Goal: Task Accomplishment & Management: Manage account settings

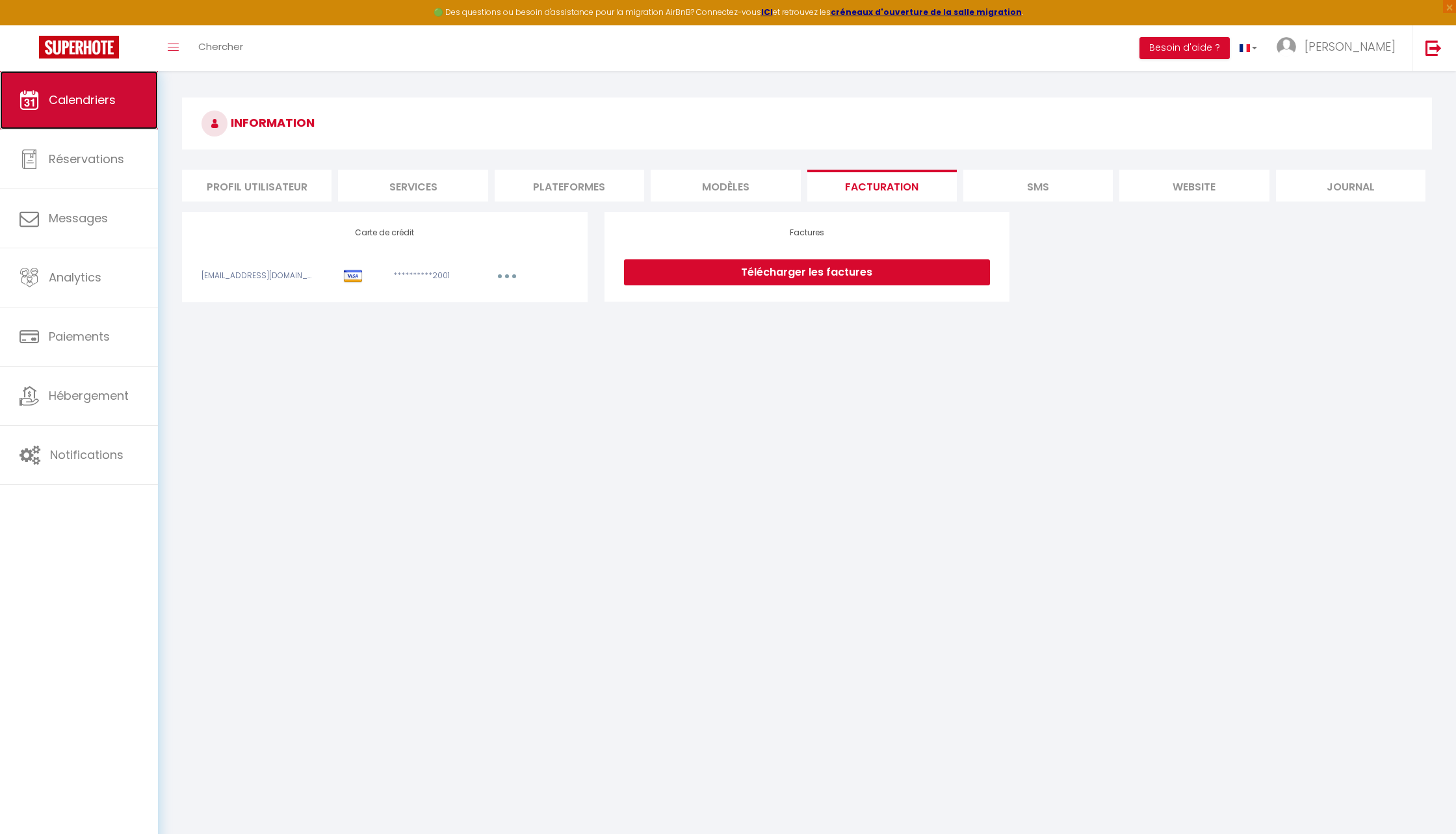
click at [56, 95] on span "Calendriers" at bounding box center [82, 99] width 67 height 17
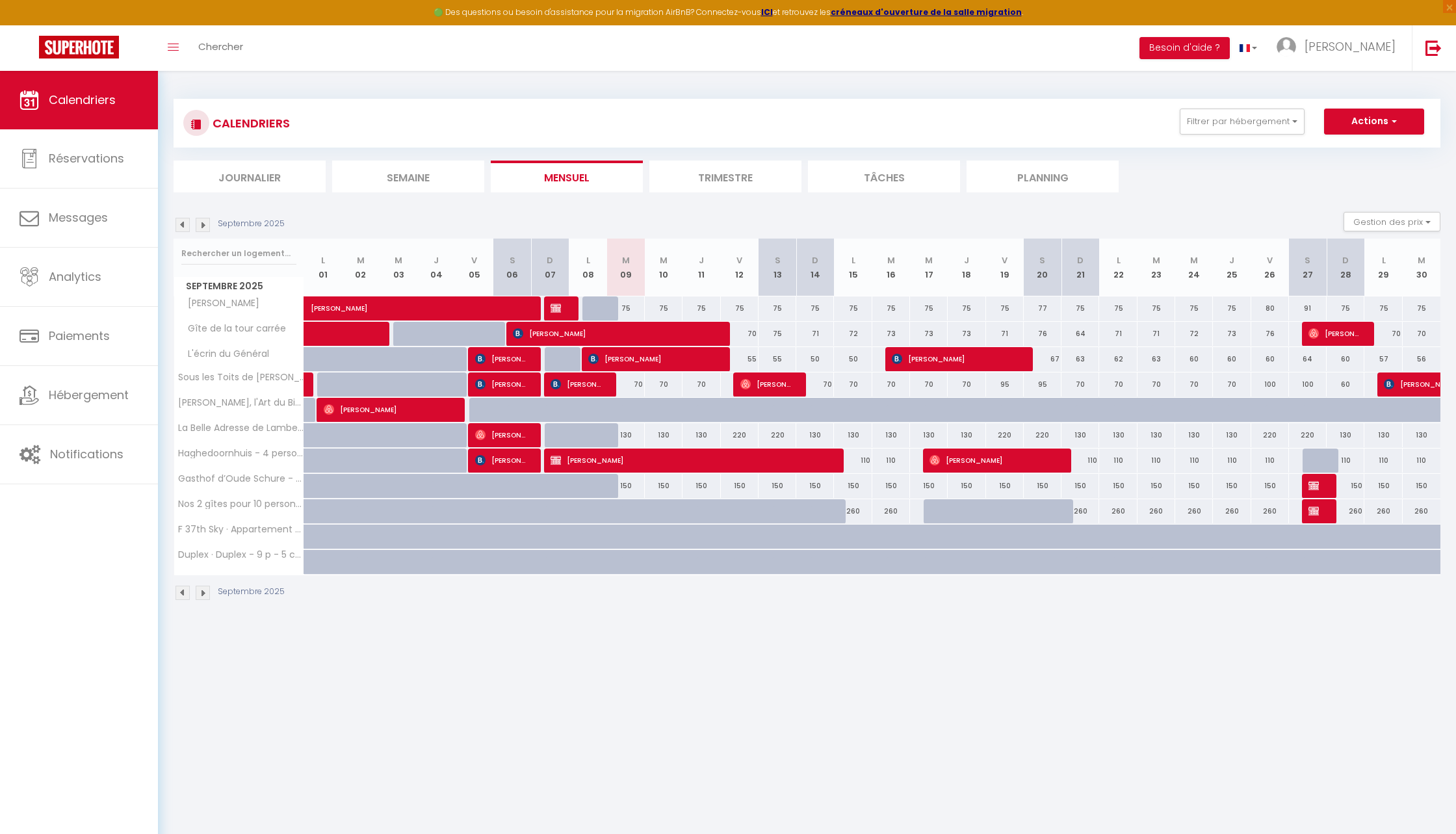
click at [632, 411] on div at bounding box center [640, 417] width 37 height 25
type input "60"
type input "[DATE]"
type input "Mer 10 Septembre 2025"
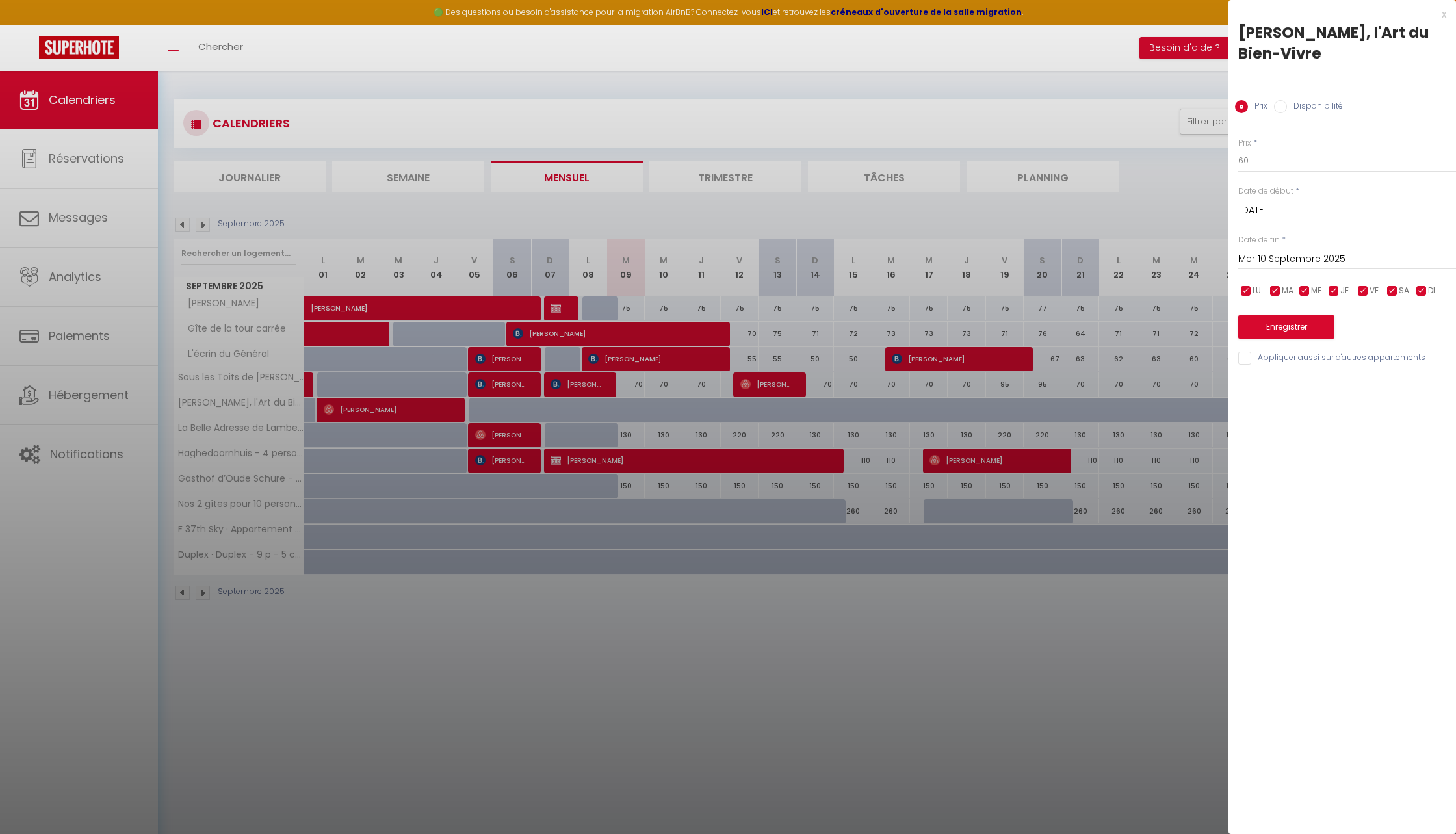
click at [1287, 105] on label "Disponibilité" at bounding box center [1315, 107] width 56 height 14
click at [1287, 105] on input "Disponibilité" at bounding box center [1281, 107] width 13 height 13
radio input "true"
radio input "false"
click at [1270, 162] on select "Disponible Indisponible" at bounding box center [1347, 161] width 218 height 25
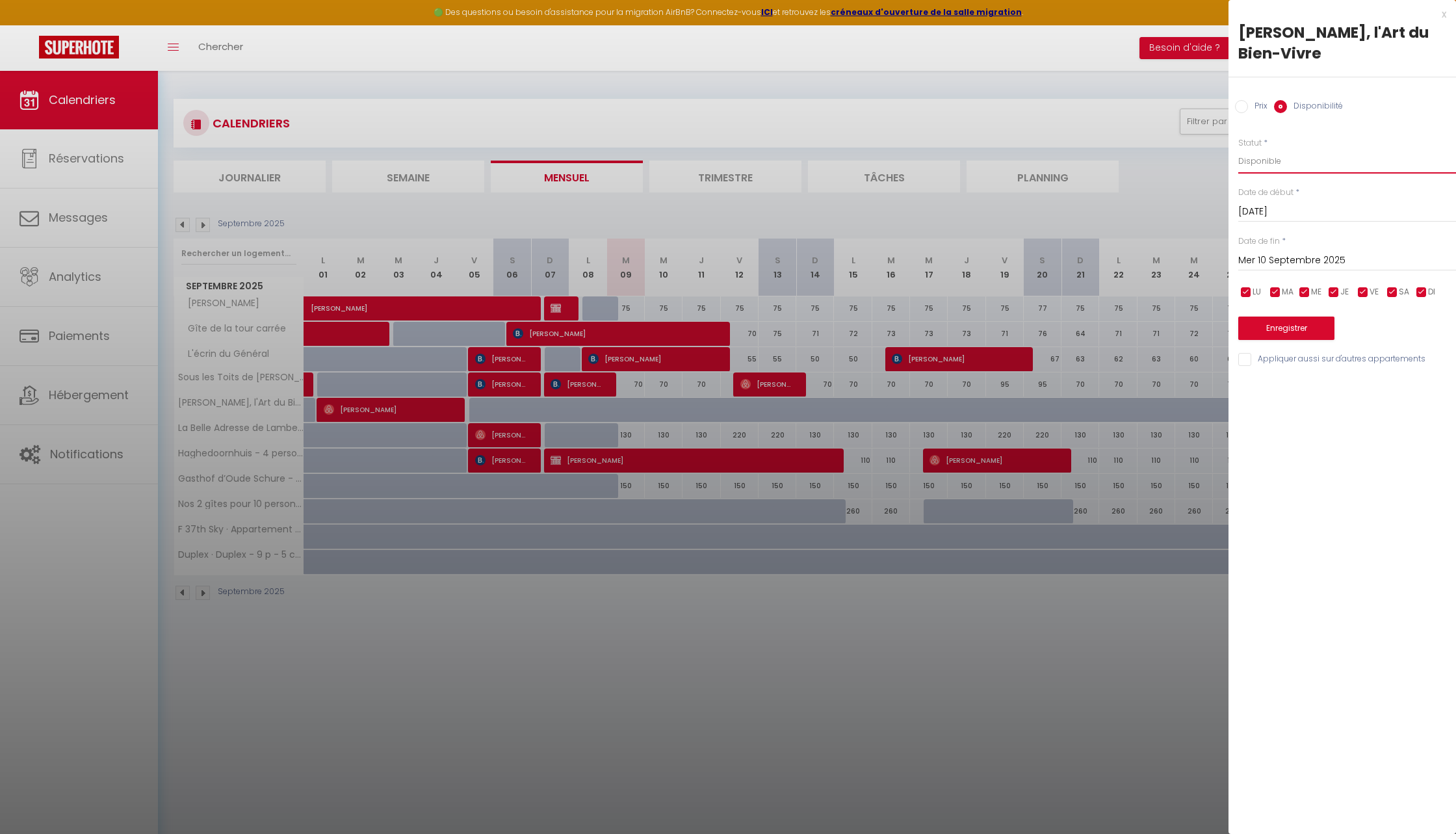
click at [1238, 148] on select "Disponible Indisponible" at bounding box center [1347, 161] width 218 height 25
click at [1243, 254] on input "Mer 10 Septembre 2025" at bounding box center [1347, 260] width 218 height 17
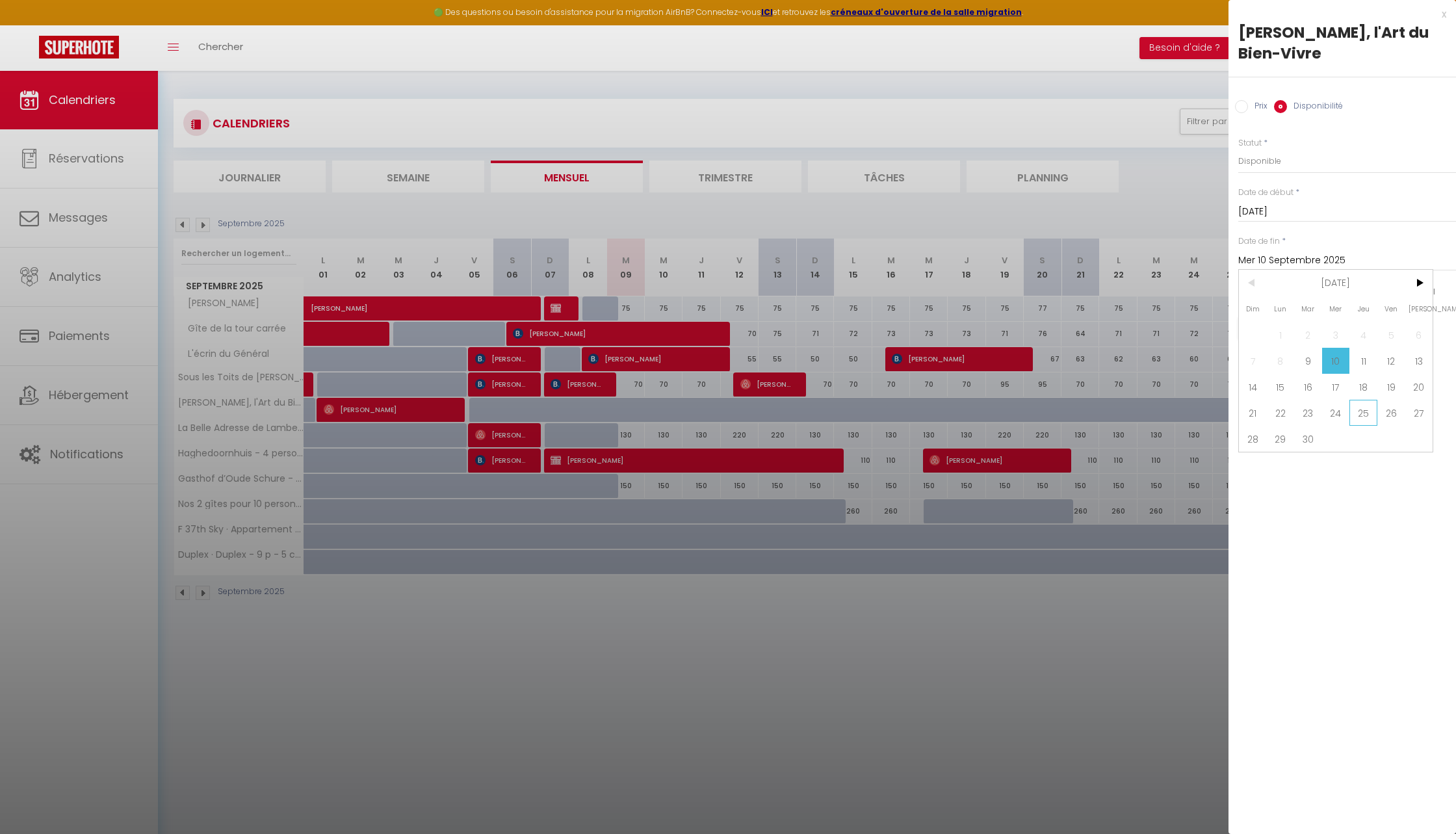
click at [1355, 417] on span "25" at bounding box center [1364, 412] width 28 height 26
type input "Jeu 25 Septembre 2025"
click at [1281, 328] on button "Enregistrer" at bounding box center [1286, 328] width 96 height 23
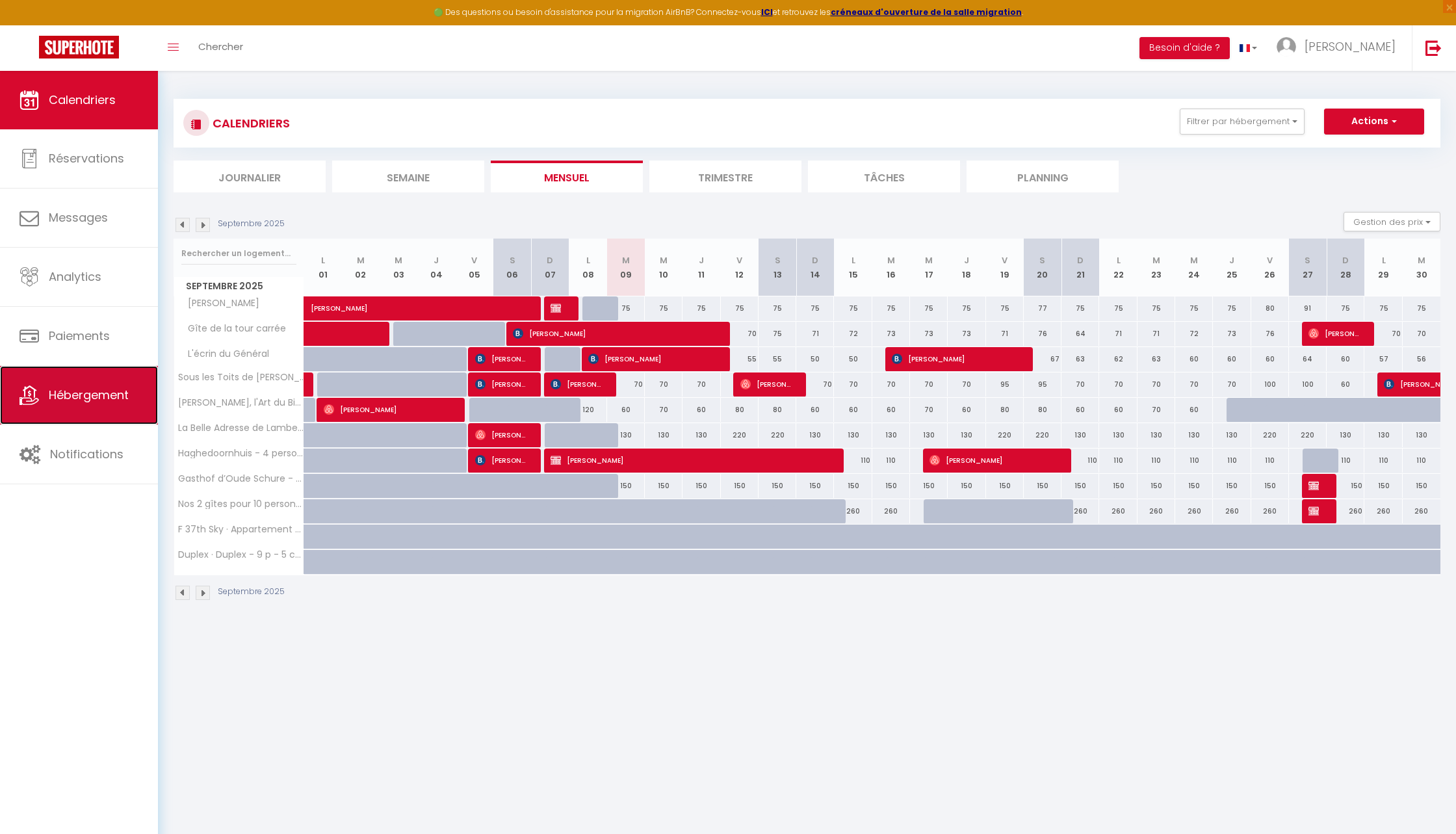
click at [100, 391] on span "Hébergement" at bounding box center [89, 394] width 80 height 17
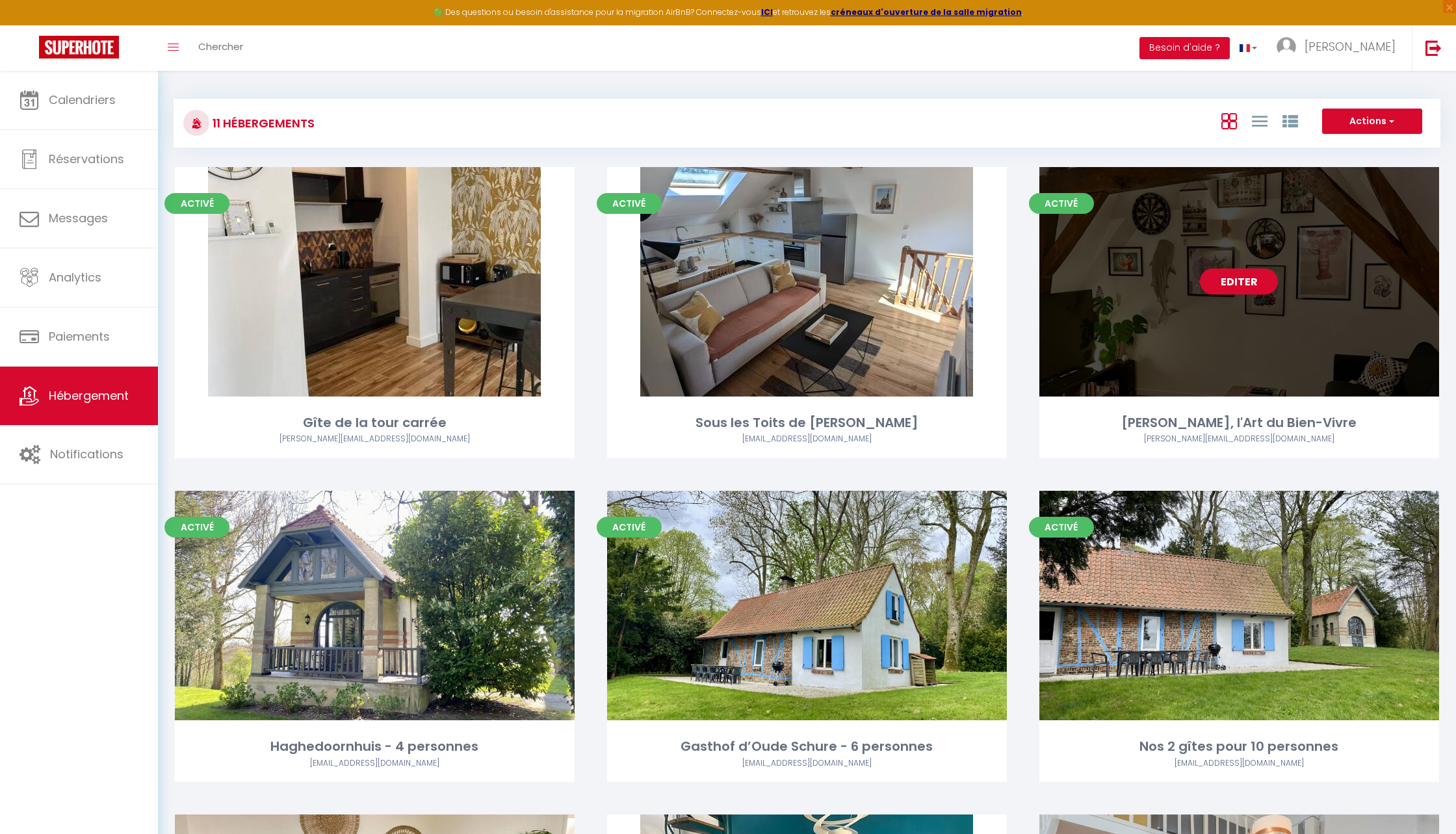
click at [1233, 286] on link "Editer" at bounding box center [1239, 281] width 78 height 26
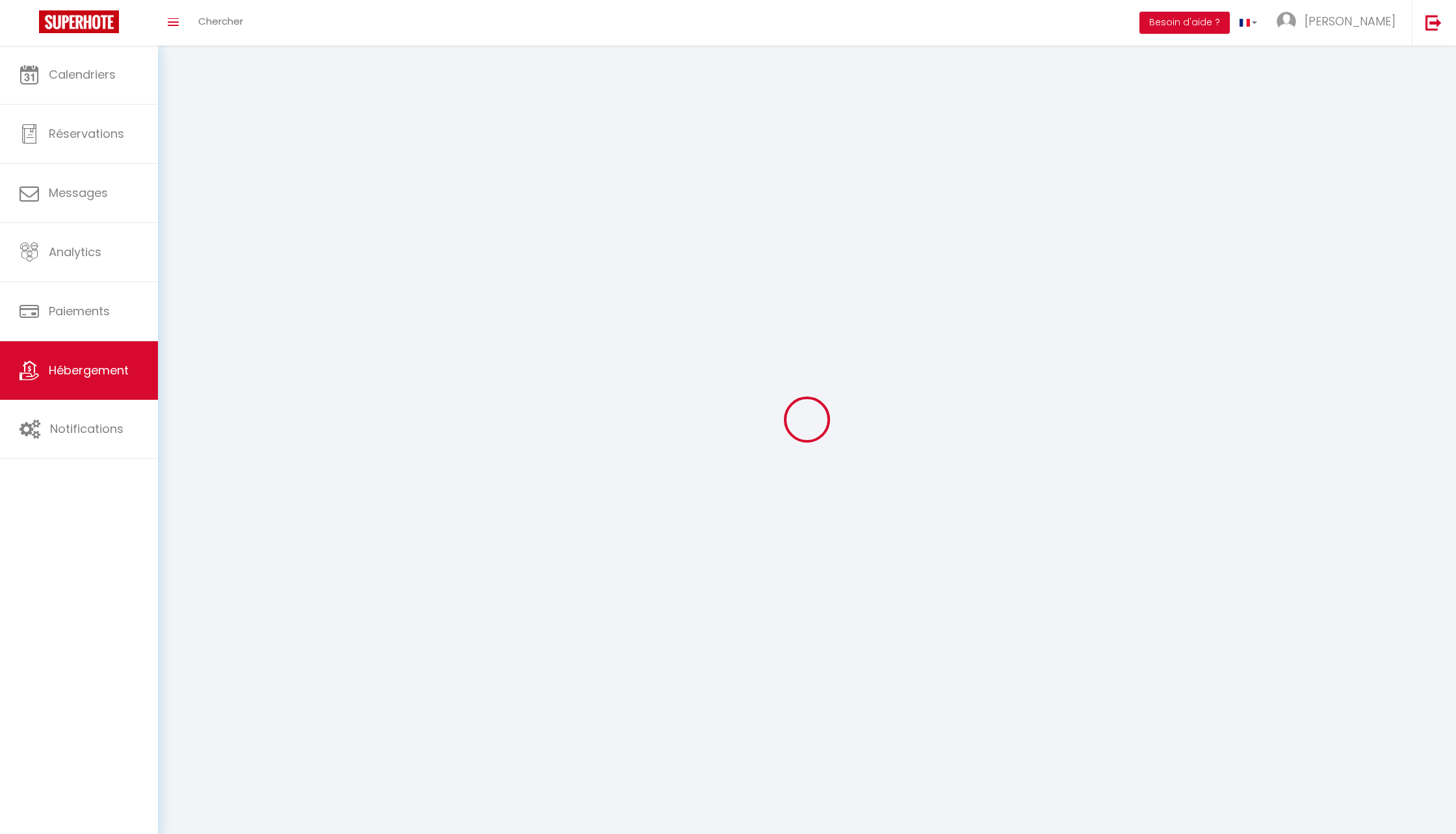
select select "1"
select select
select select "28"
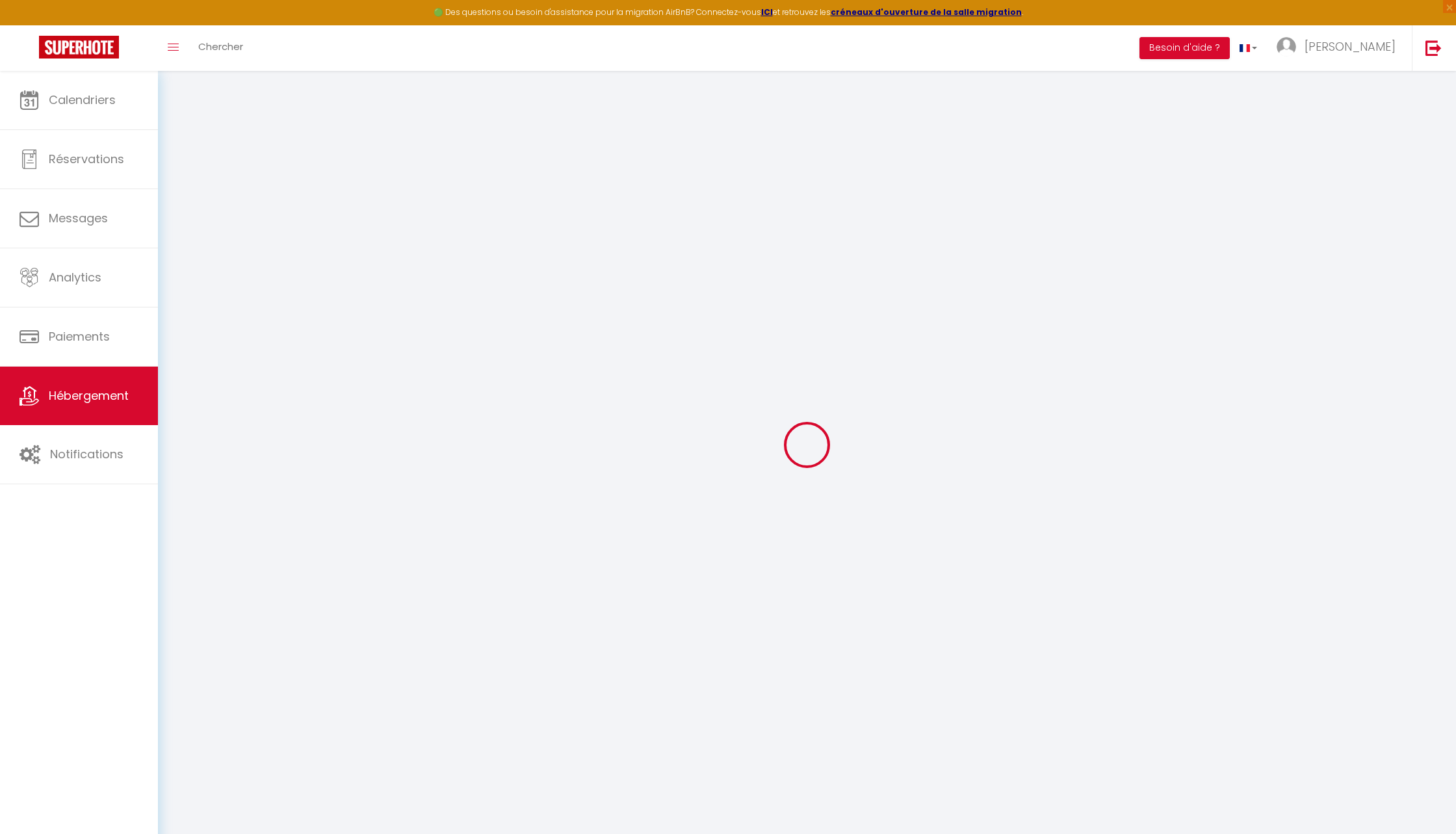
select select
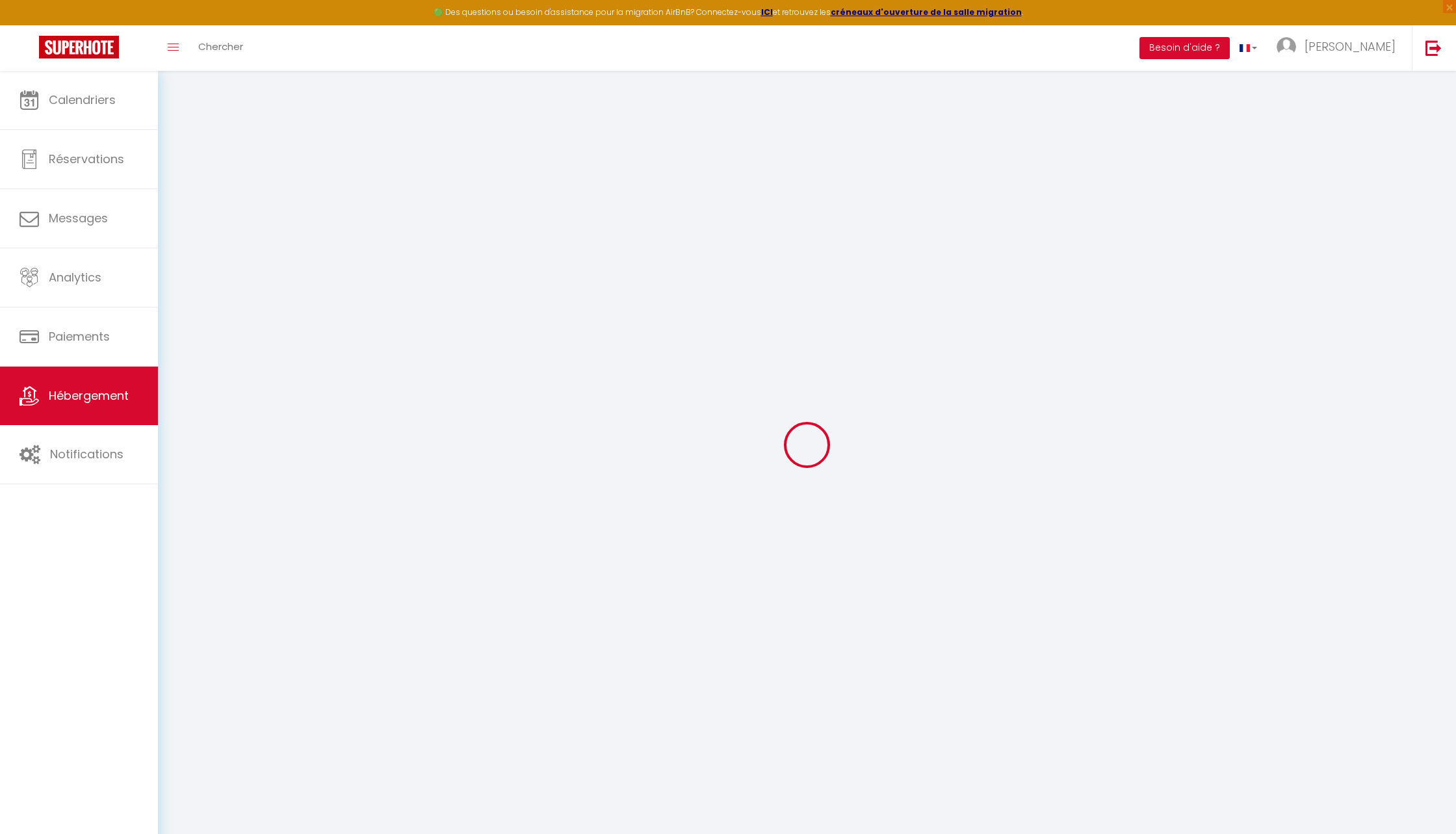
select select
checkbox input "false"
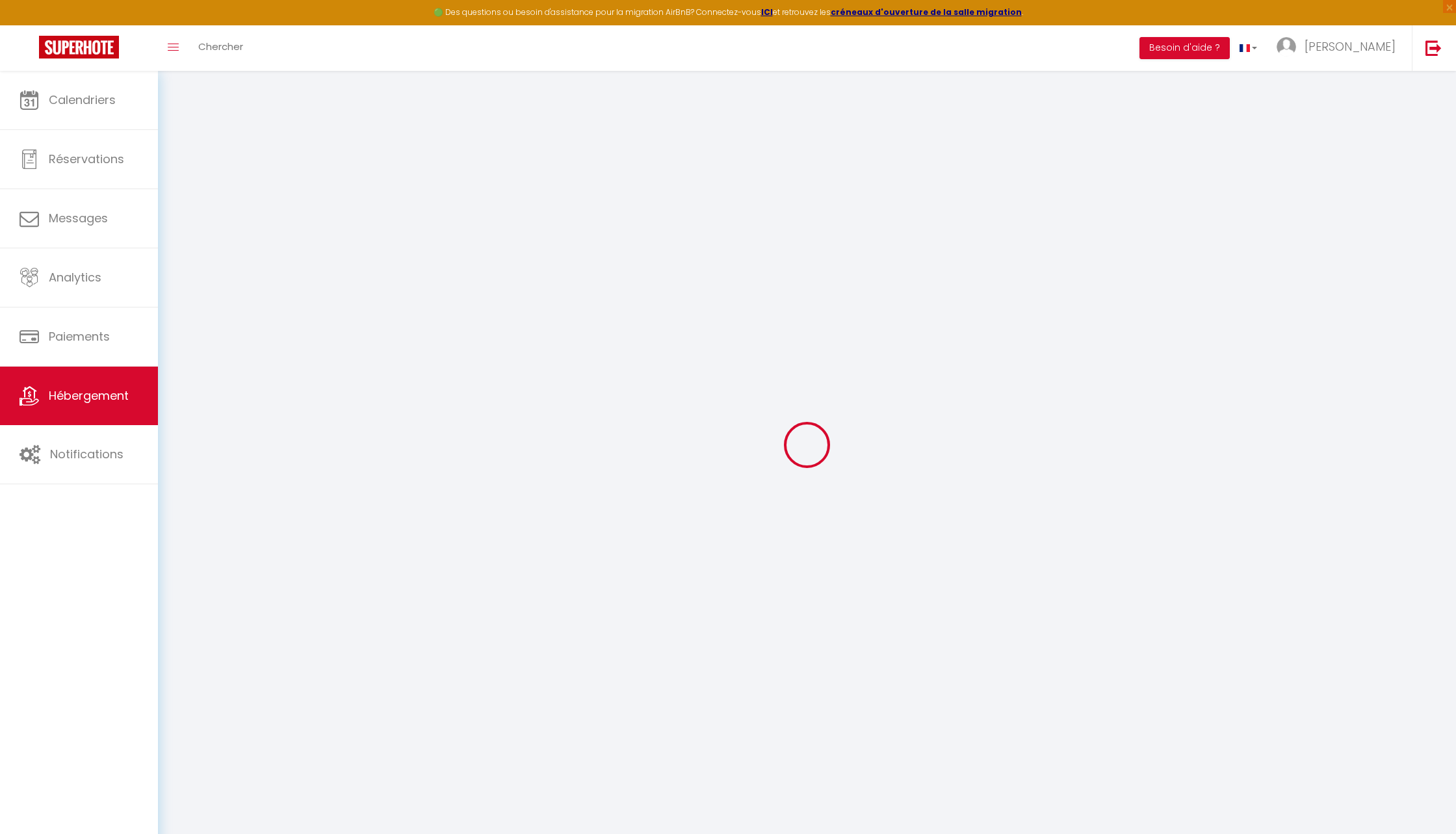
select select
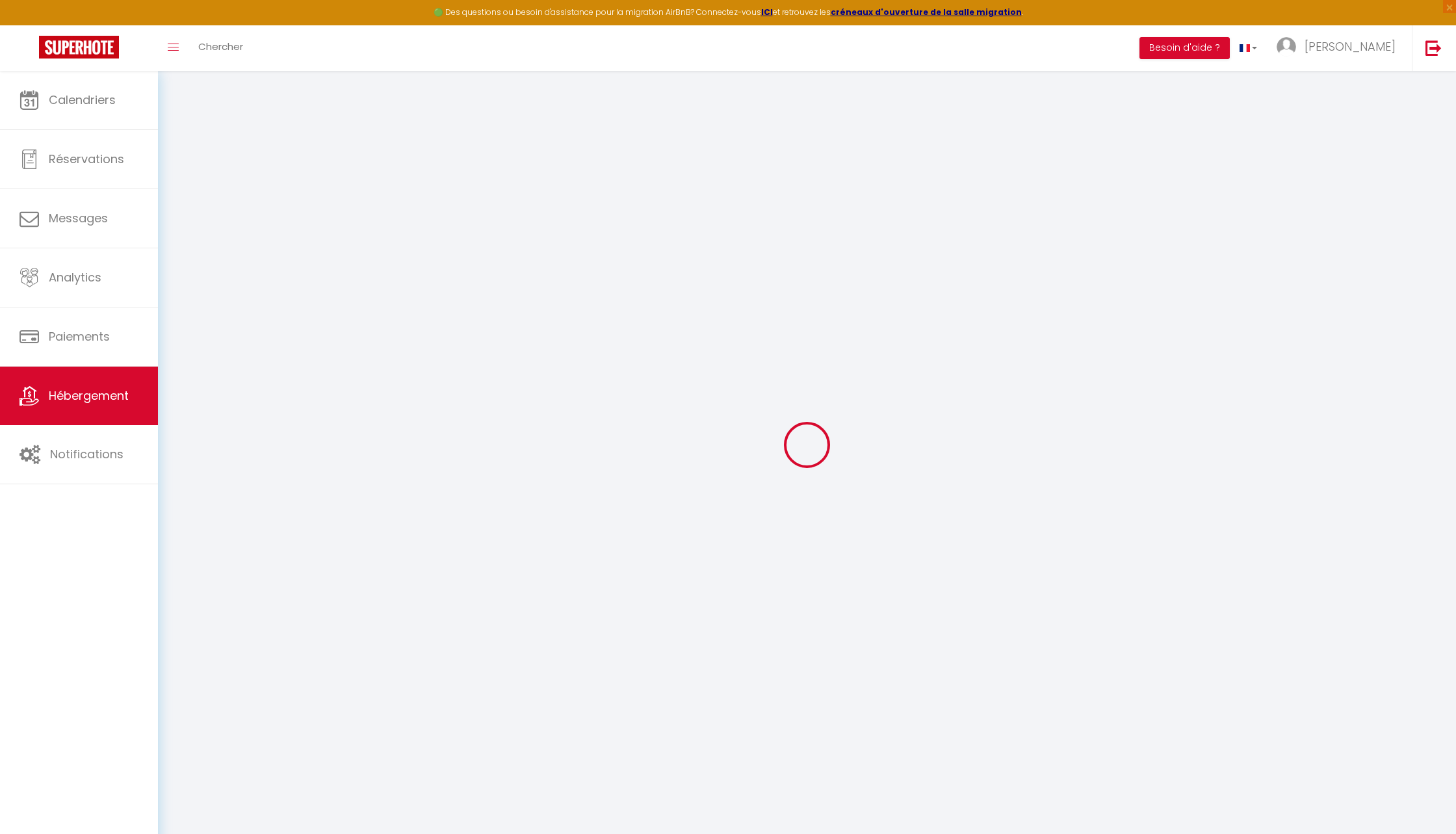
select select
checkbox input "false"
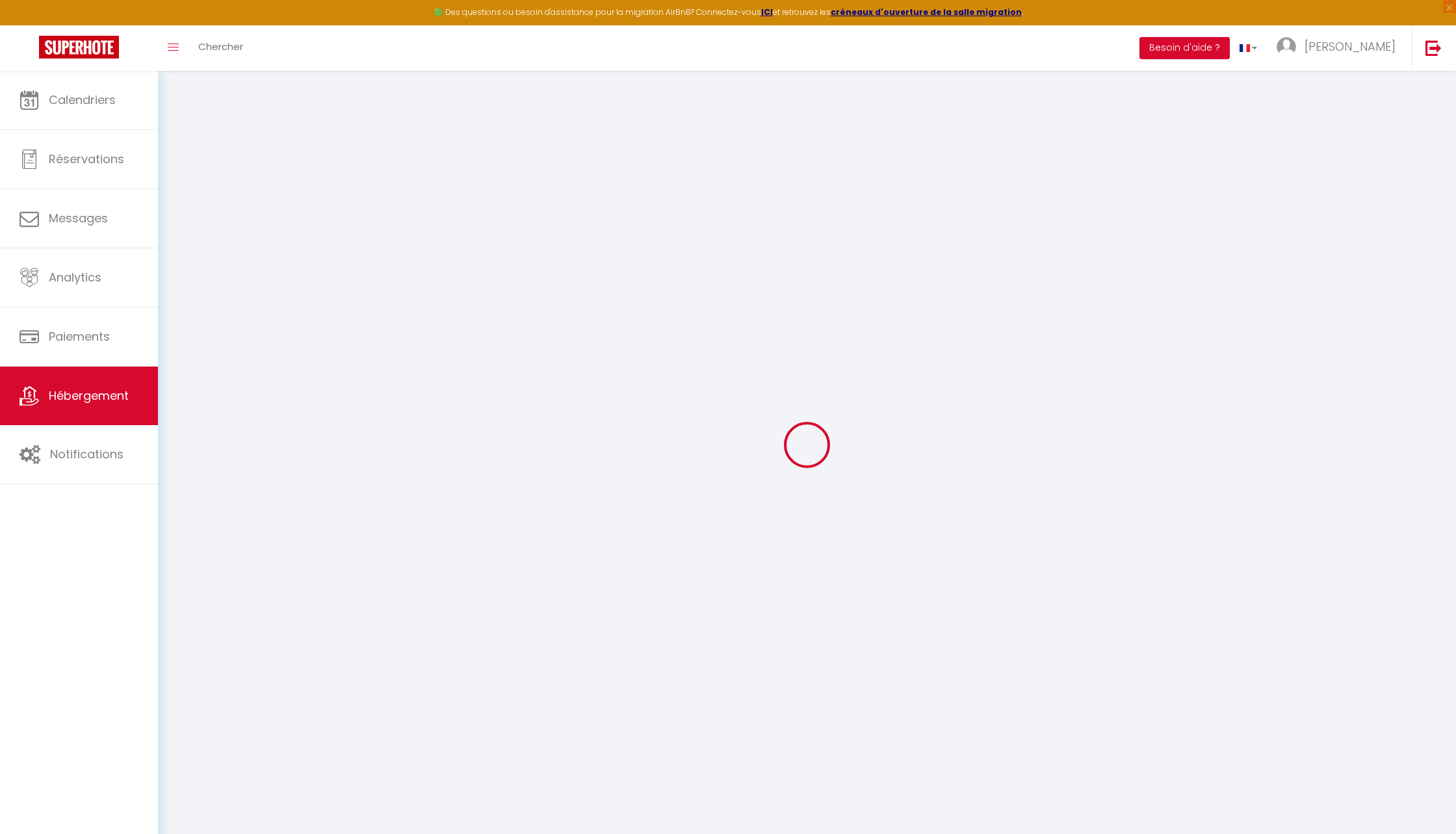
checkbox input "false"
select select
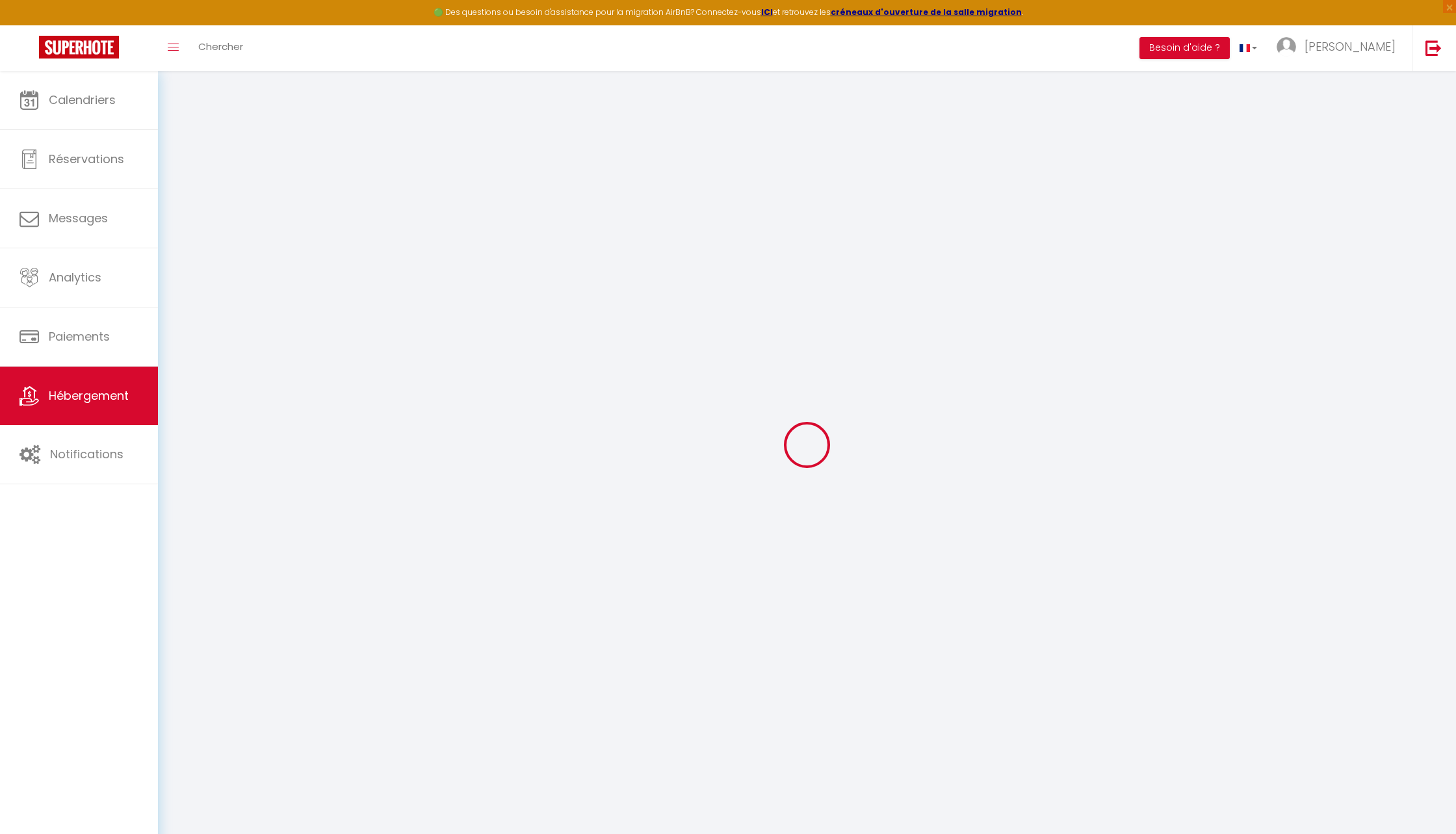
select select
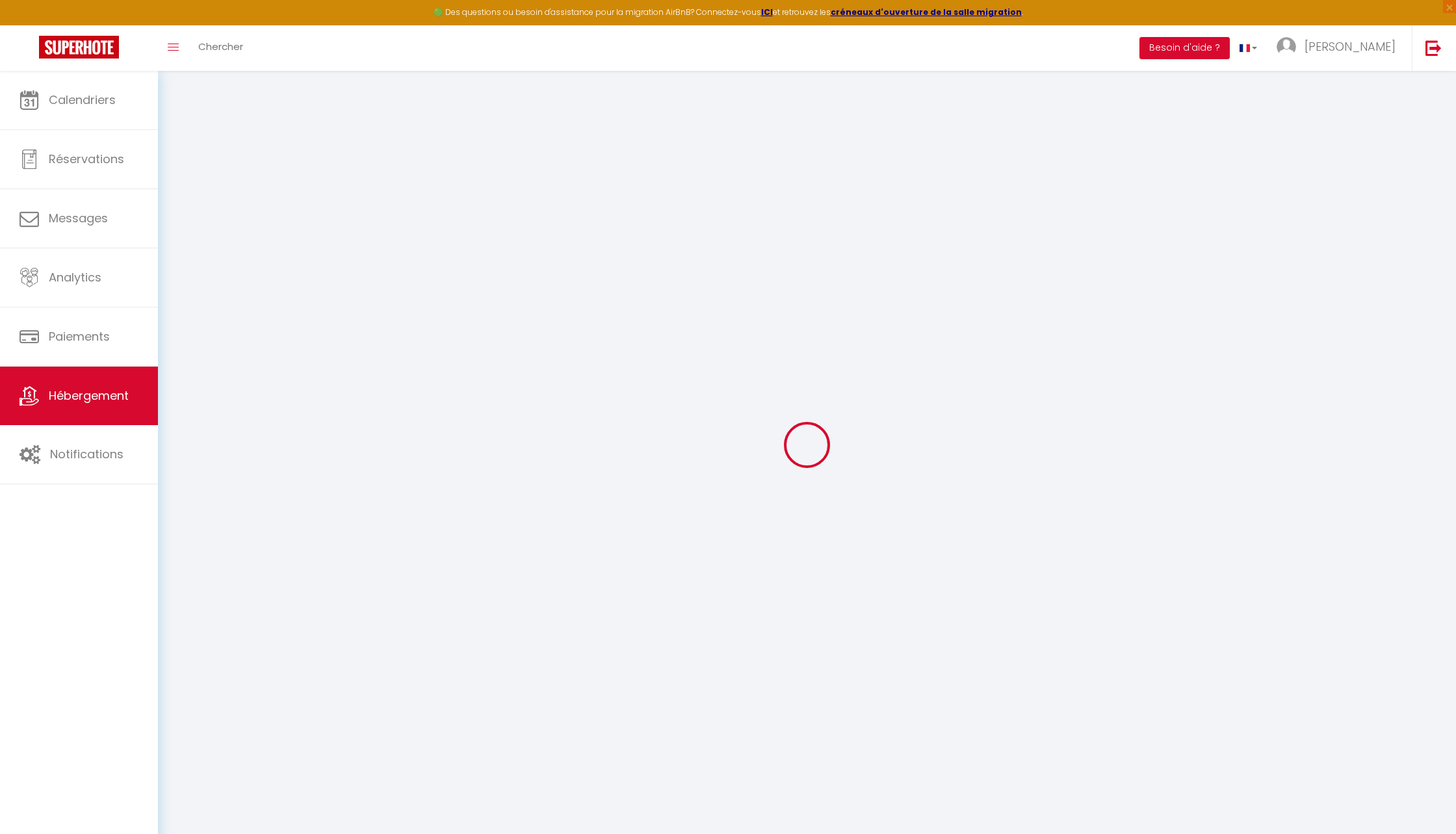
checkbox input "false"
select select
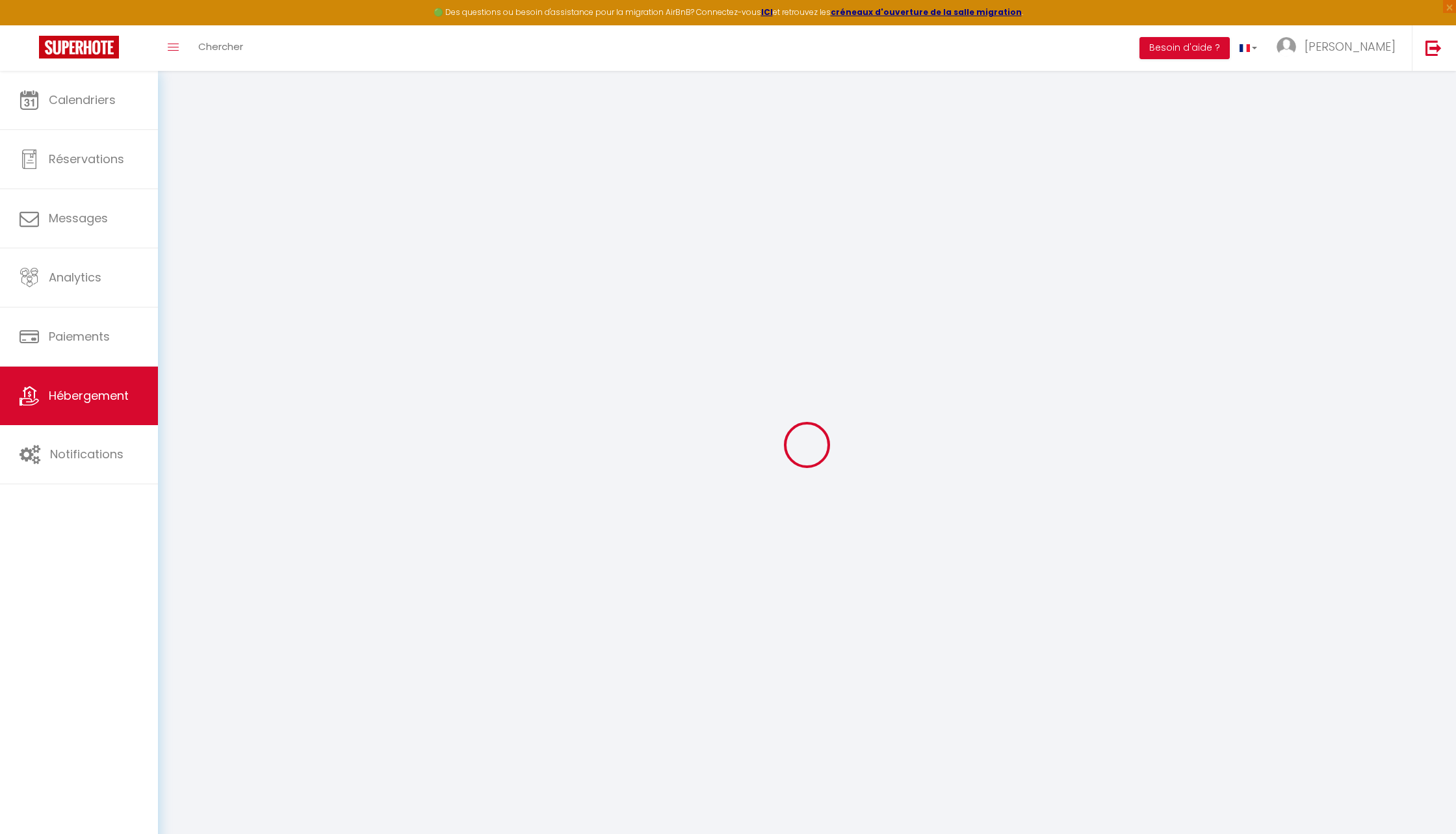
select select
type input "[PERSON_NAME], l'Art du Bien-Vivre"
select select "2"
type input "96"
type input "40"
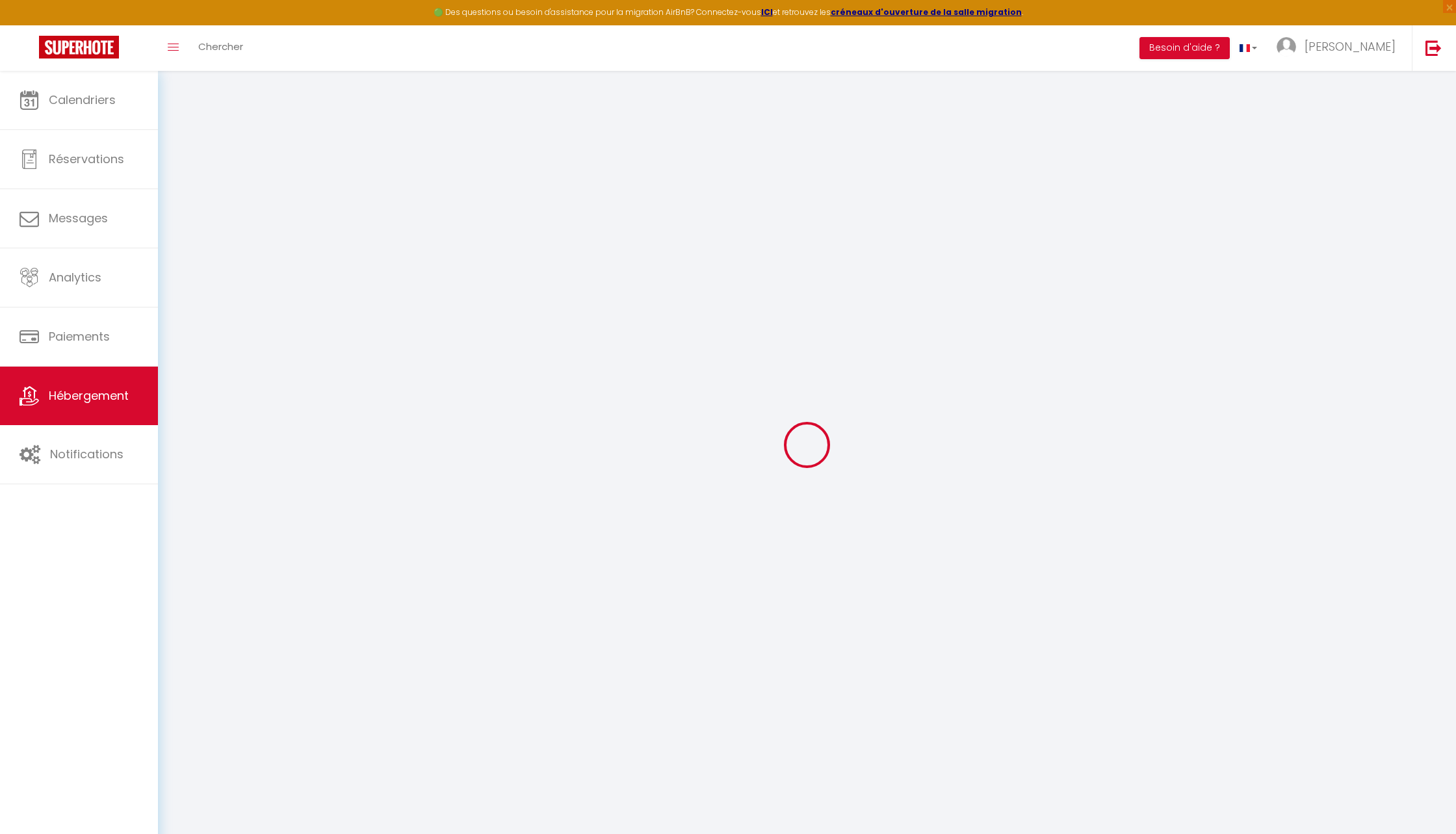
type input "5.5"
type input "0"
select select
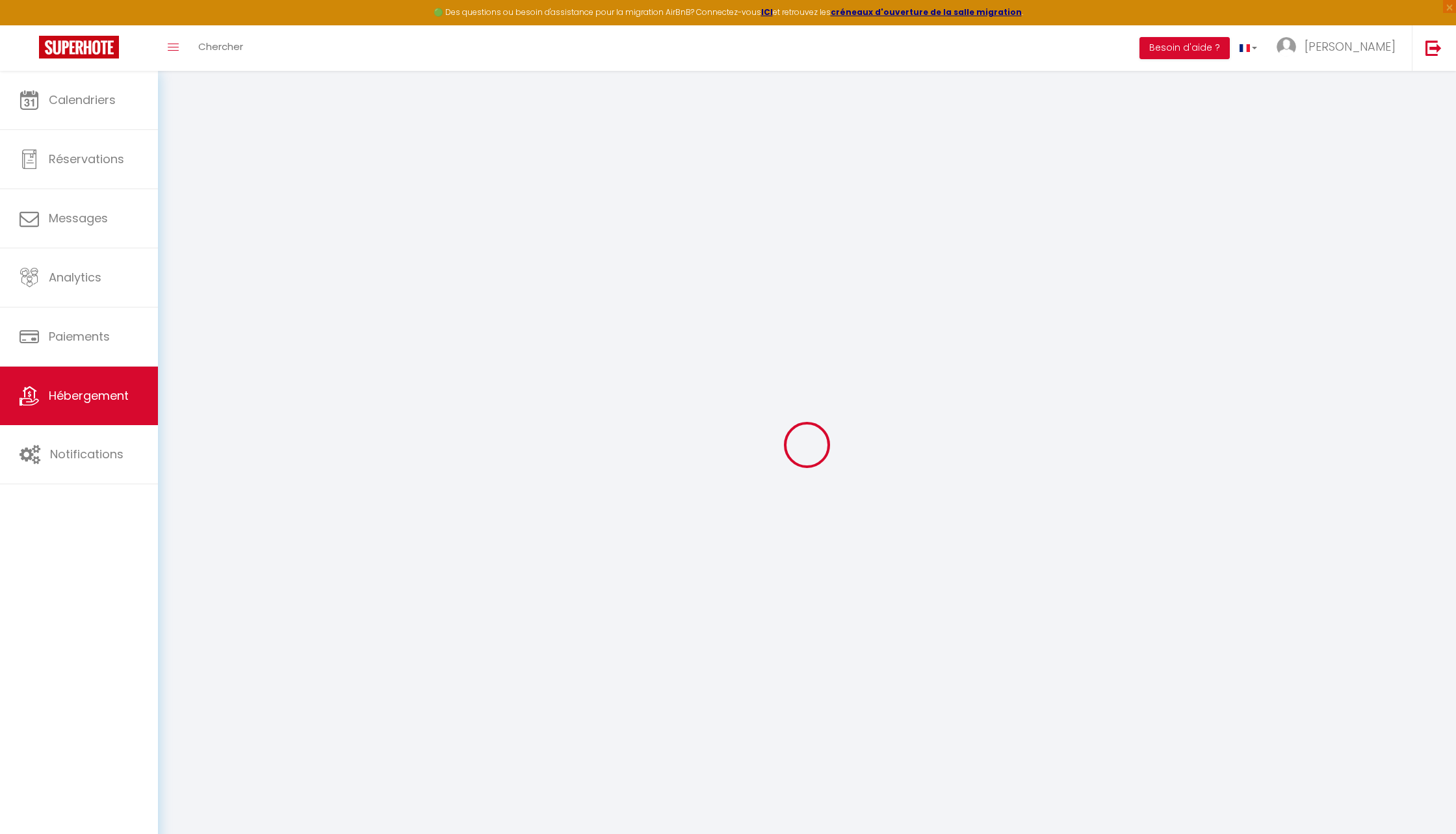
select select
type input "[STREET_ADDRESS][PERSON_NAME]"
type input "59800"
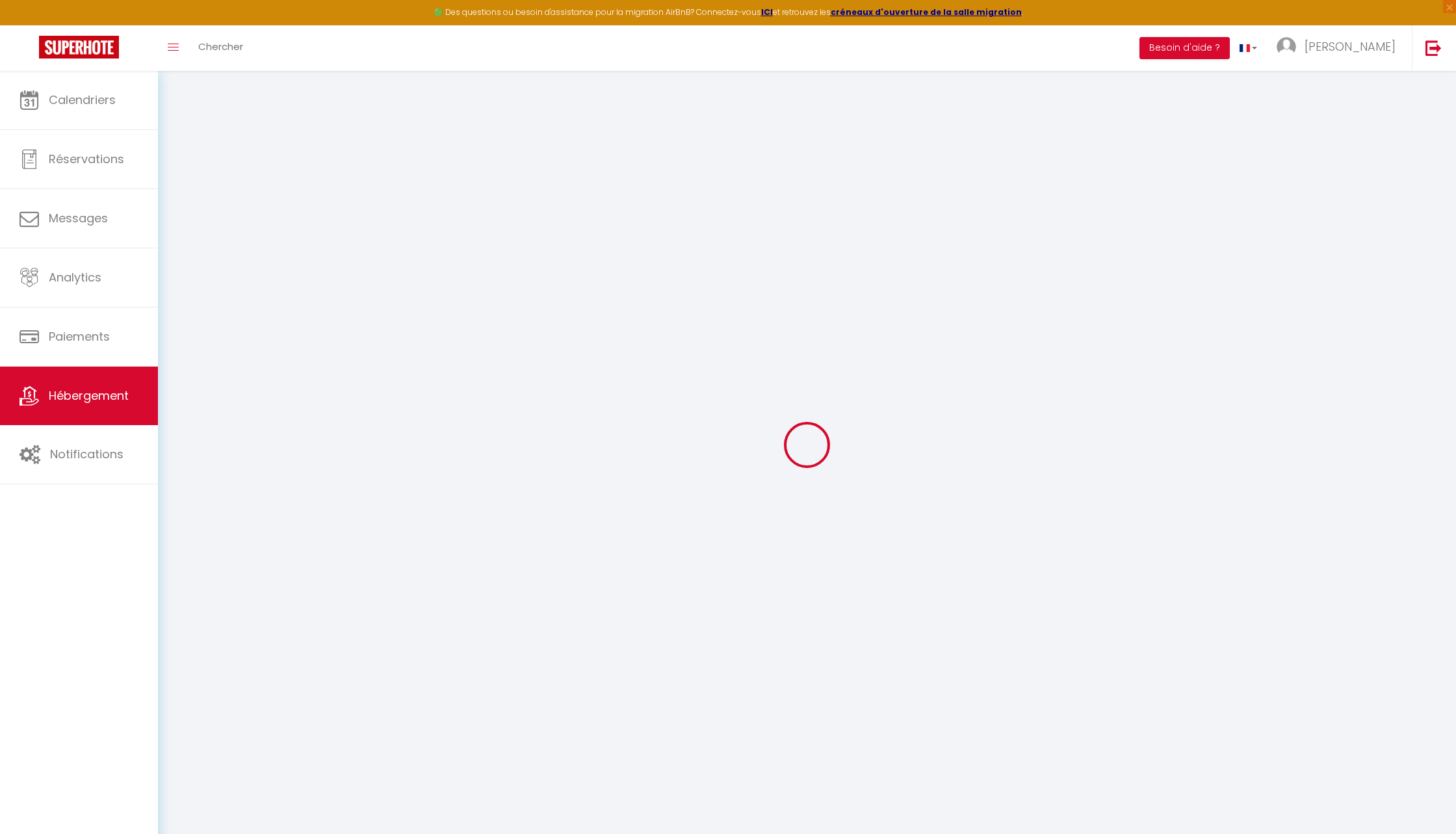
type input "Lille"
type input "[EMAIL_ADDRESS][DOMAIN_NAME]"
select select
checkbox input "false"
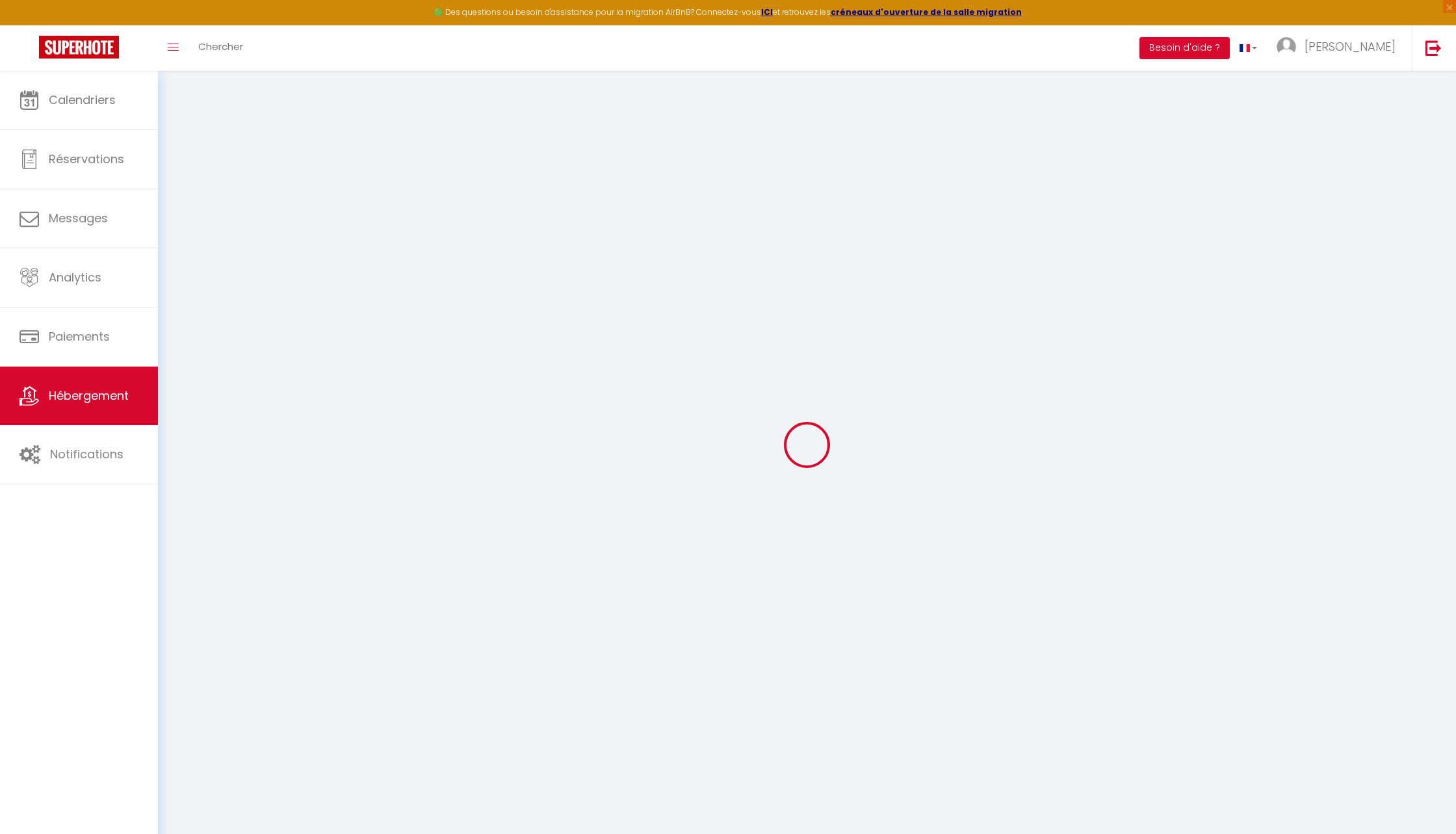
checkbox input "false"
radio input "true"
type input "0"
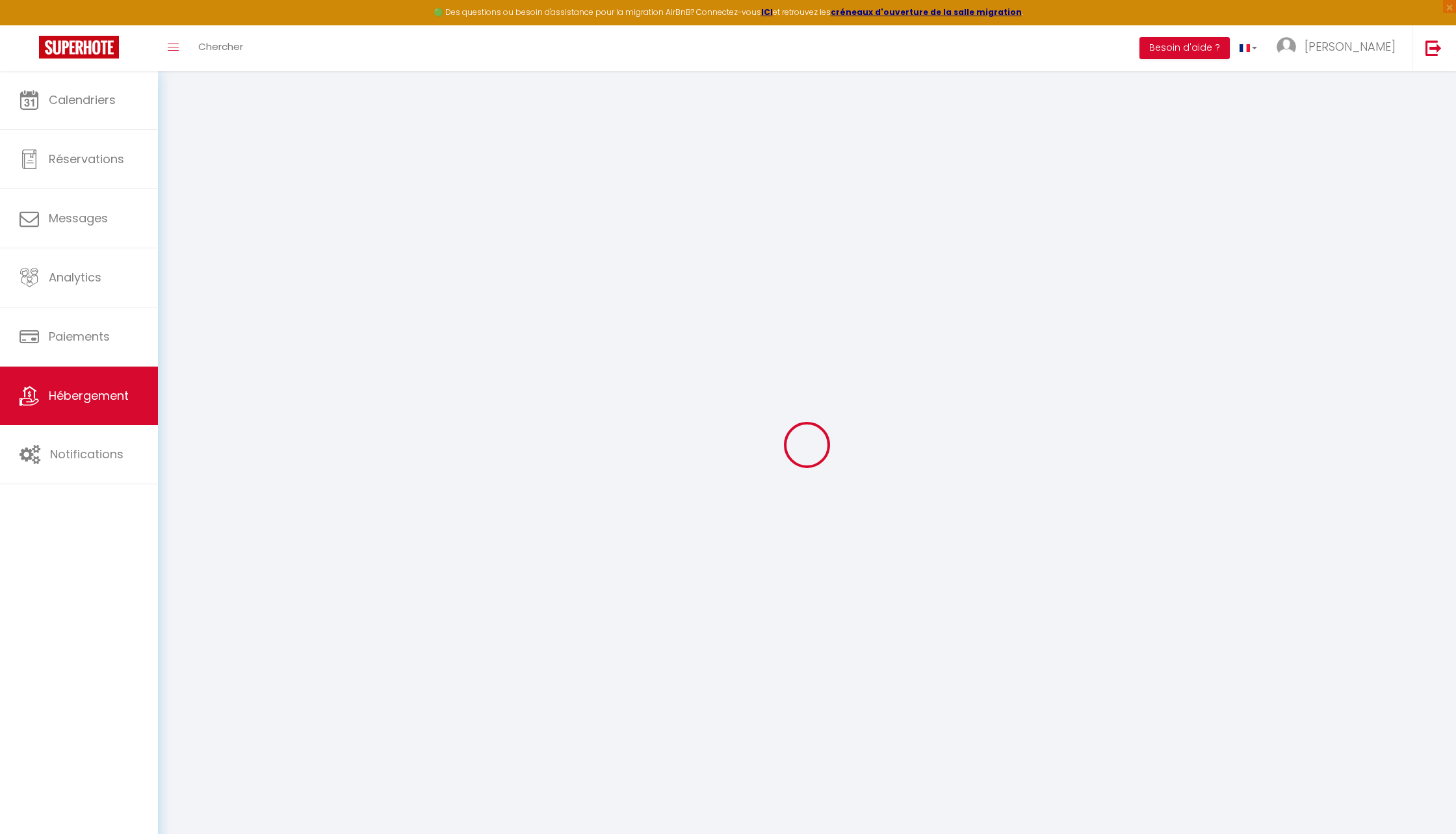
type input "0"
select select "+ 15 %"
select select
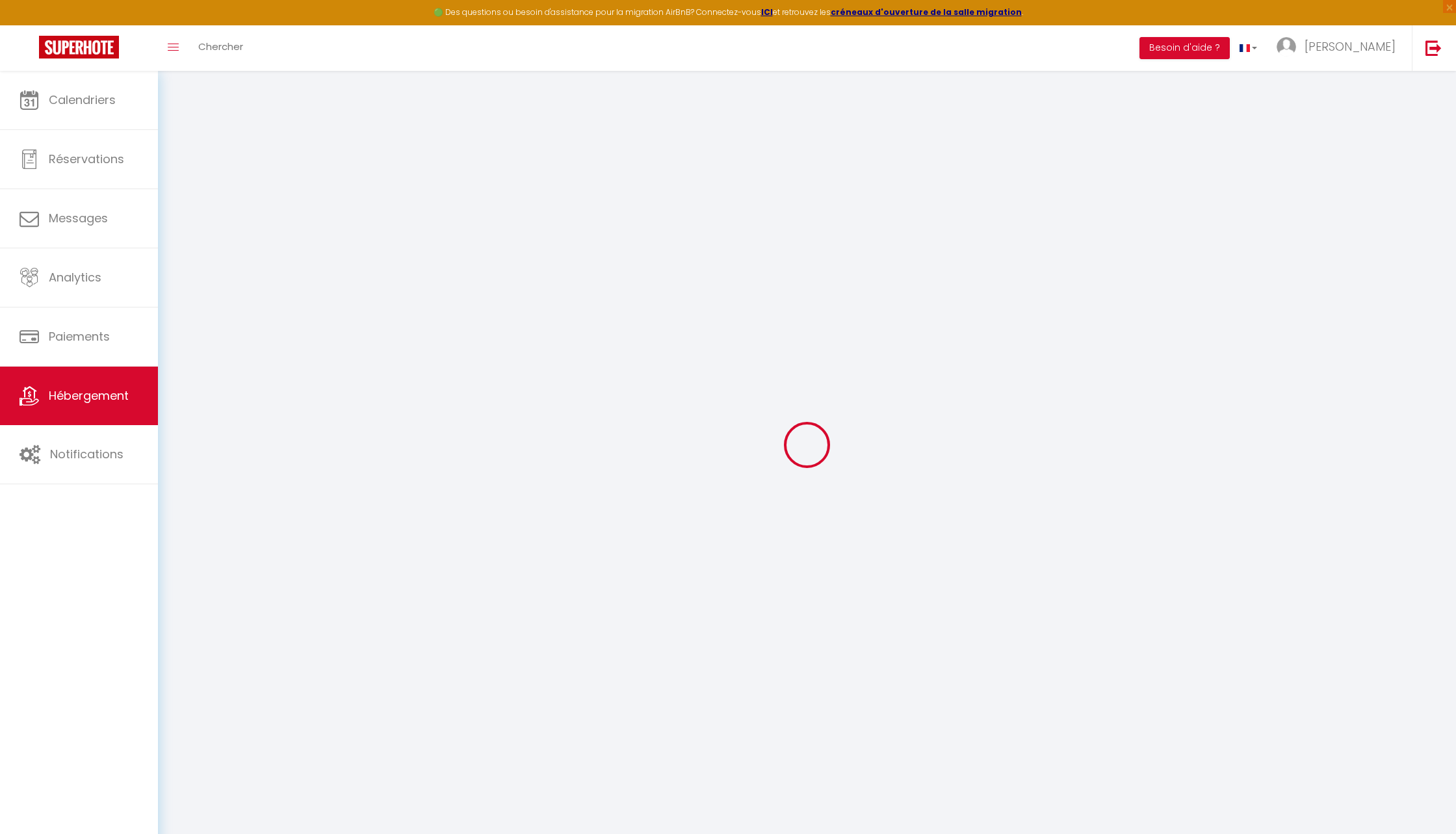
checkbox input "false"
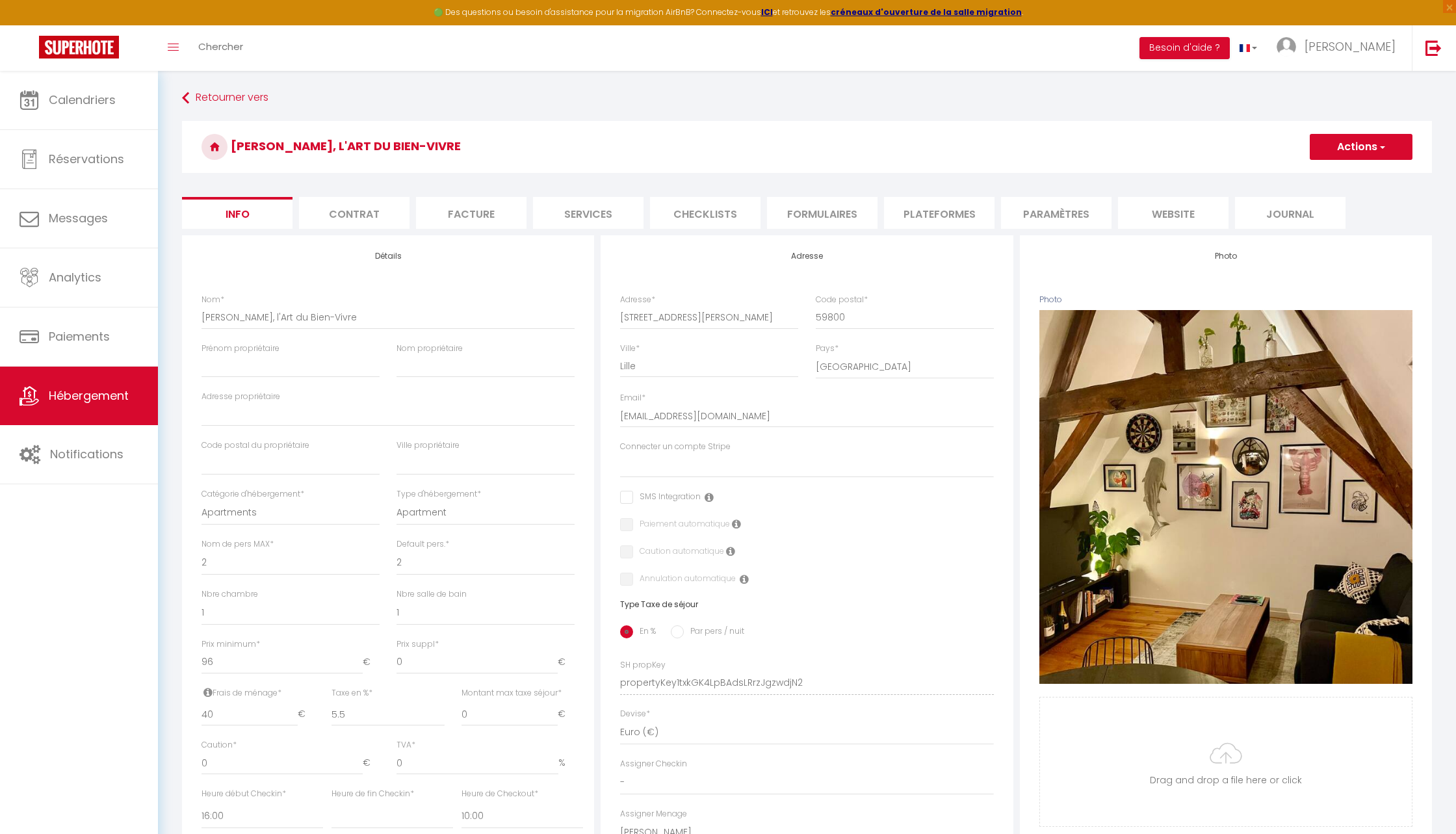
select select
checkbox input "false"
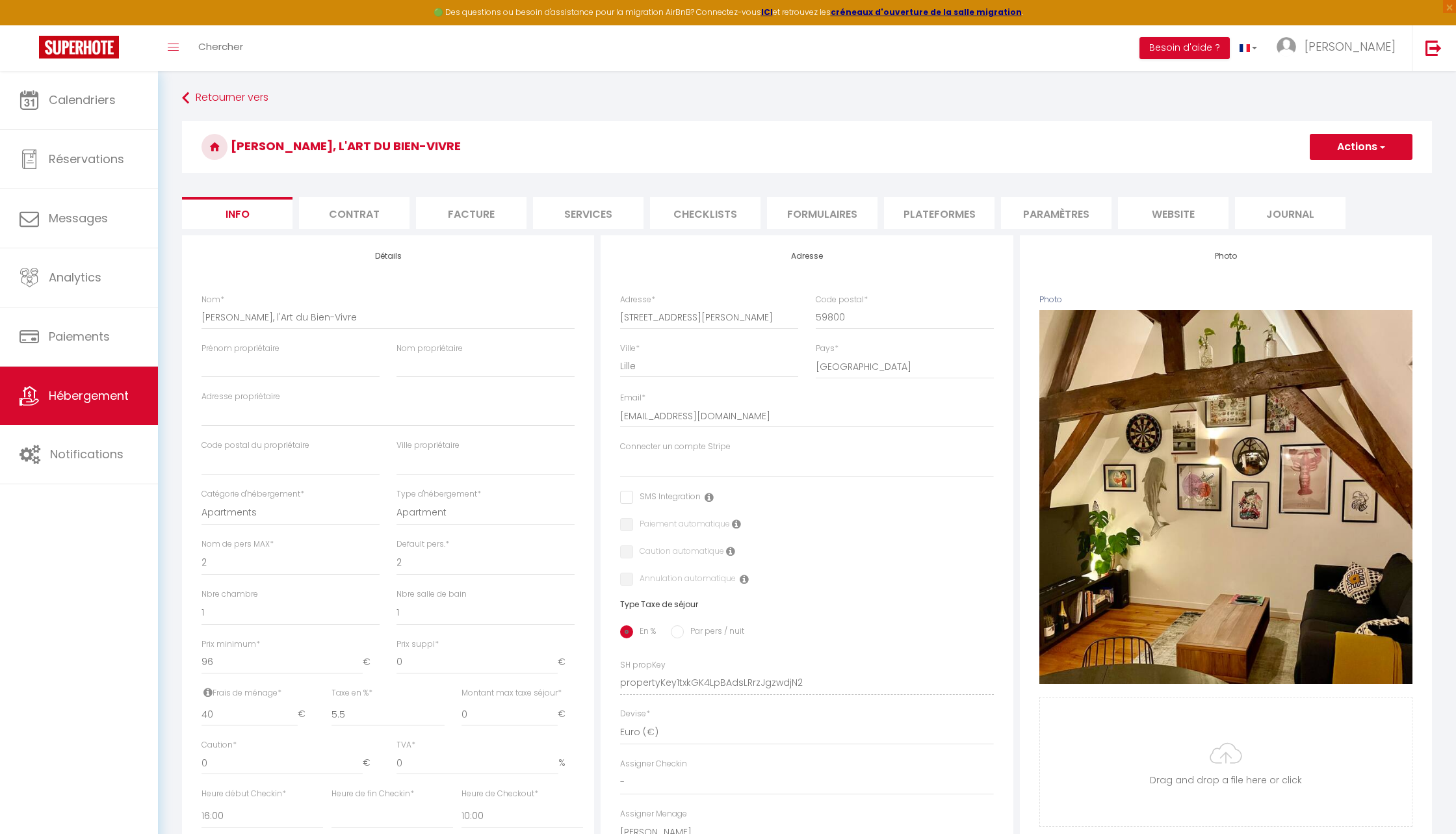
checkbox input "false"
select select "365"
select select "EUR"
select select "10778-1133189738285025834"
click at [943, 224] on li "Plateformes" at bounding box center [939, 213] width 110 height 32
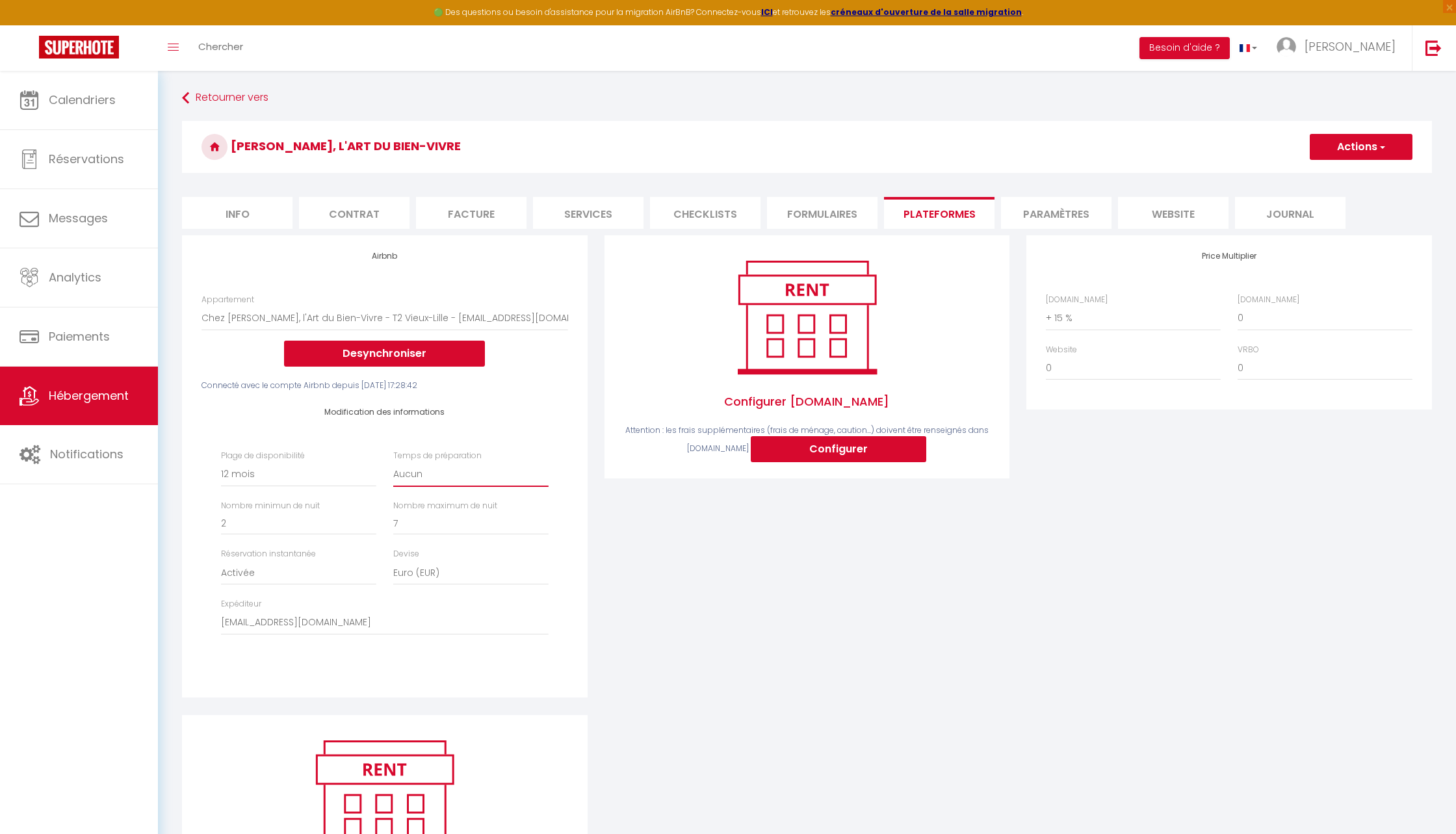
click at [422, 476] on select "Aucun 1 nuit avant et après chaque réservation 2 nuits avant et après chaque ré…" at bounding box center [470, 474] width 155 height 25
select select "2"
click at [393, 462] on select "Aucun 1 nuit avant et après chaque réservation 2 nuits avant et après chaque ré…" at bounding box center [470, 474] width 155 height 25
click at [426, 475] on select "Aucun 1 nuit avant et après chaque réservation 2 nuits avant et après chaque ré…" at bounding box center [470, 474] width 155 height 25
click at [393, 462] on select "Aucun 1 nuit avant et après chaque réservation 2 nuits avant et après chaque ré…" at bounding box center [470, 474] width 155 height 25
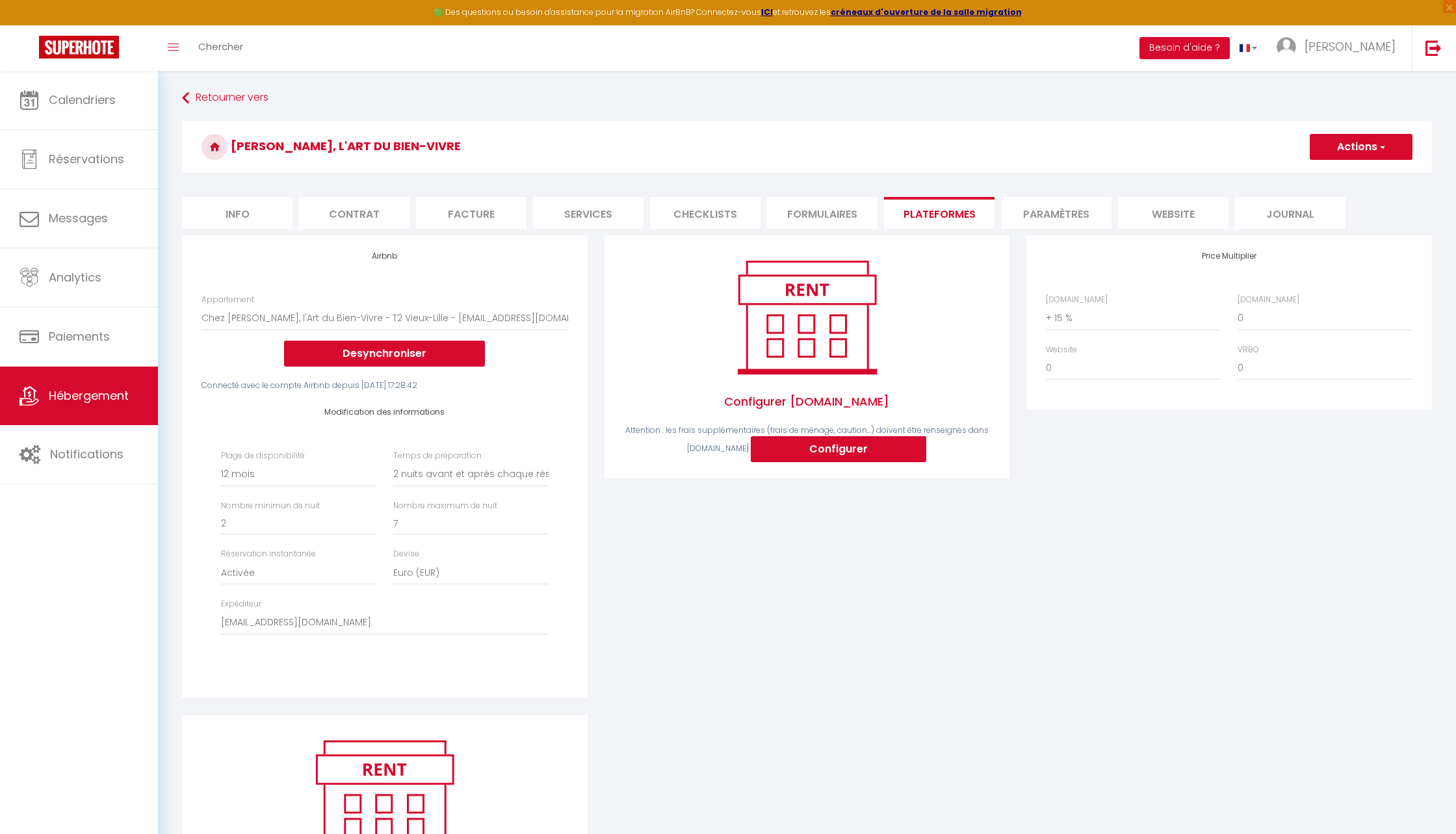
click at [694, 611] on div "Configurer [DOMAIN_NAME] Attention : les frais supplémentaires (frais de ménage…" at bounding box center [808, 474] width 423 height 479
click at [1352, 149] on button "Actions" at bounding box center [1362, 147] width 102 height 26
click at [1338, 173] on link "Enregistrer" at bounding box center [1361, 175] width 102 height 17
select select "365"
select select "2"
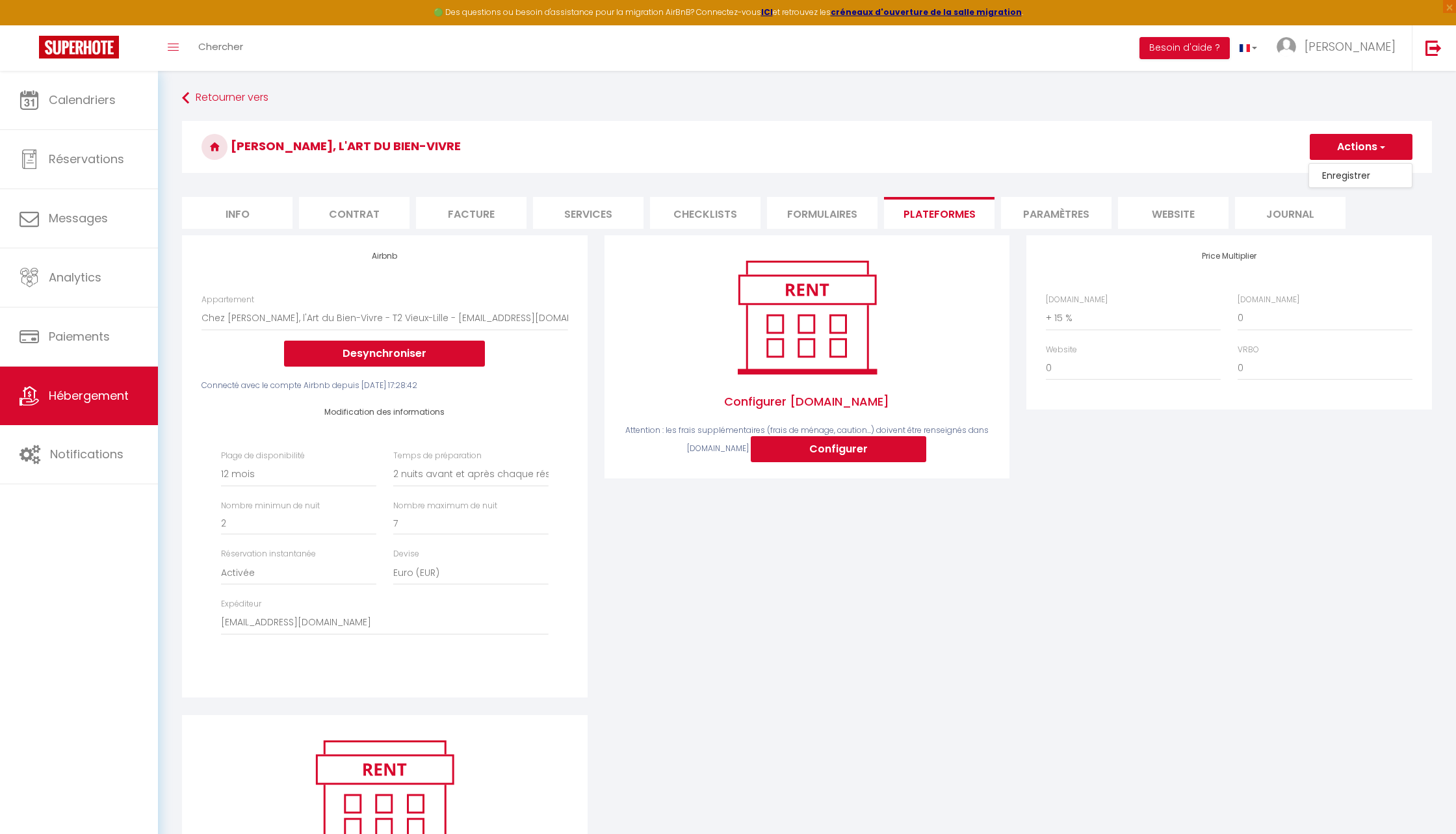
select select "EUR"
click at [255, 472] on select "Date indisponible par [PERSON_NAME] 1 mois 3 mois 6 mois 9 mois 12 mois 24 mois" at bounding box center [299, 474] width 155 height 25
click at [221, 462] on select "Date indisponible par [PERSON_NAME] 1 mois 3 mois 6 mois 9 mois 12 mois 24 mois" at bounding box center [299, 474] width 155 height 25
click at [295, 476] on select "Date indisponible par [PERSON_NAME] 1 mois 3 mois 6 mois 9 mois 12 mois 24 mois" at bounding box center [299, 474] width 155 height 25
click at [221, 462] on select "Date indisponible par [PERSON_NAME] 1 mois 3 mois 6 mois 9 mois 12 mois 24 mois" at bounding box center [299, 474] width 155 height 25
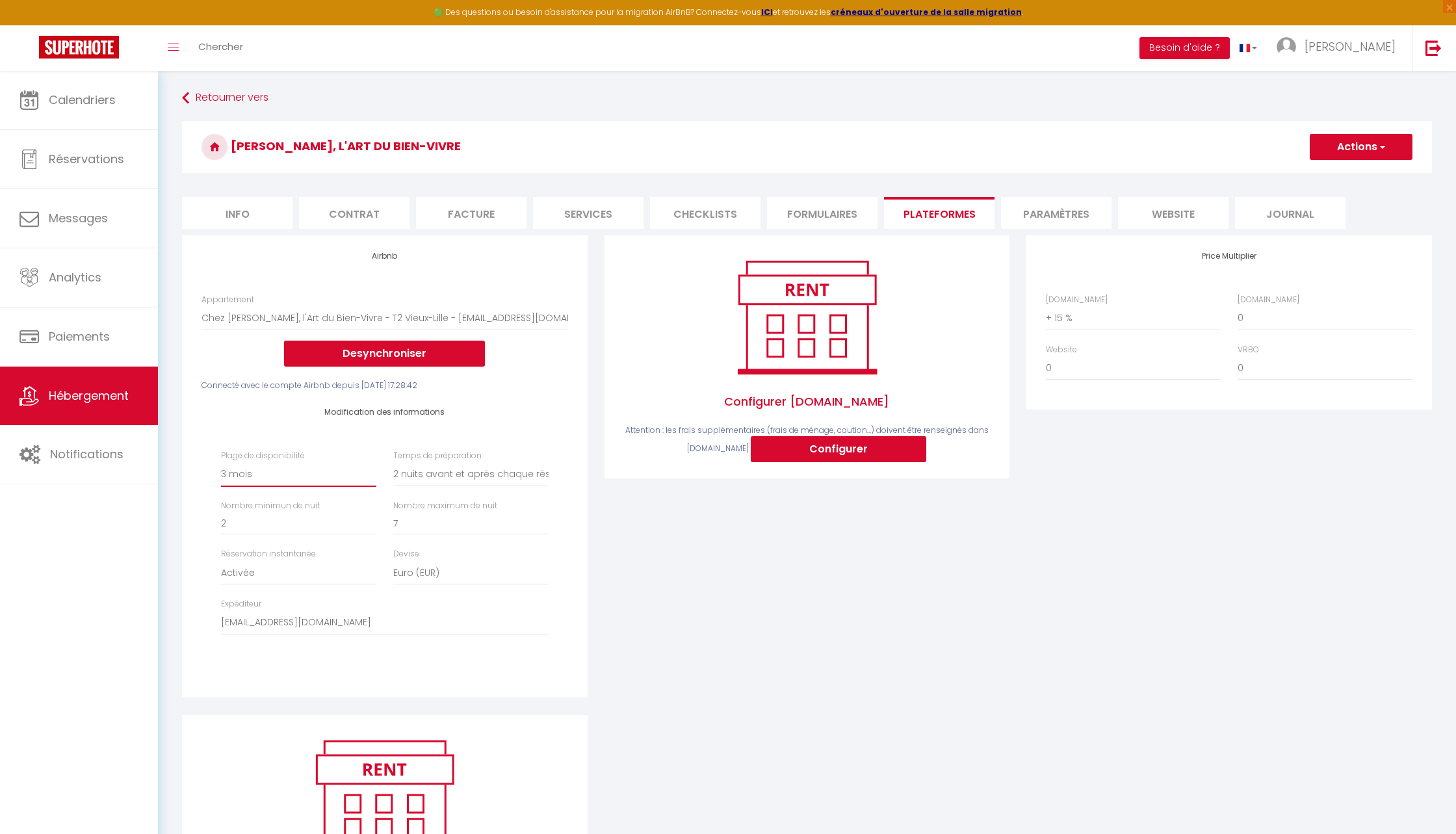
click at [298, 471] on select "Date indisponible par [PERSON_NAME] 1 mois 3 mois 6 mois 9 mois 12 mois 24 mois" at bounding box center [299, 474] width 155 height 25
select select "365"
click at [221, 462] on select "Date indisponible par [PERSON_NAME] 1 mois 3 mois 6 mois 9 mois 12 mois 24 mois" at bounding box center [299, 474] width 155 height 25
click at [825, 702] on div "Configurer [DOMAIN_NAME] Attention : les frais supplémentaires (frais de ménage…" at bounding box center [808, 474] width 423 height 479
click at [257, 213] on li "Info" at bounding box center [237, 213] width 110 height 32
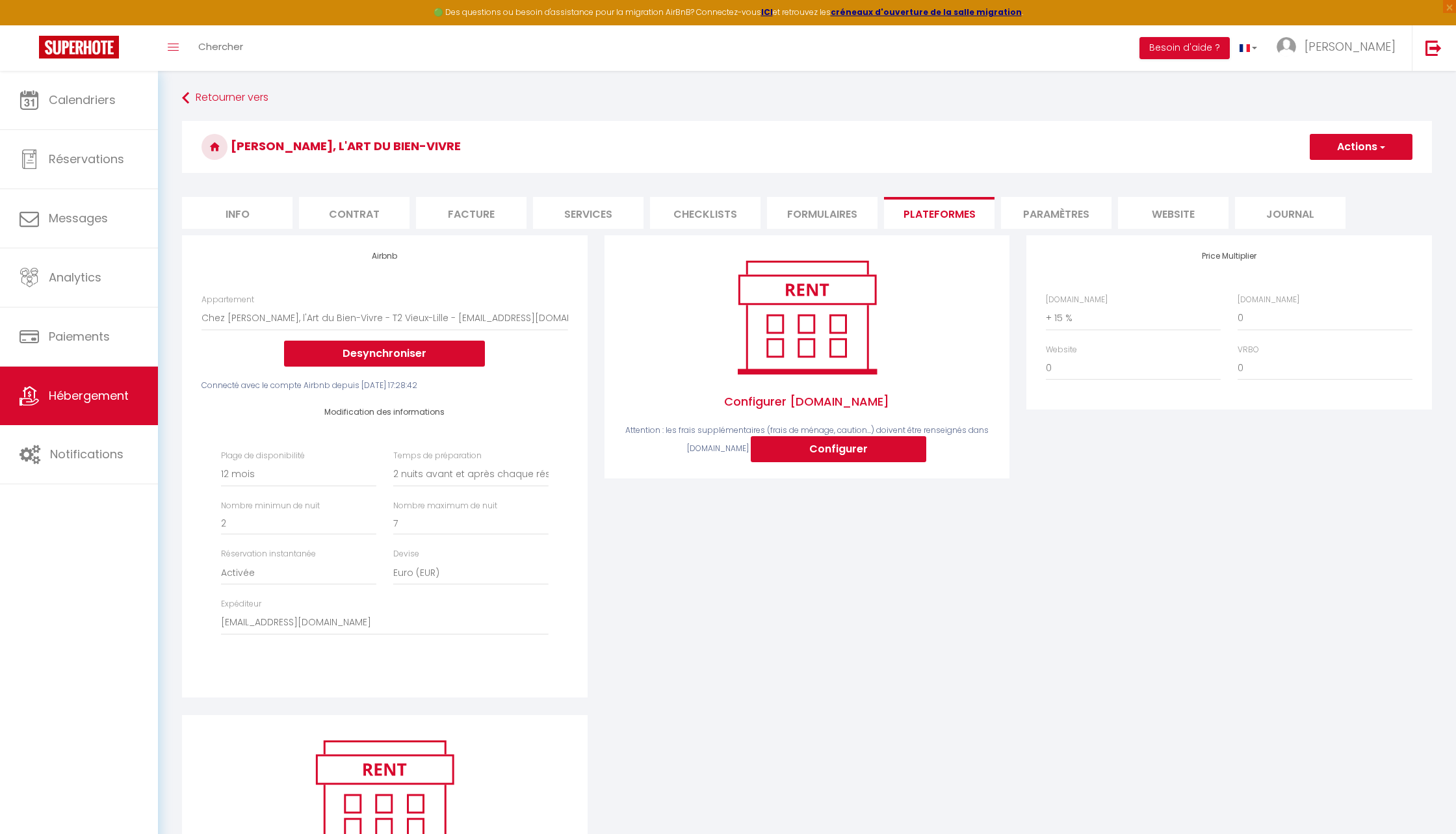
select select
checkbox input "false"
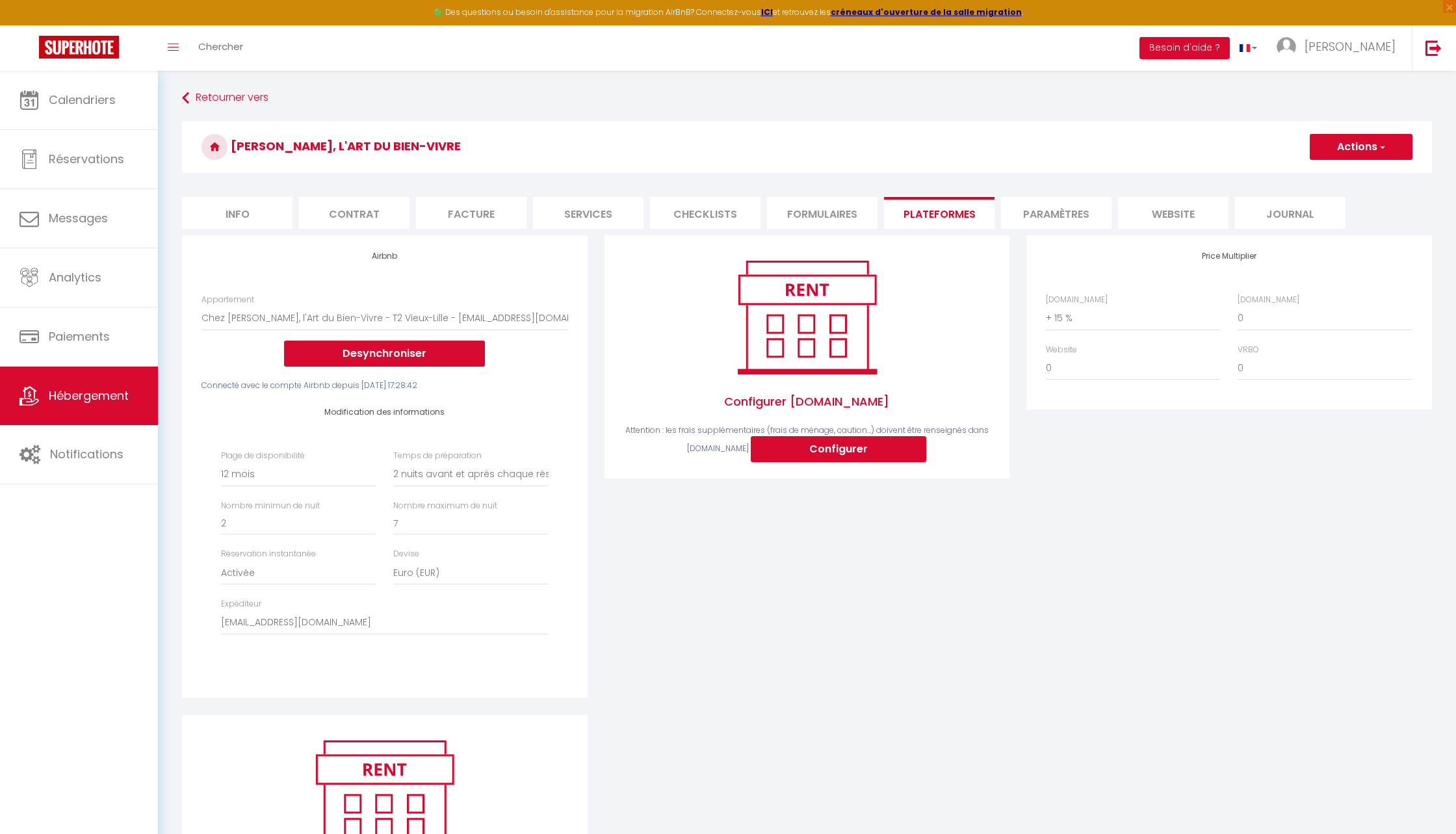
checkbox input "false"
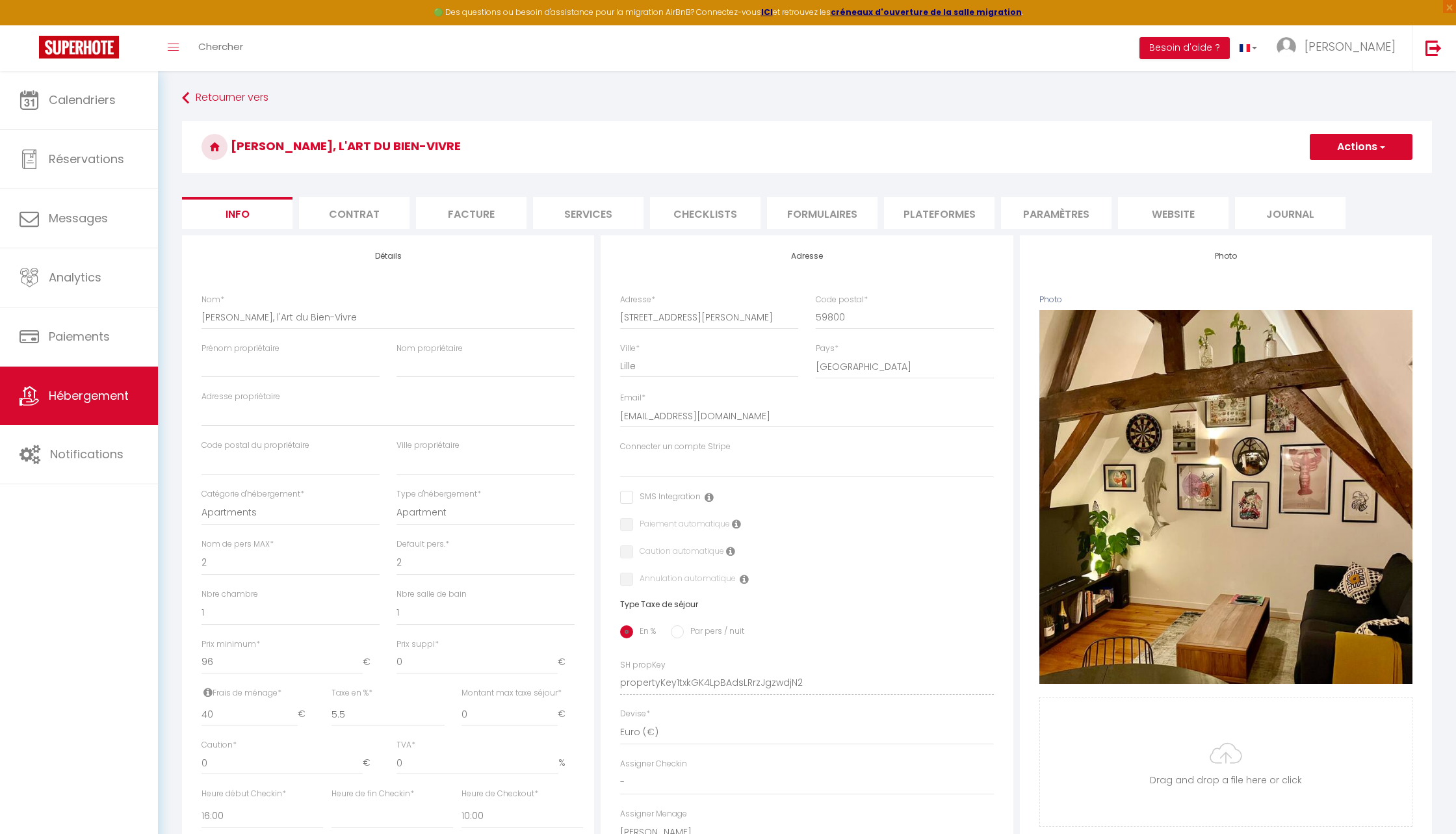
click at [948, 222] on li "Plateformes" at bounding box center [939, 213] width 110 height 32
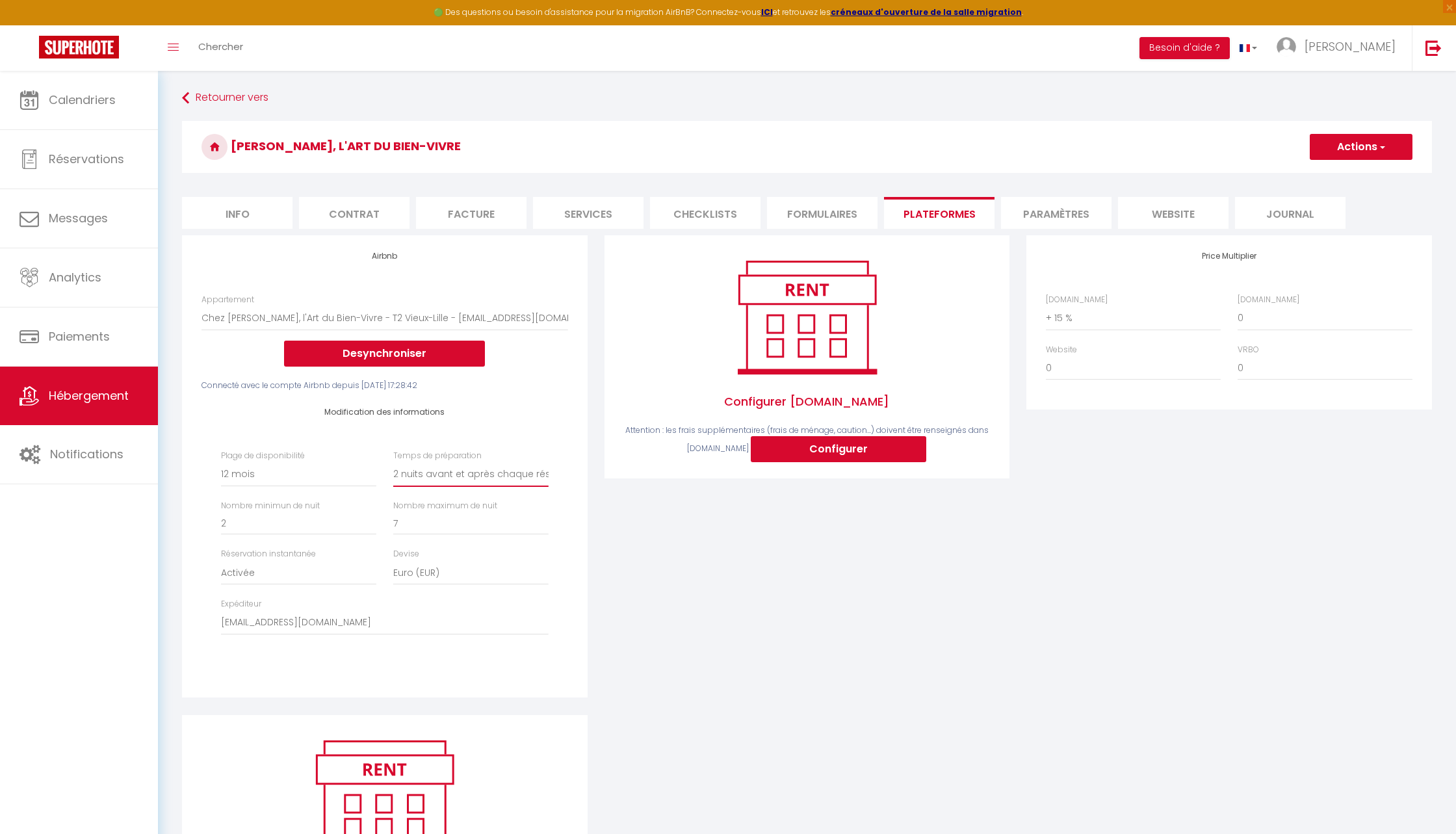
click at [473, 475] on select "Aucun 1 nuit avant et après chaque réservation 2 nuits avant et après chaque ré…" at bounding box center [470, 474] width 155 height 25
click at [64, 333] on span "Paiements" at bounding box center [79, 336] width 61 height 17
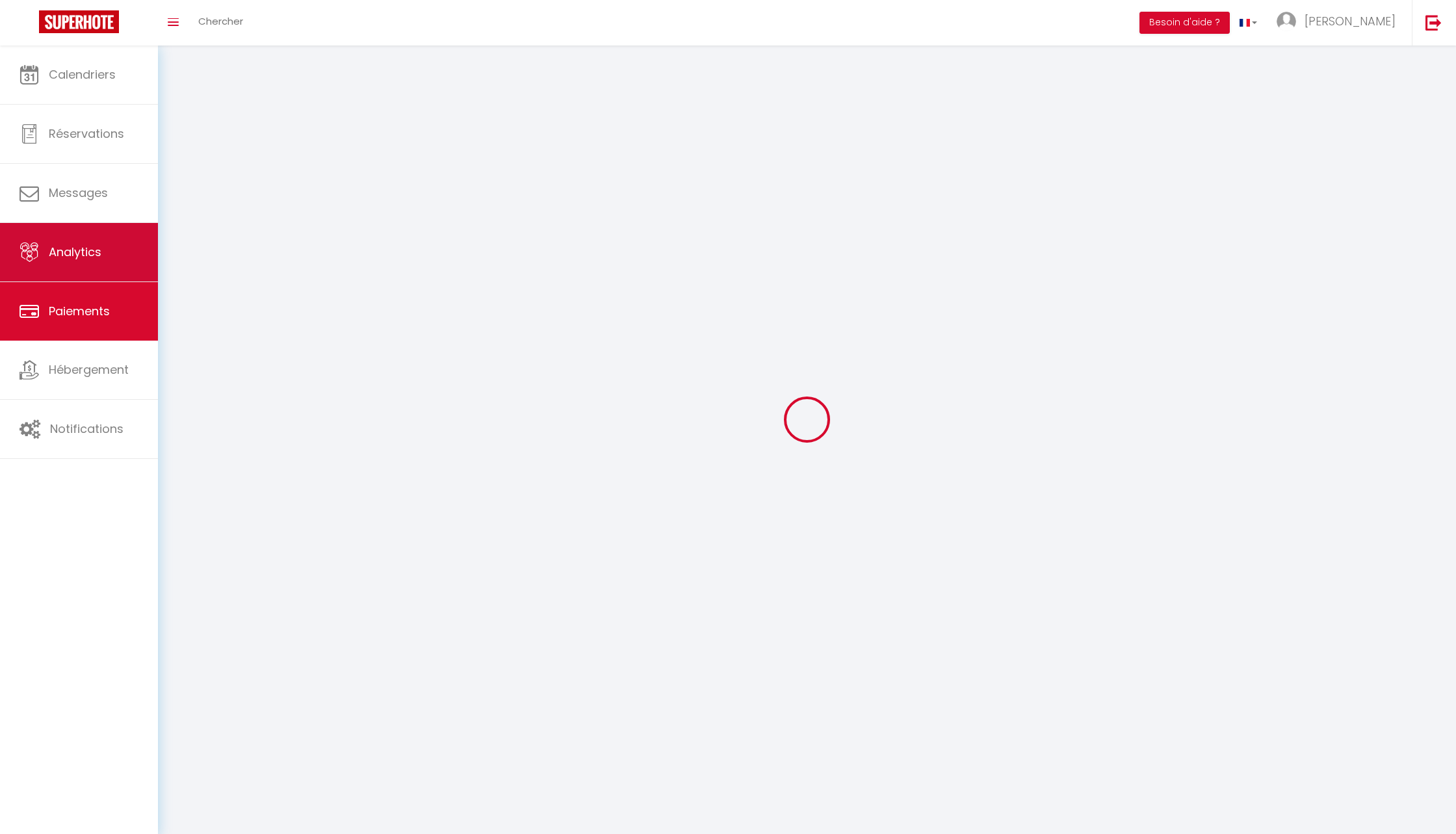
select select "2"
select select "0"
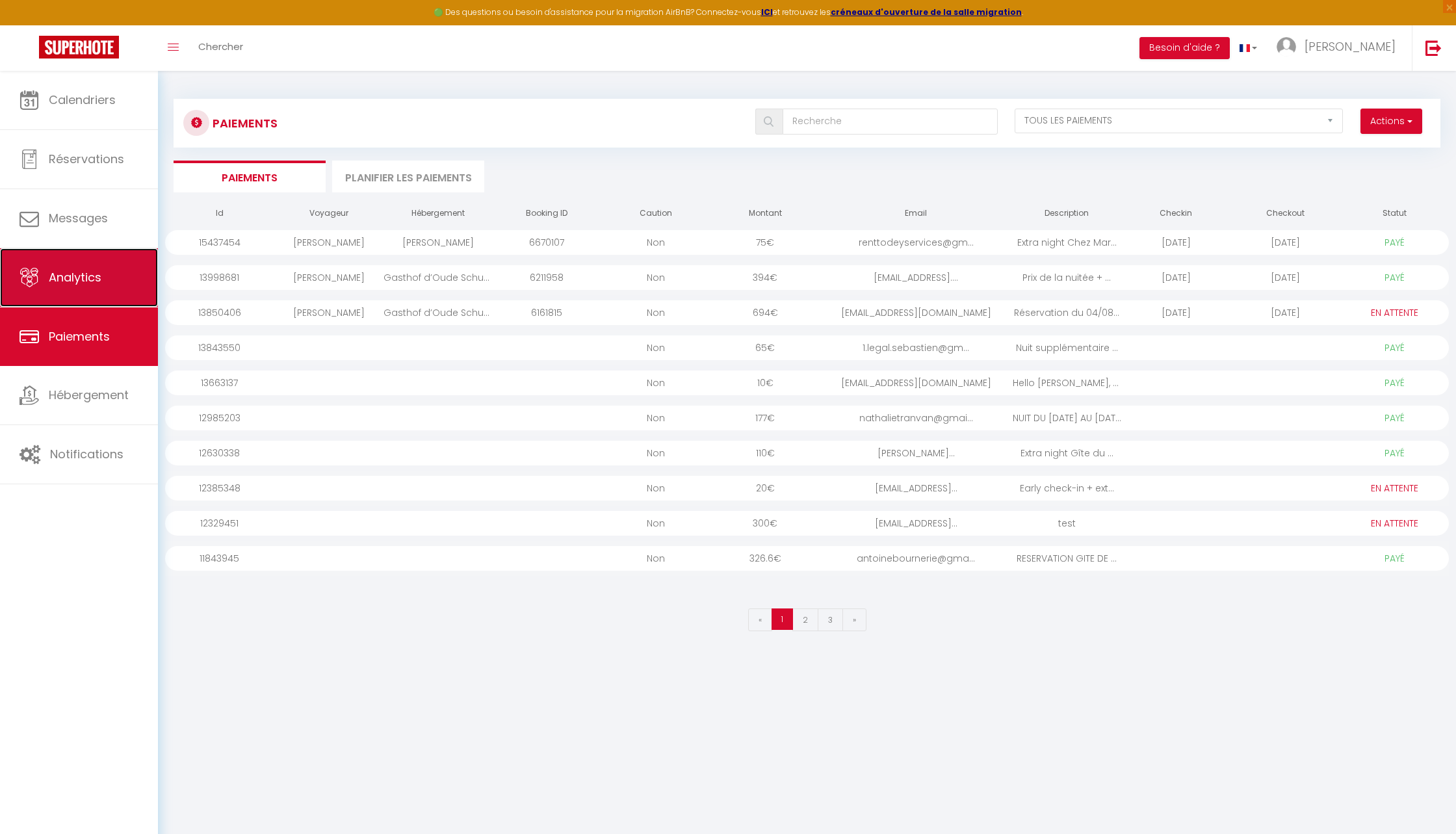
click at [68, 273] on span "Analytics" at bounding box center [75, 277] width 53 height 17
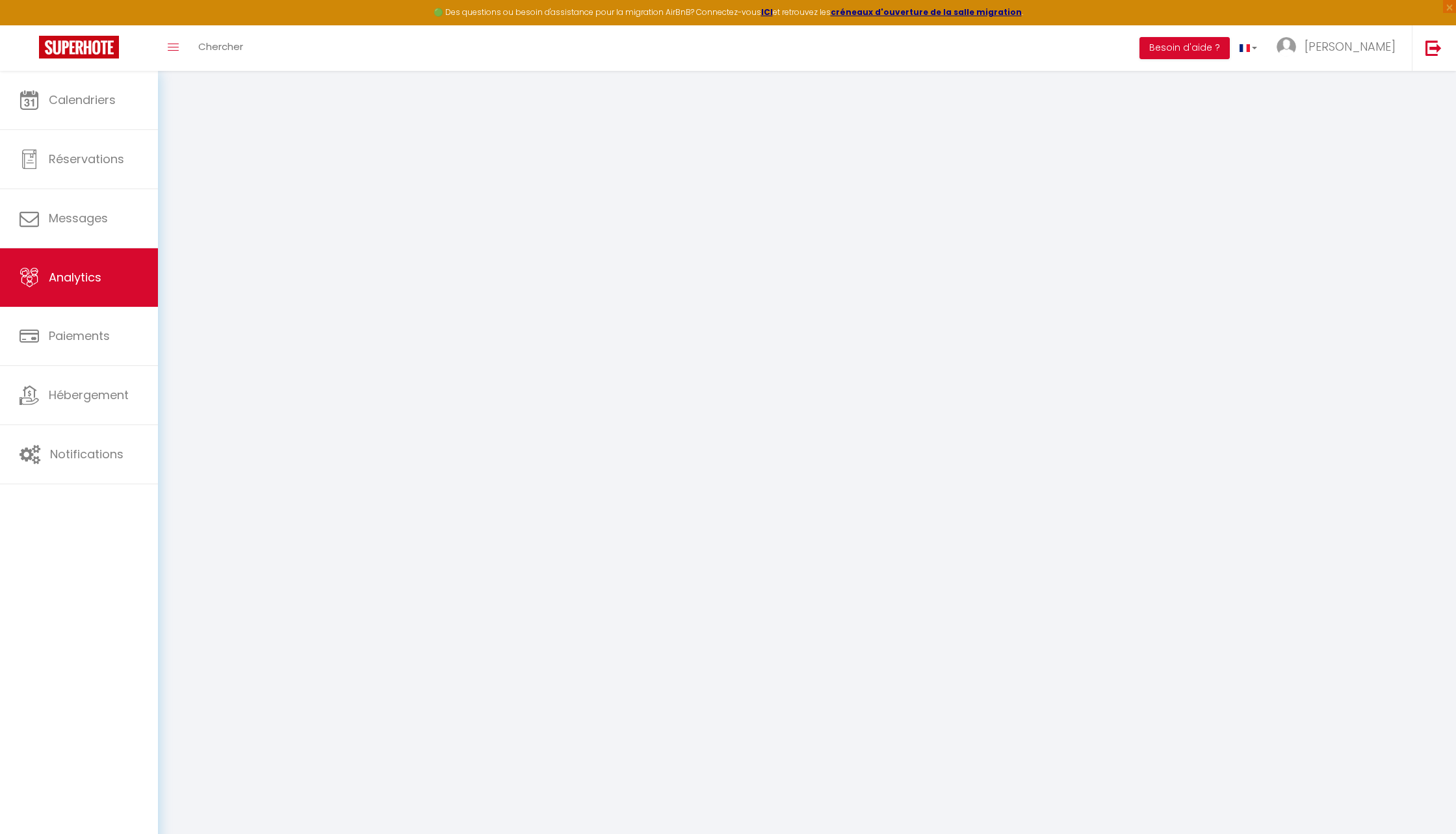
select select "2025"
select select "9"
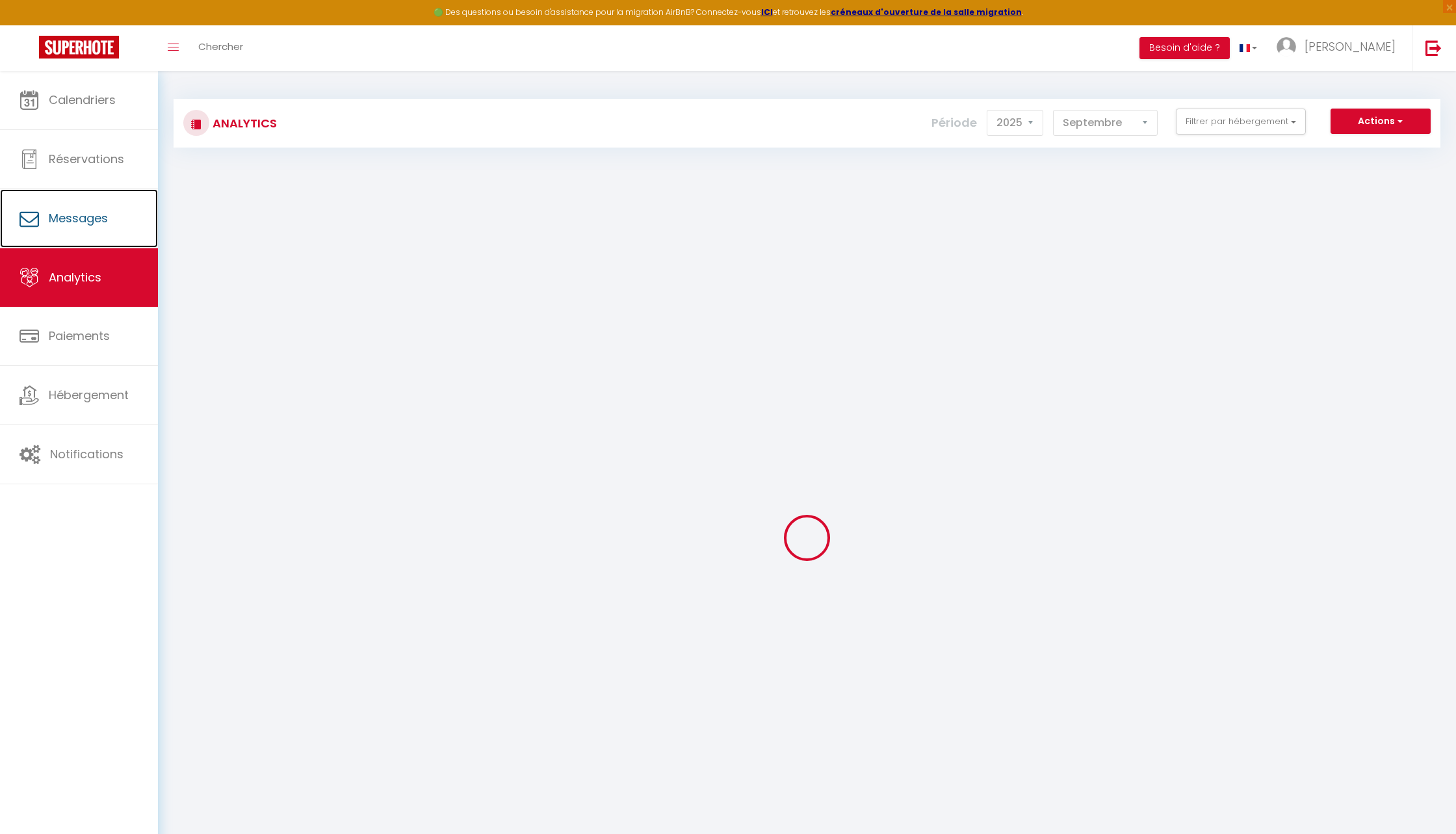
click at [68, 204] on link "Messages" at bounding box center [79, 218] width 158 height 58
select select "message"
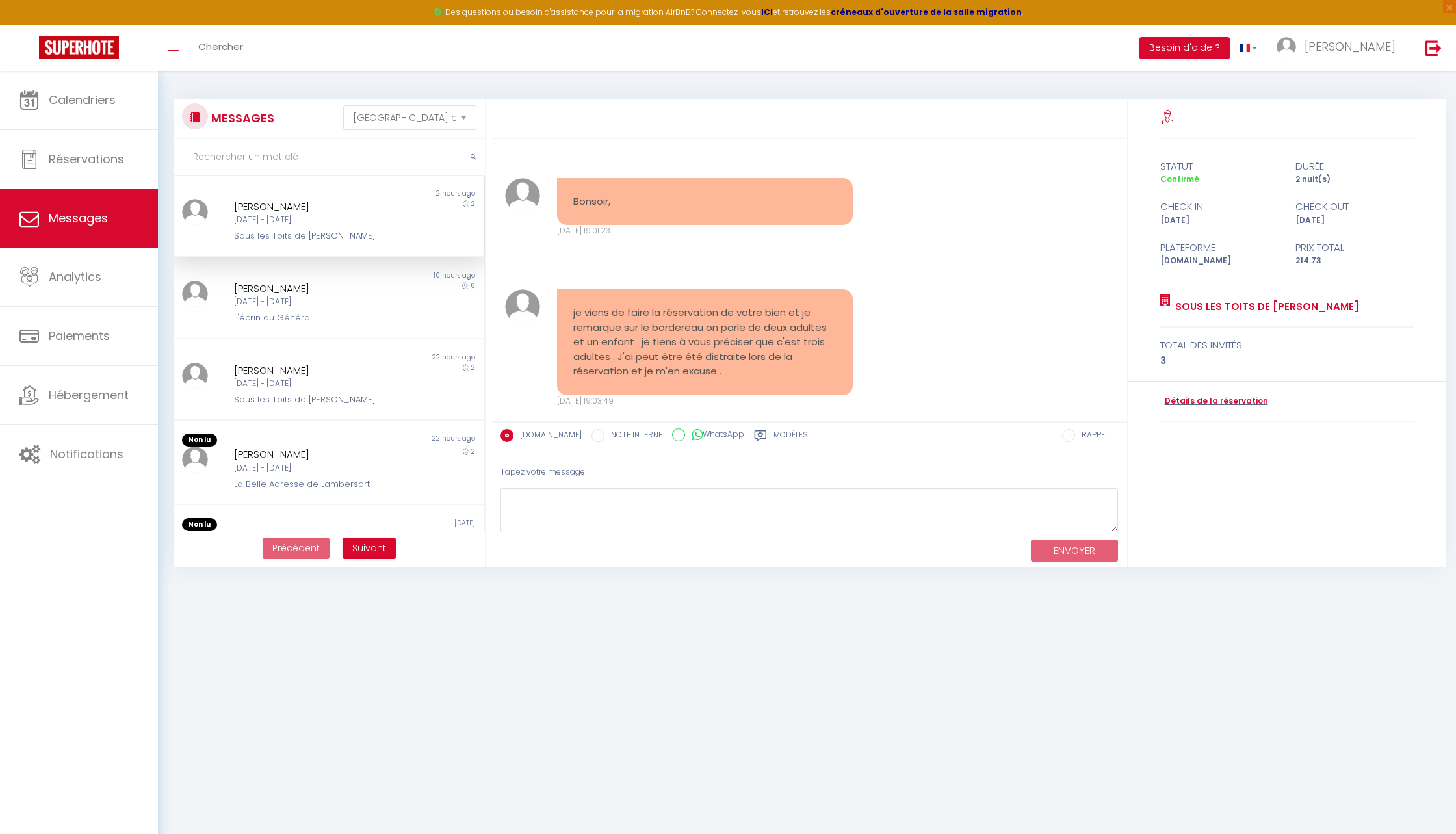
scroll to position [4336, 0]
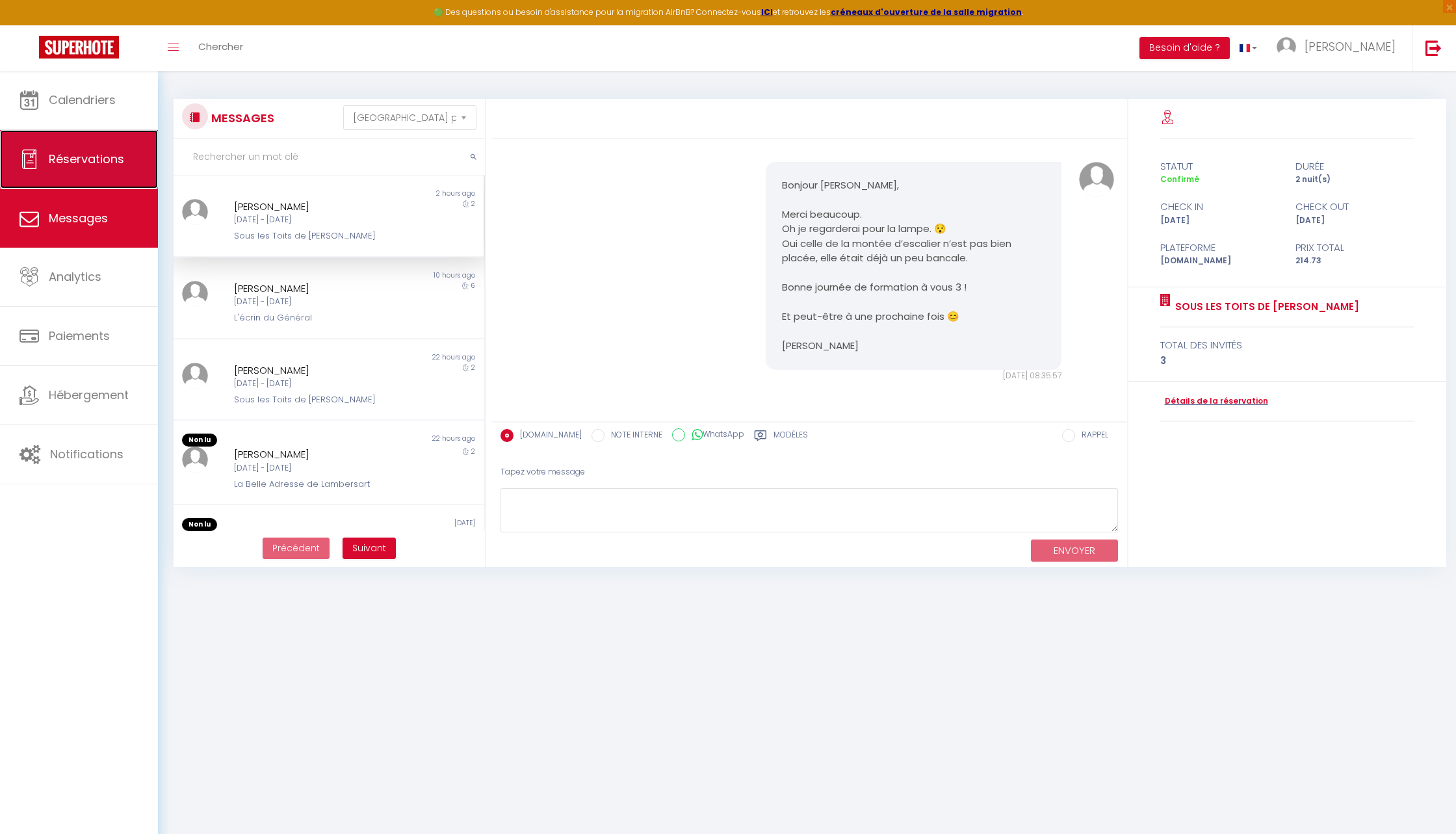
click at [62, 146] on link "Réservations" at bounding box center [79, 159] width 158 height 58
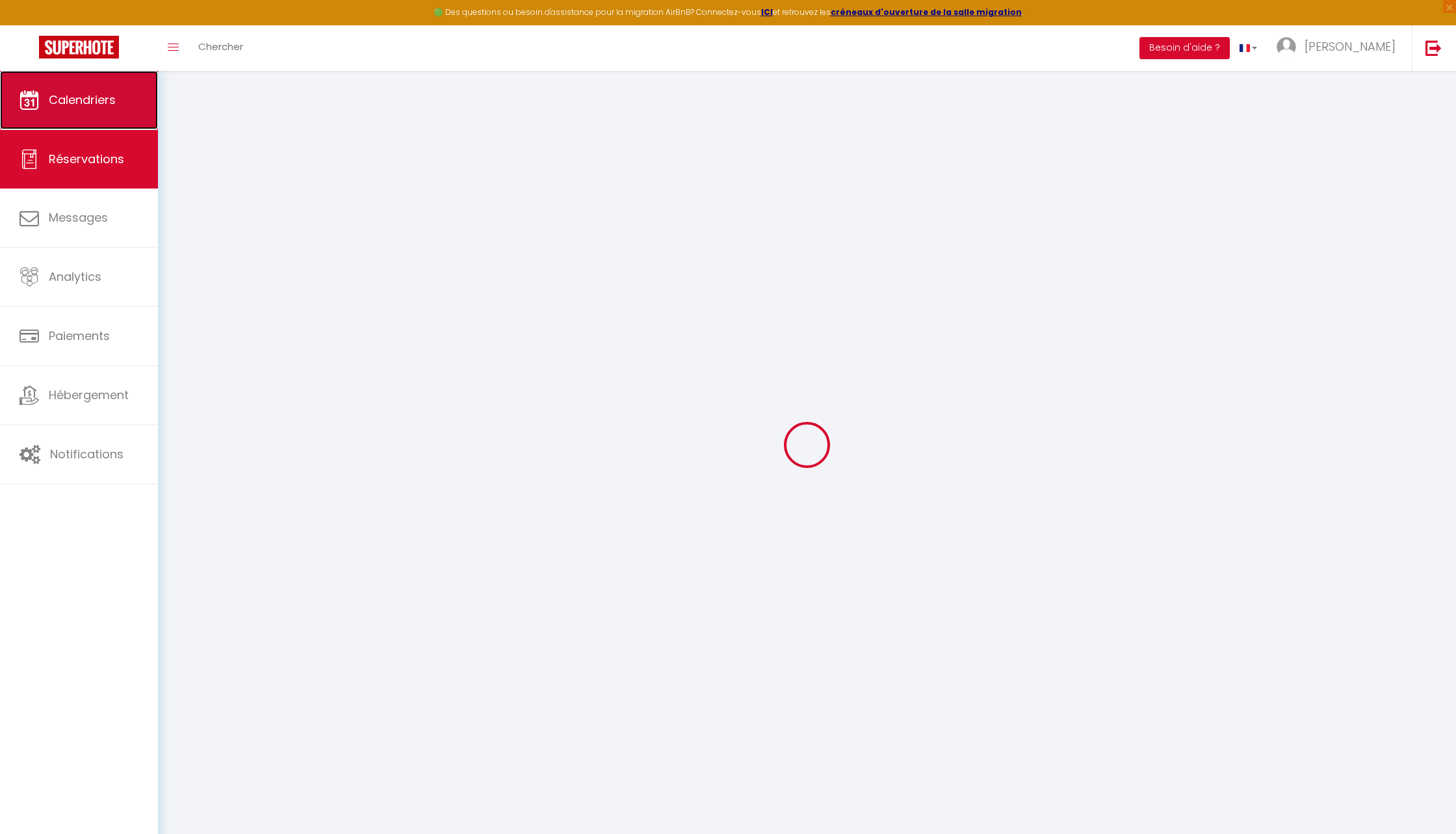
click at [51, 95] on span "Calendriers" at bounding box center [82, 99] width 67 height 17
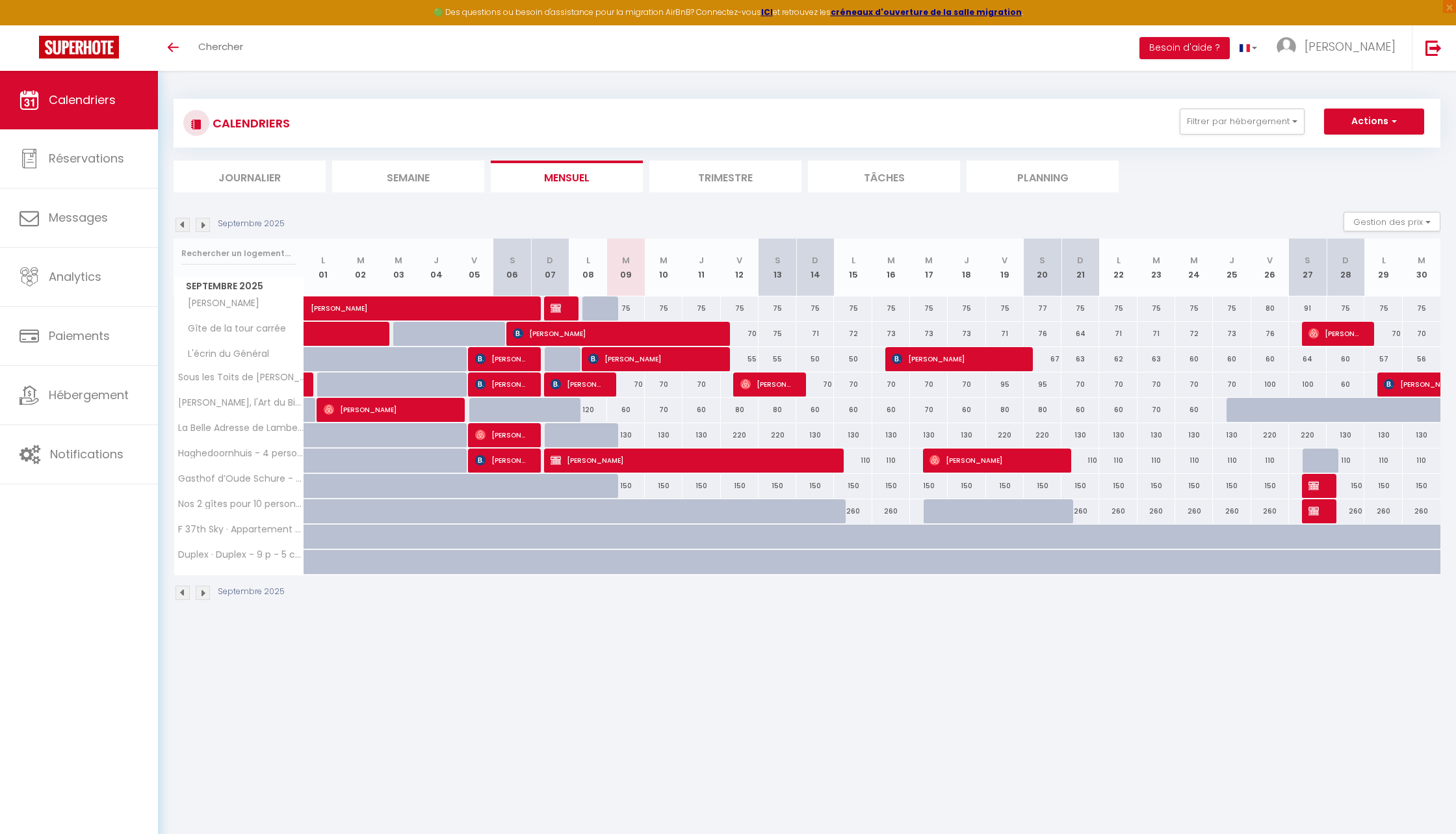
click at [591, 410] on div "120" at bounding box center [588, 409] width 37 height 24
type input "120"
type input "Lun 08 Septembre 2025"
type input "[DATE]"
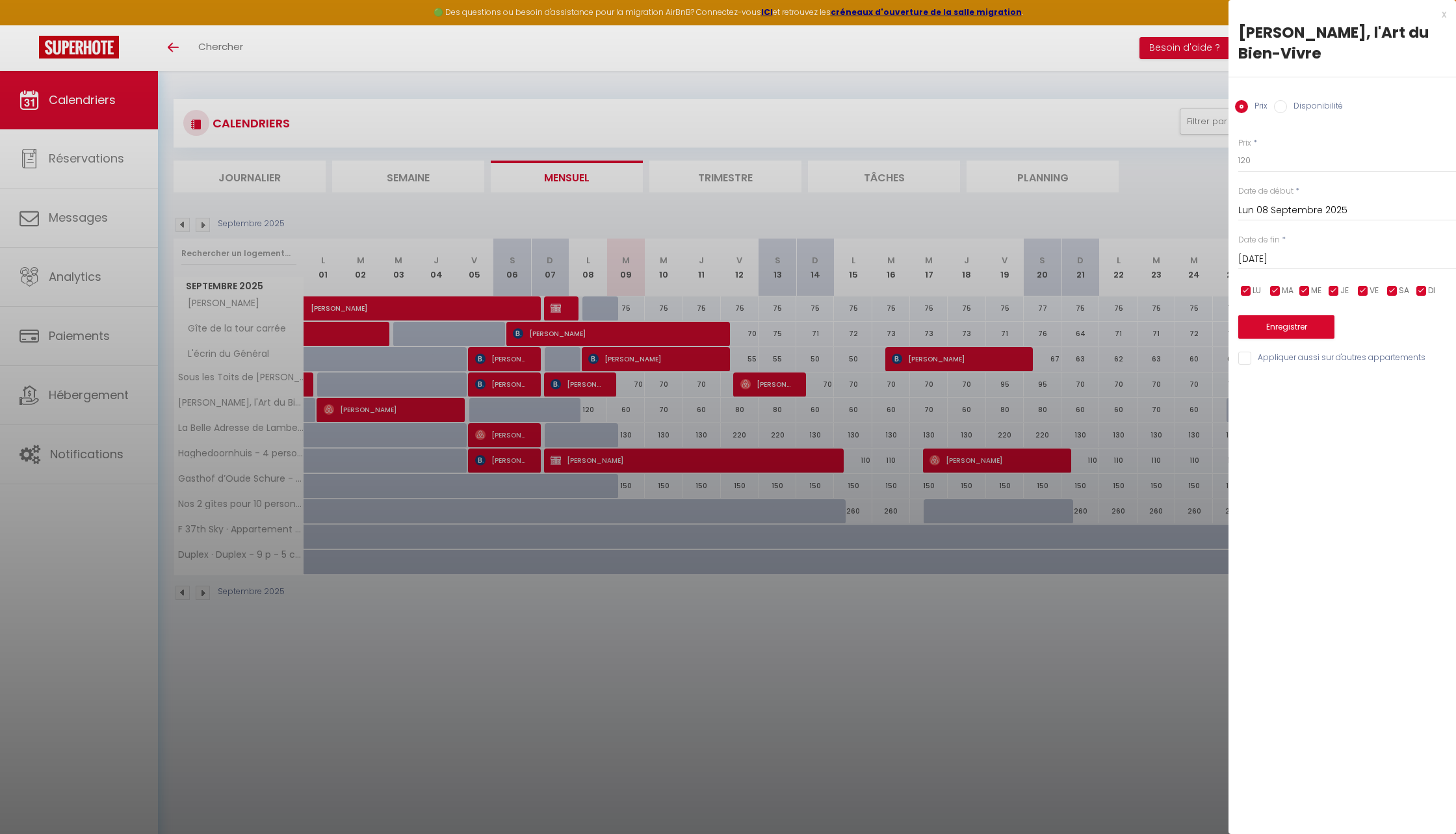
click at [1442, 13] on div "x" at bounding box center [1338, 14] width 218 height 16
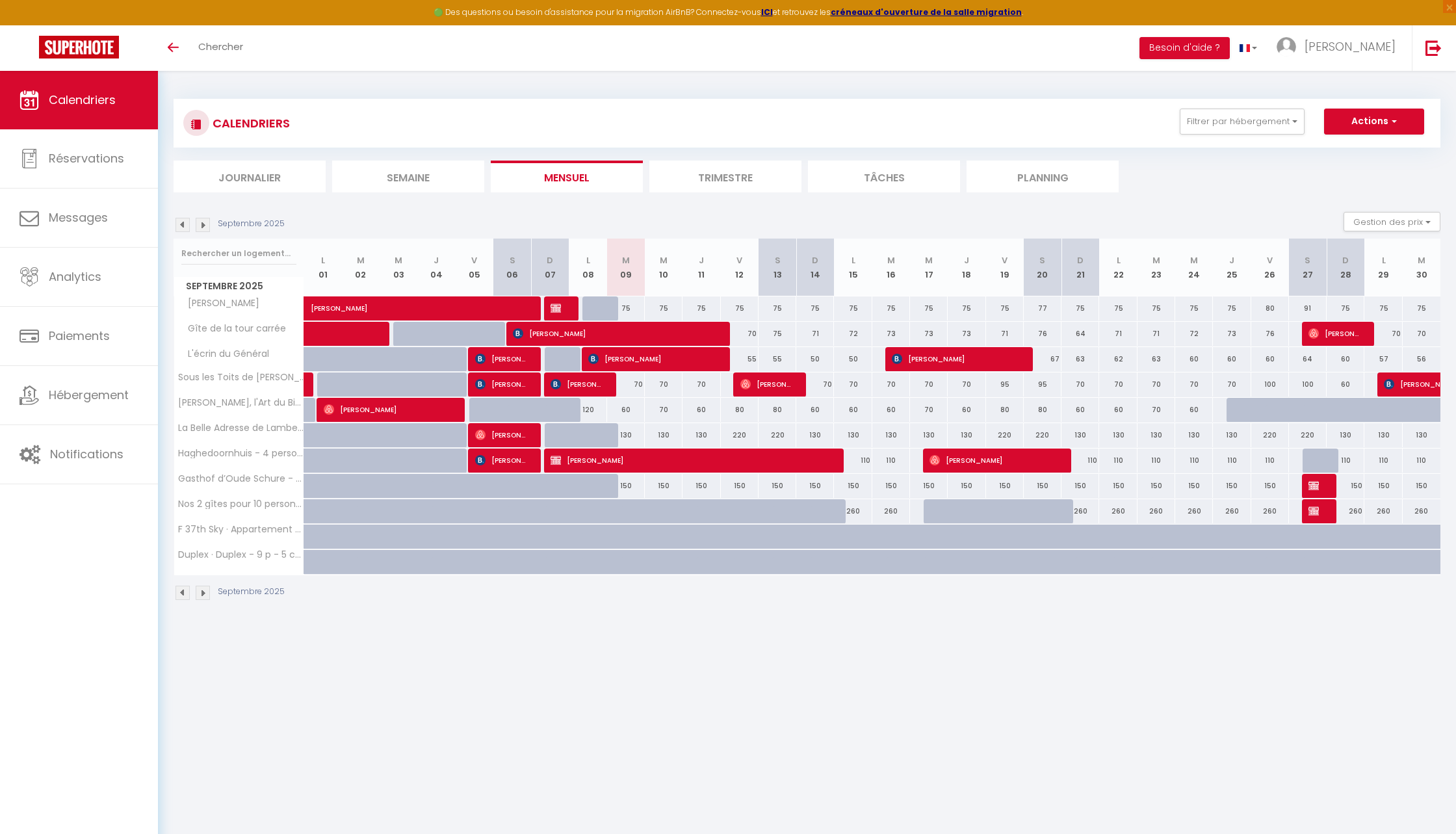
click at [629, 409] on div "60" at bounding box center [626, 409] width 37 height 24
type input "60"
type input "[DATE]"
type input "Mer 10 Septembre 2025"
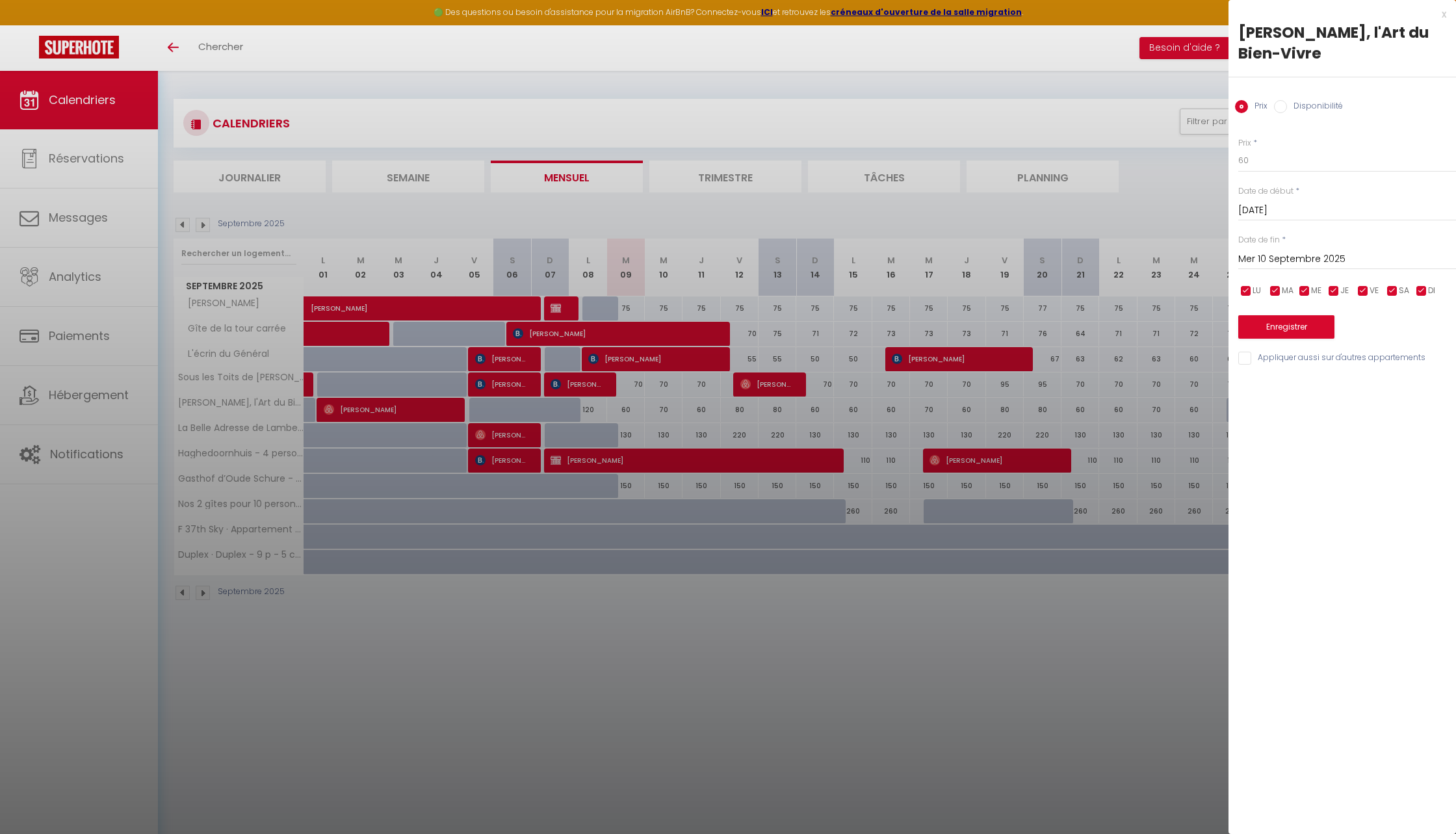
click at [629, 409] on div at bounding box center [728, 417] width 1456 height 834
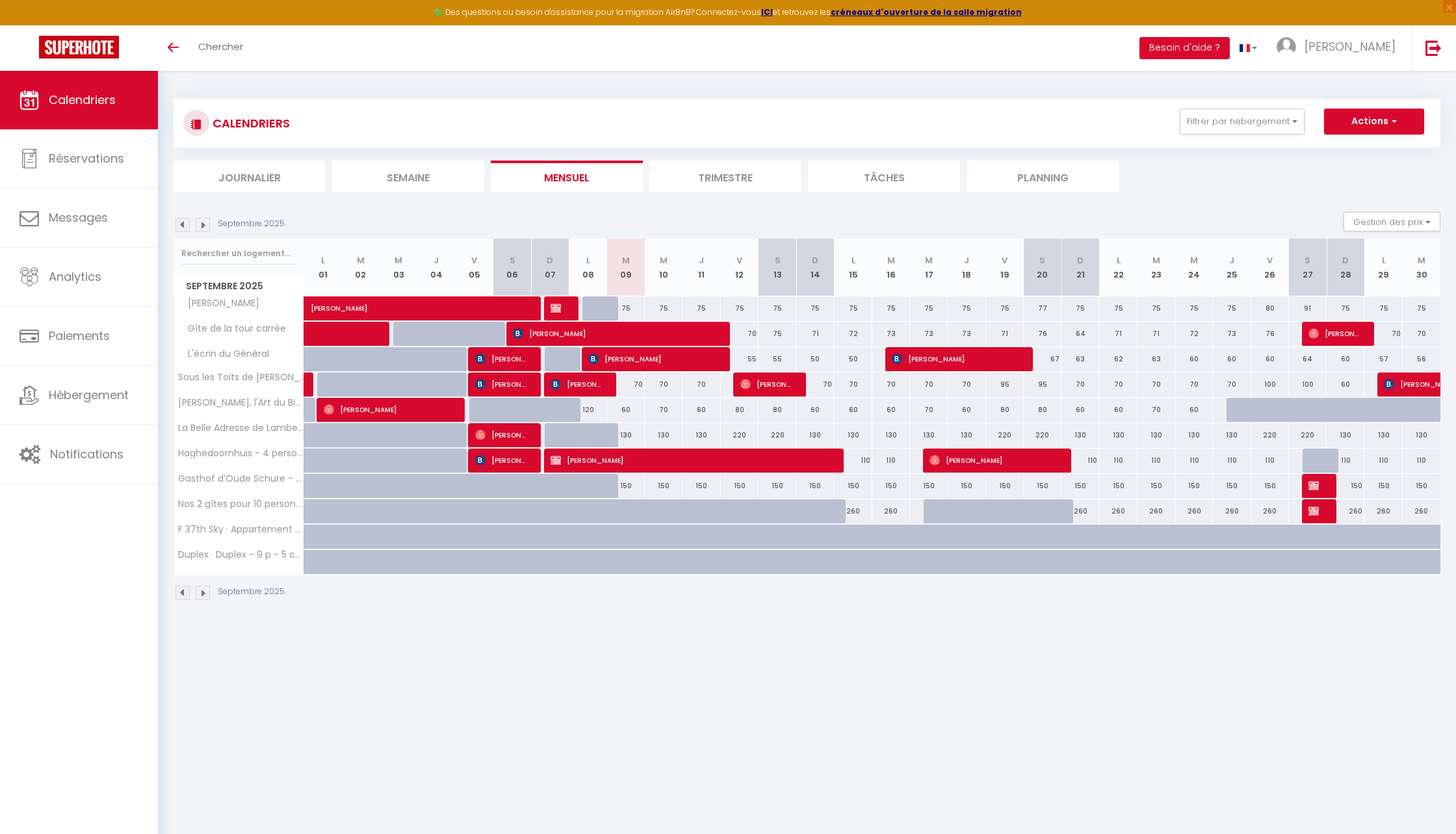
click at [694, 410] on div "60" at bounding box center [702, 409] width 37 height 24
type input "60"
type input "Jeu 11 Septembre 2025"
type input "Ven 12 Septembre 2025"
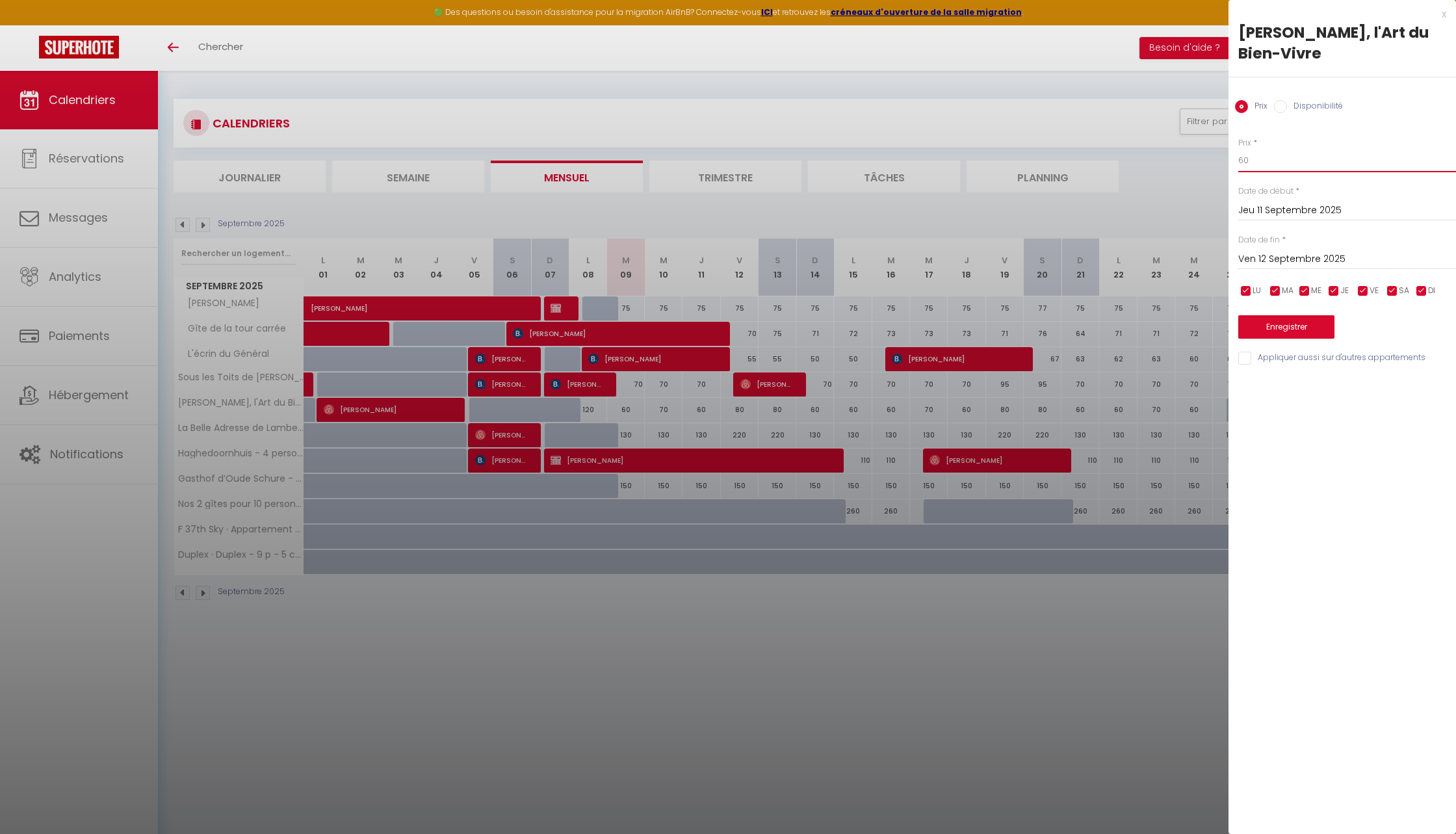
click at [1269, 161] on input "60" at bounding box center [1347, 160] width 218 height 23
type input "6"
type input "55"
click at [1332, 430] on div "x Chez Paul, l'Art du Bien-Vivre Prix Disponibilité Prix * 55 Statut * Disponib…" at bounding box center [1343, 417] width 228 height 834
click at [1294, 332] on button "Enregistrer" at bounding box center [1286, 327] width 96 height 23
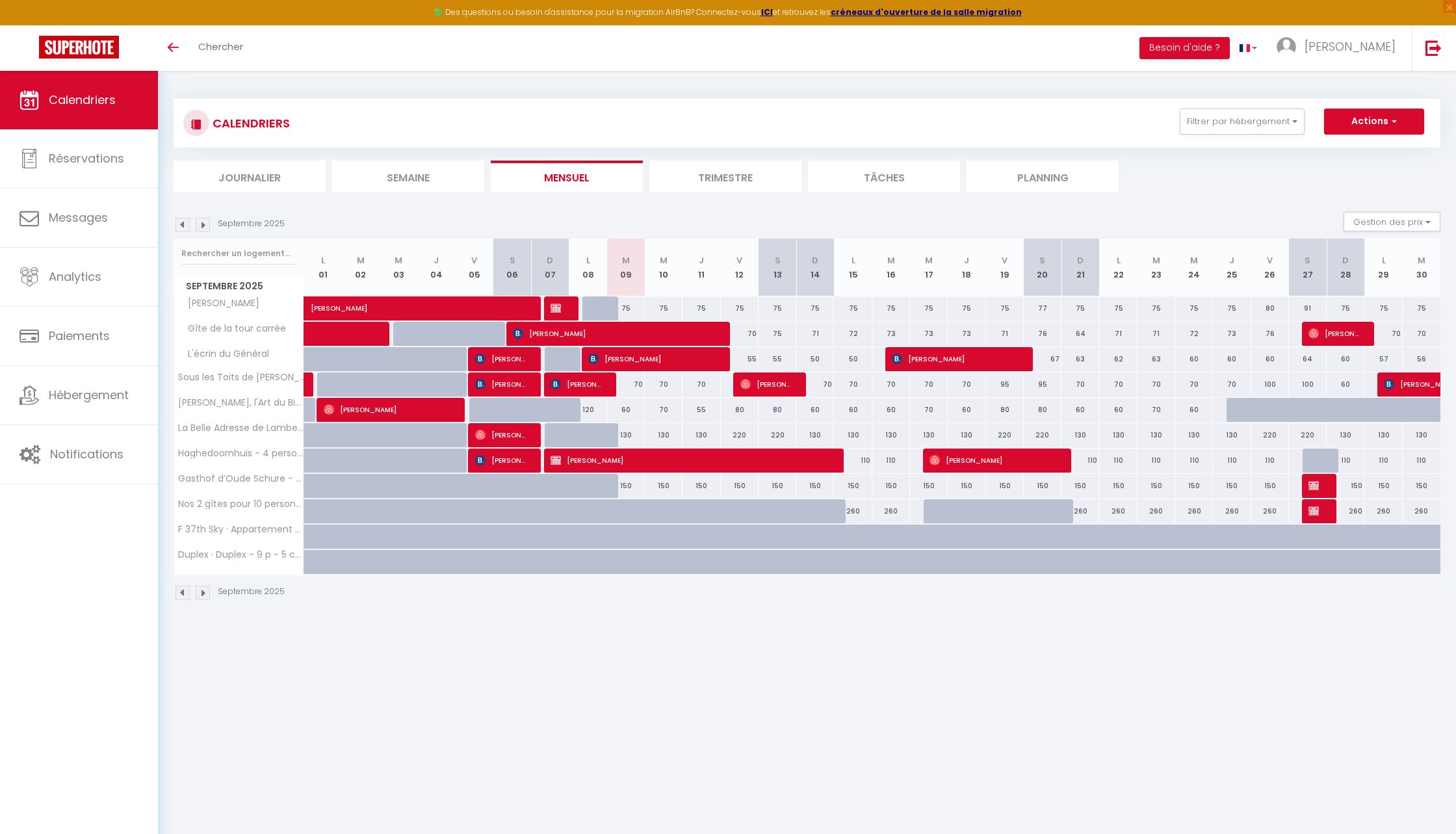
click at [744, 411] on div "80" at bounding box center [740, 409] width 37 height 24
type input "80"
type input "Ven 12 Septembre 2025"
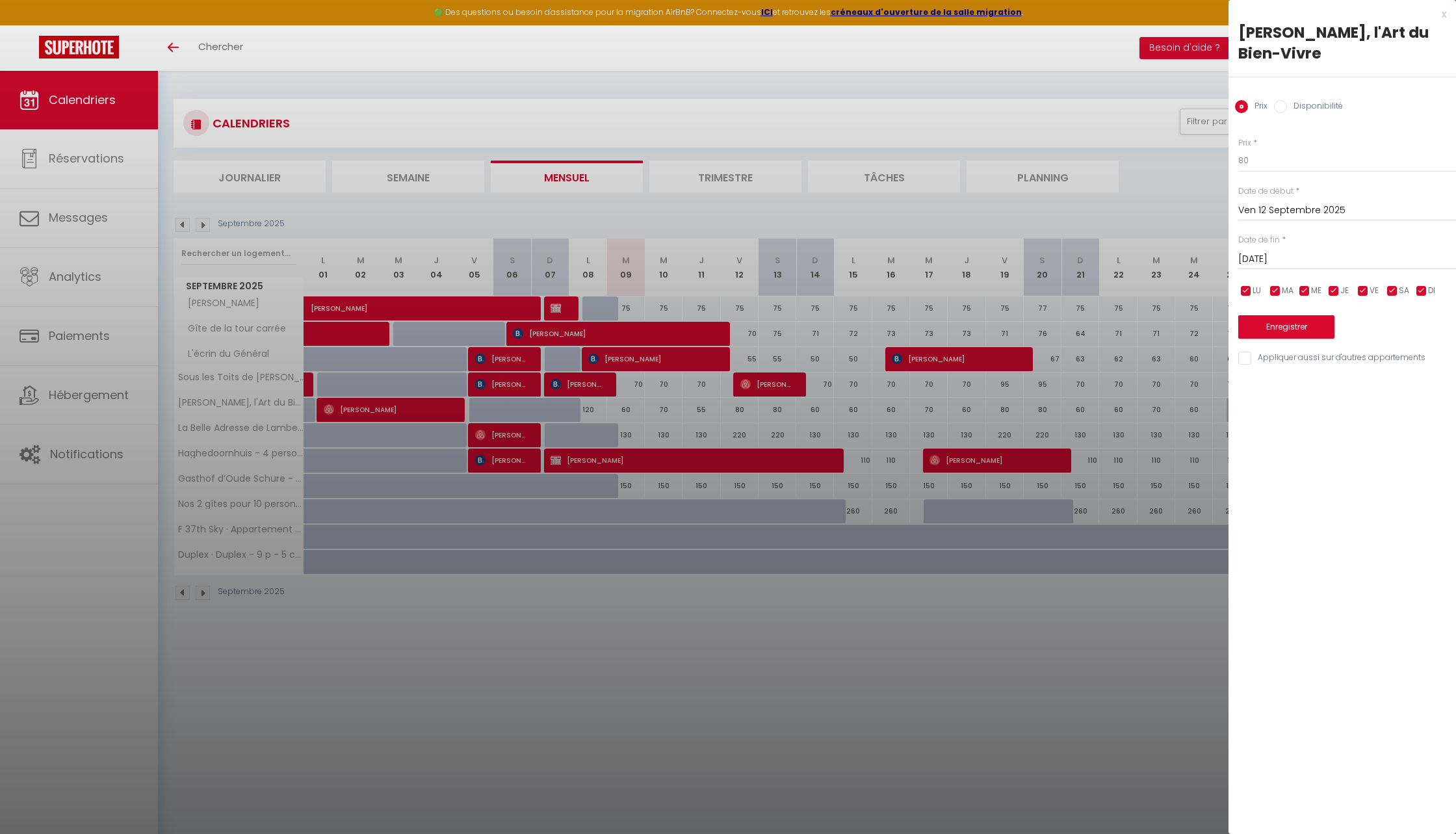
click at [1258, 254] on input "Sam 13 Septembre 2025" at bounding box center [1347, 259] width 218 height 17
click at [1258, 386] on span "14" at bounding box center [1253, 386] width 28 height 26
type input "Dim 14 Septembre 2025"
drag, startPoint x: 1276, startPoint y: 151, endPoint x: 1213, endPoint y: 155, distance: 63.1
click at [1213, 155] on body "🟢 Des questions ou besoin d'assistance pour la migration AirBnB? Connectez-vous…" at bounding box center [728, 487] width 1456 height 834
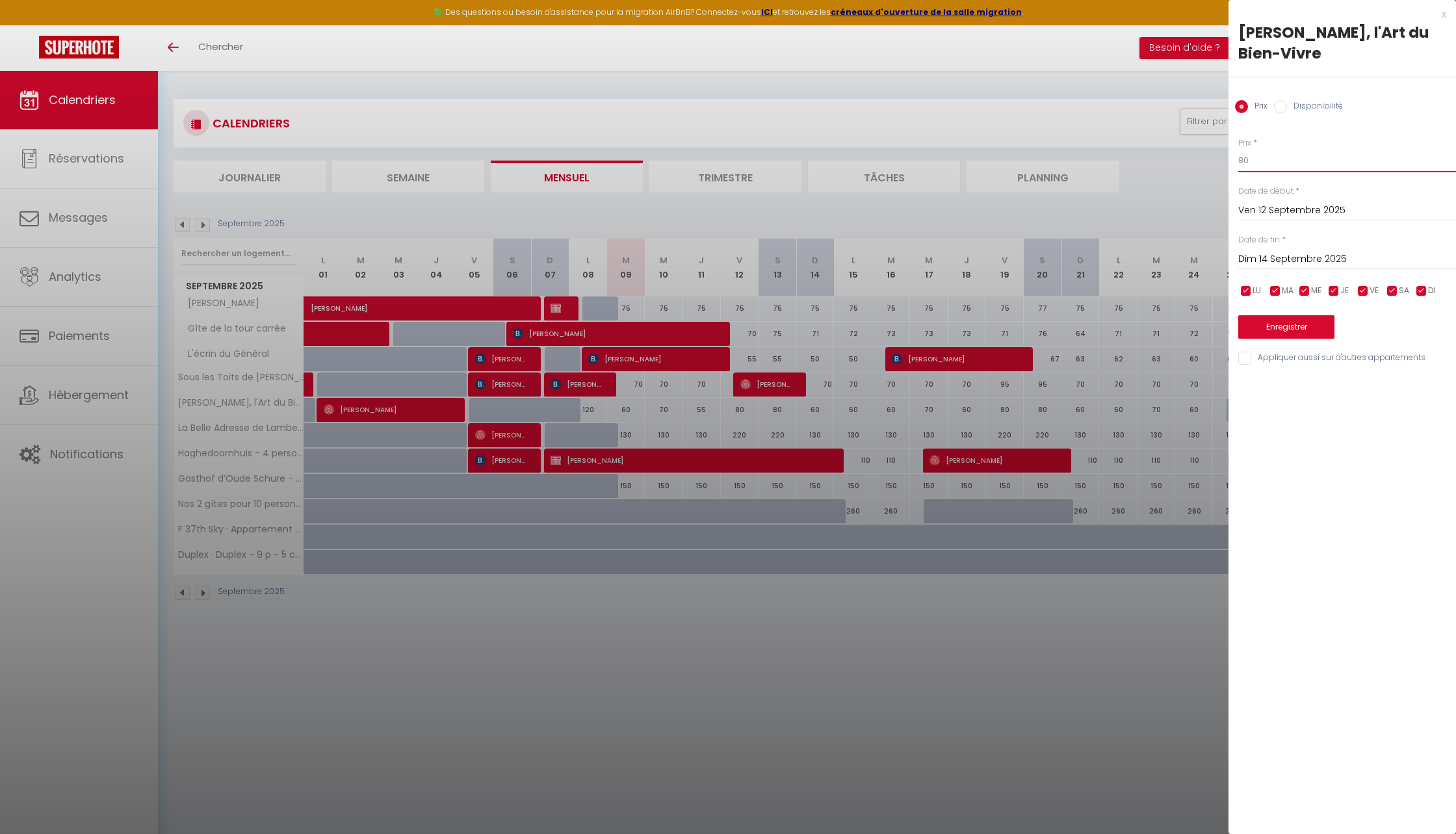
drag, startPoint x: 1269, startPoint y: 160, endPoint x: 1234, endPoint y: 160, distance: 35.0
click at [1234, 160] on div "Prix * 80 Statut * Disponible Indisponible Date de début * Ven 12 Septembre 202…" at bounding box center [1343, 244] width 228 height 246
type input "70"
click at [1264, 326] on button "Enregistrer" at bounding box center [1286, 327] width 96 height 23
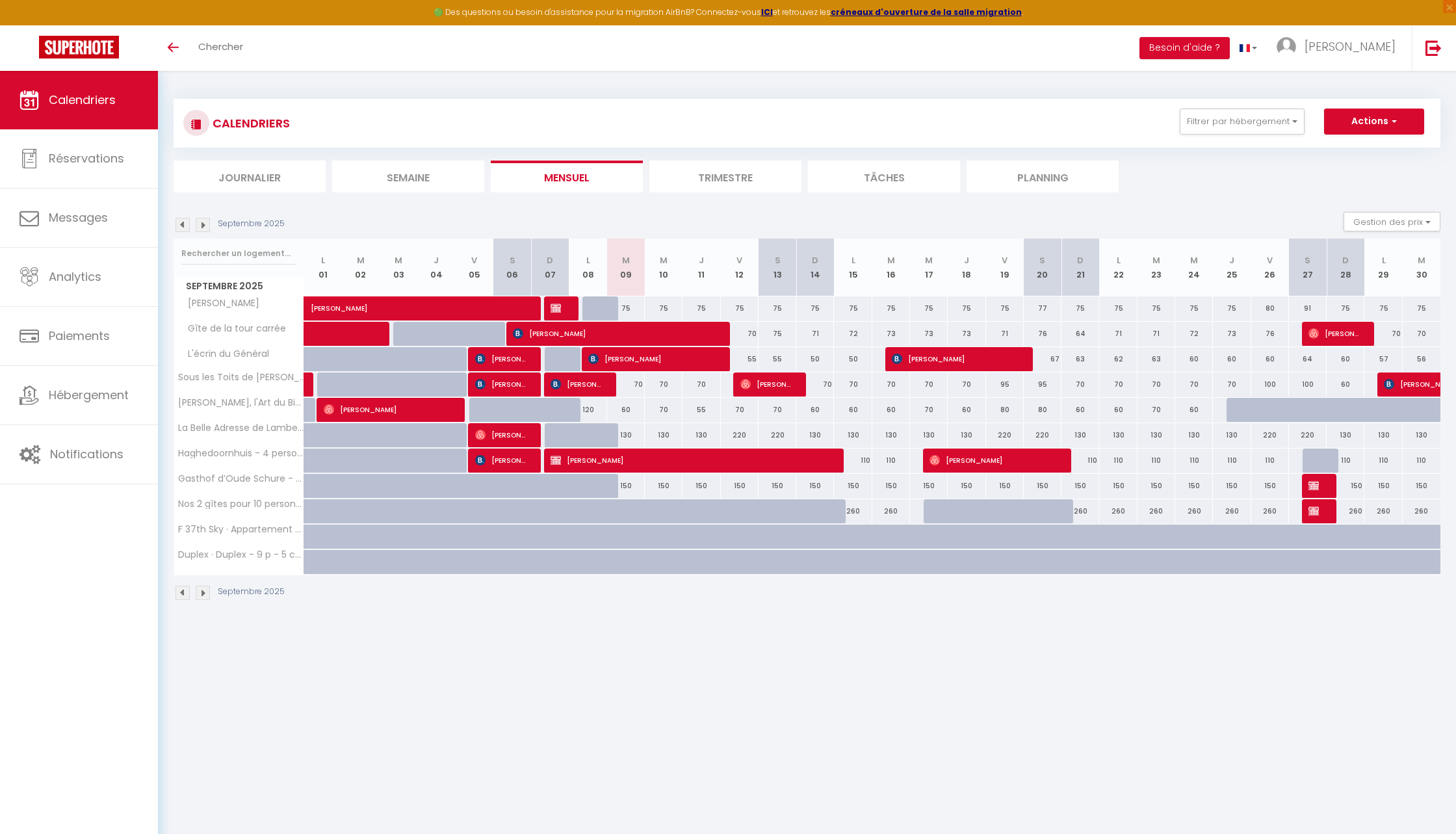
click at [811, 411] on div "60" at bounding box center [815, 409] width 37 height 24
type input "60"
type input "Dim 14 Septembre 2025"
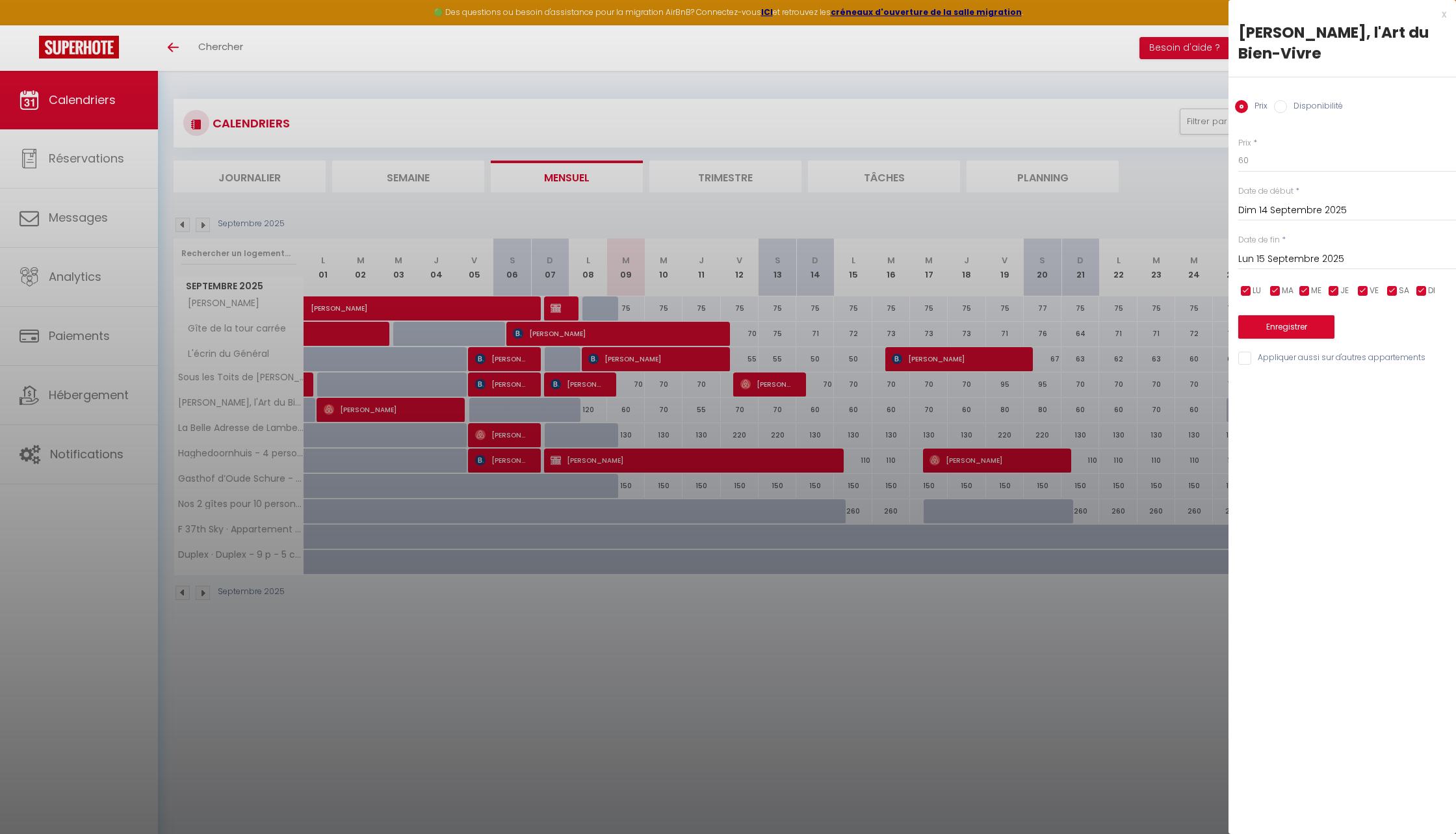
click at [1289, 253] on input "Lun 15 Septembre 2025" at bounding box center [1347, 259] width 218 height 17
click at [1320, 387] on span "16" at bounding box center [1308, 386] width 28 height 26
type input "Mar 16 Septembre 2025"
drag, startPoint x: 1271, startPoint y: 165, endPoint x: 1234, endPoint y: 165, distance: 37.0
click at [1234, 165] on div "Prix * 60 Statut * Disponible Indisponible Date de début * Dim 14 Septembre 202…" at bounding box center [1343, 244] width 228 height 246
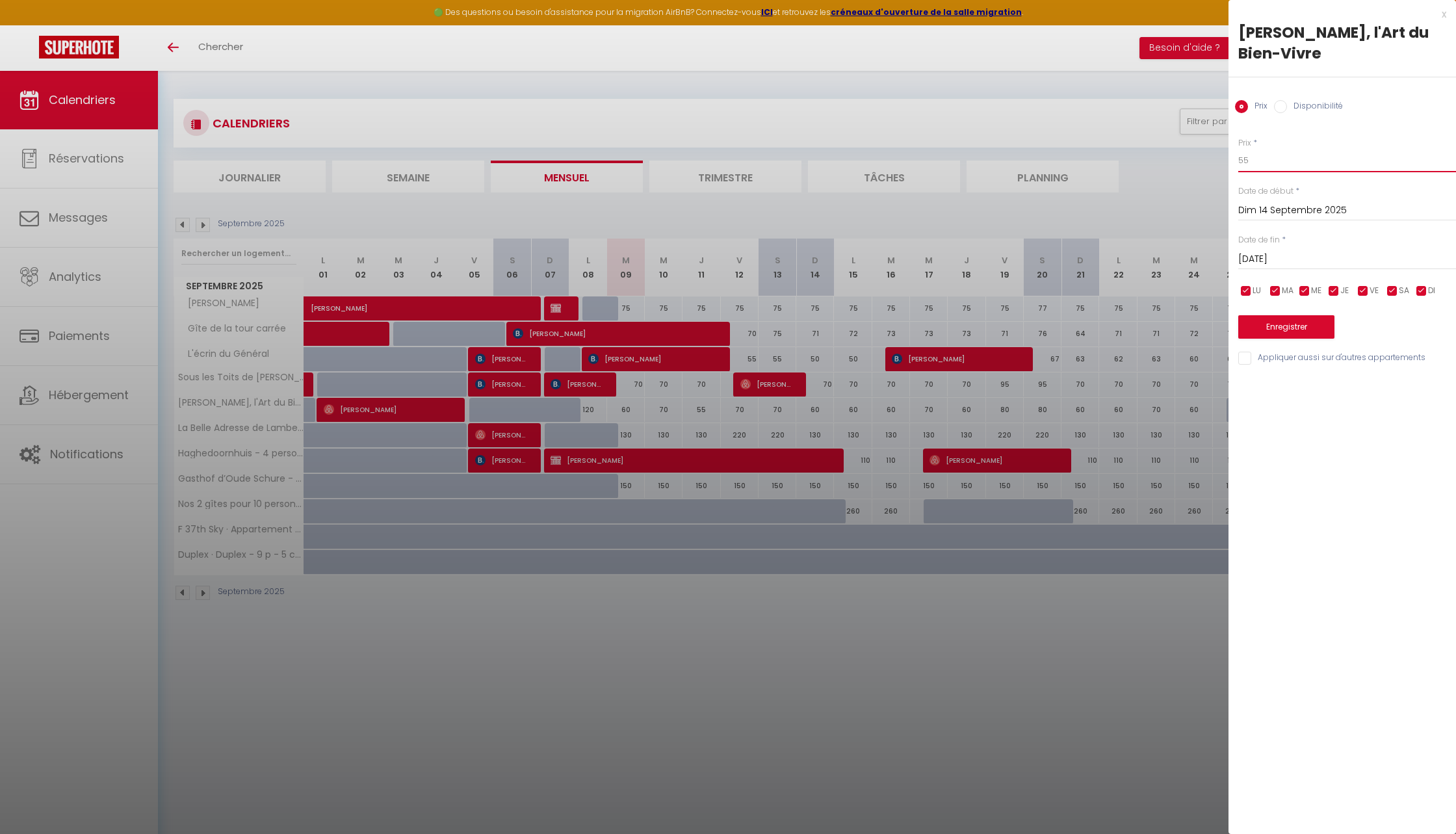
type input "55"
click at [1284, 324] on button "Enregistrer" at bounding box center [1286, 327] width 96 height 23
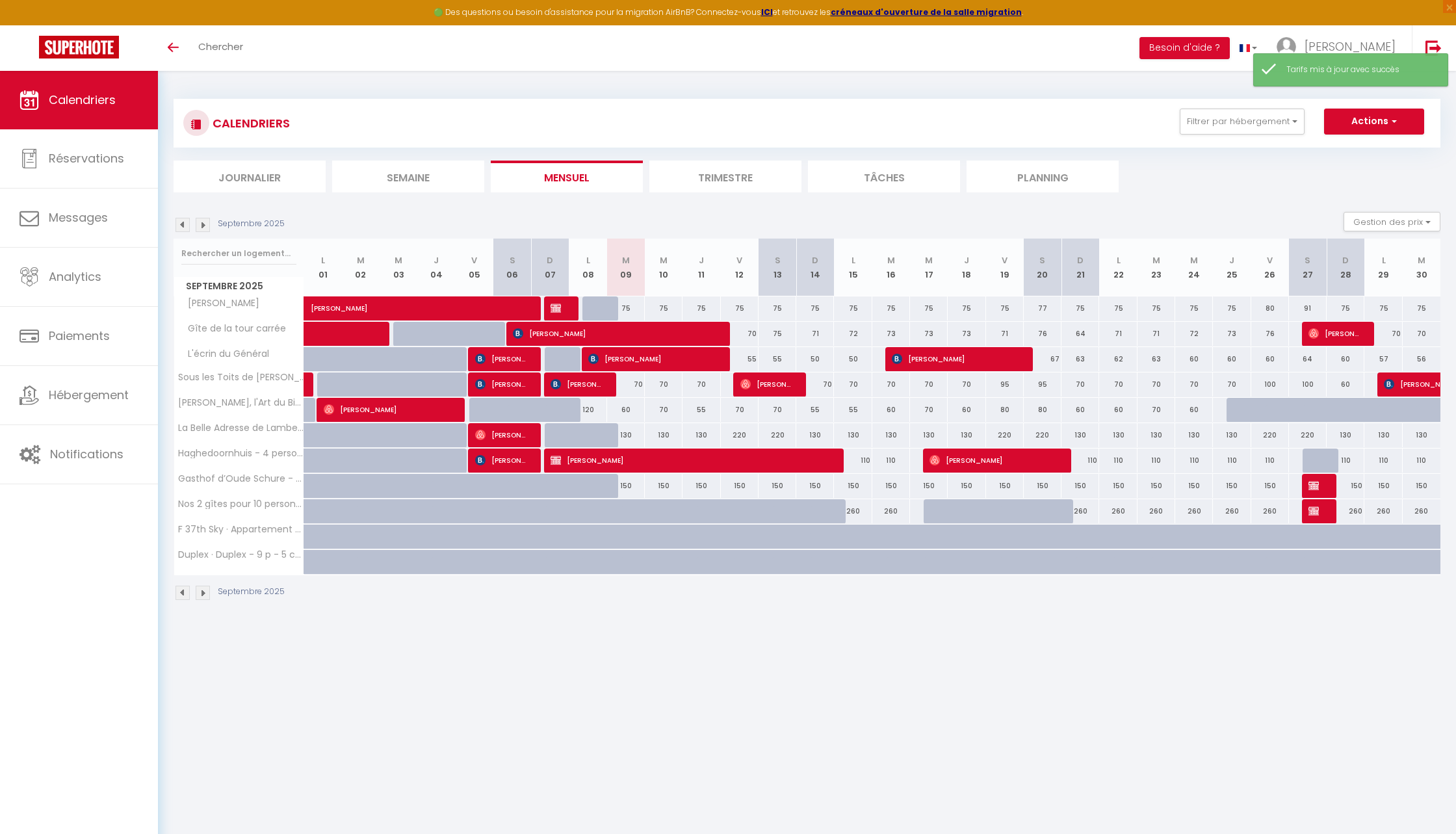
click at [899, 412] on div "60" at bounding box center [891, 409] width 37 height 24
type input "60"
type input "Mar 16 Septembre 2025"
type input "Mer 17 Septembre 2025"
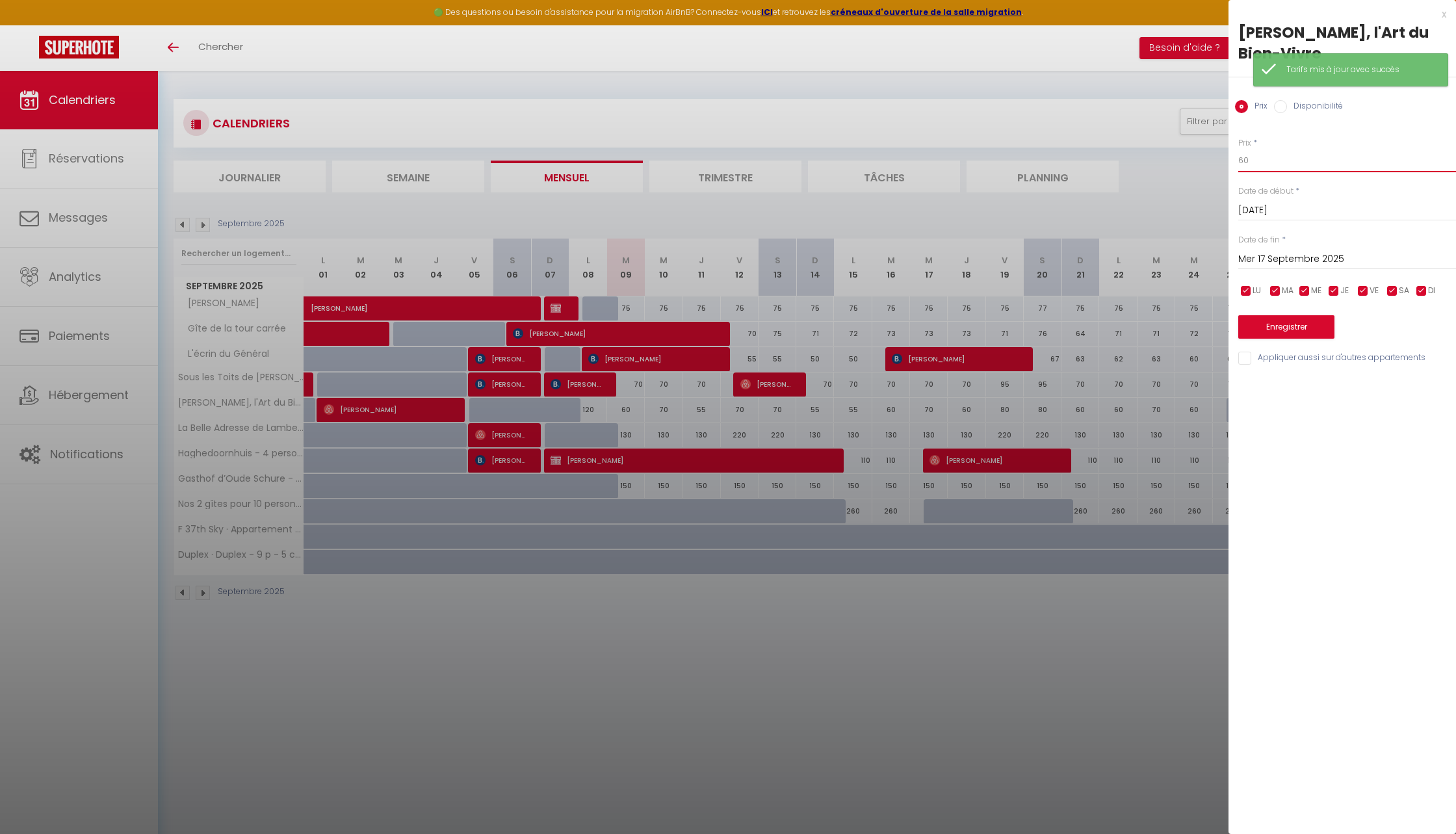
drag, startPoint x: 1261, startPoint y: 159, endPoint x: 1227, endPoint y: 159, distance: 34.0
click at [1227, 159] on body "🟢 Des questions ou besoin d'assistance pour la migration AirBnB? Connectez-vous…" at bounding box center [728, 487] width 1456 height 834
type input "55"
click at [1295, 327] on button "Enregistrer" at bounding box center [1286, 327] width 96 height 23
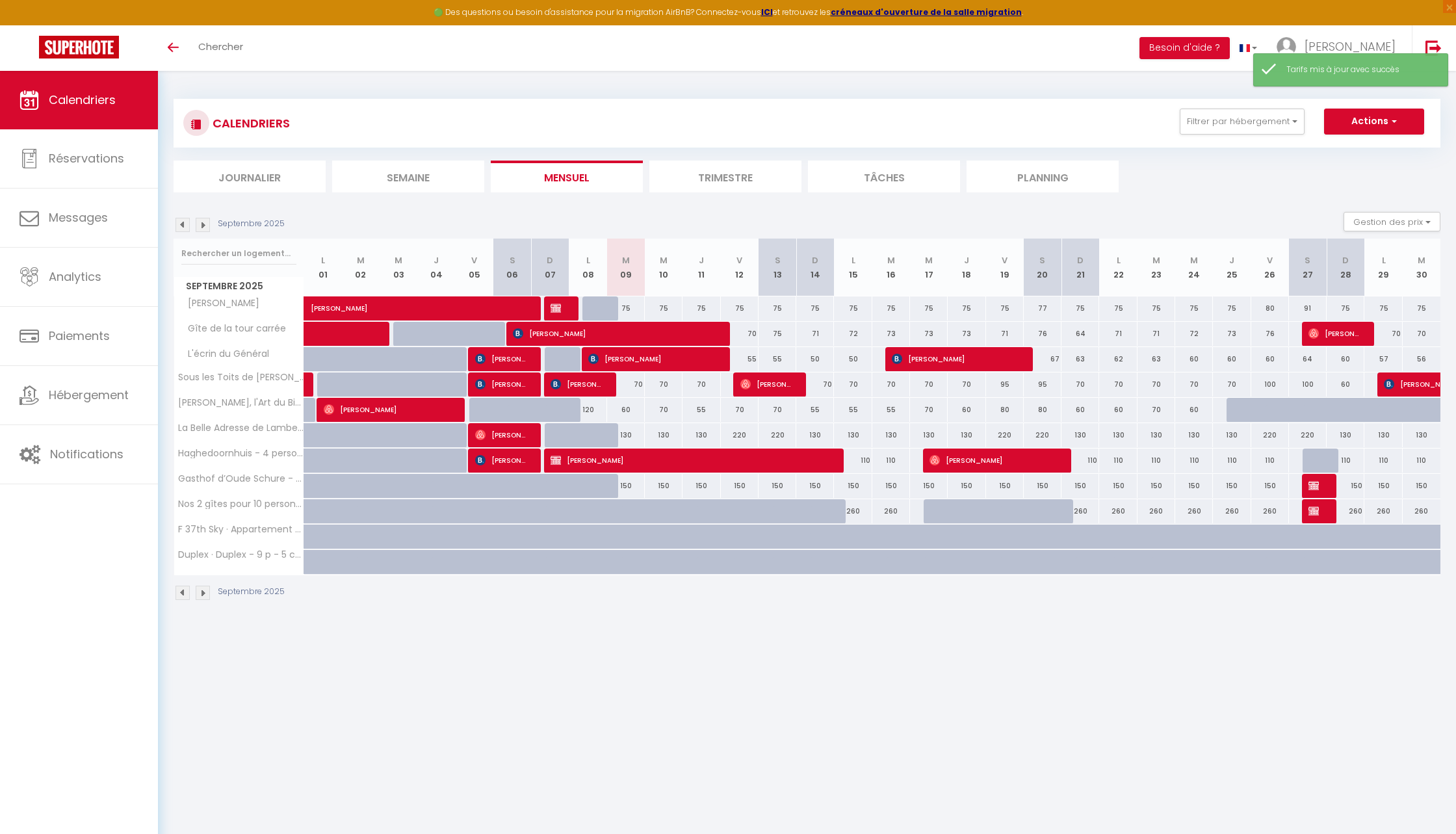
click at [924, 412] on div "70" at bounding box center [929, 409] width 37 height 24
type input "70"
type input "Mer 17 Septembre 2025"
type input "Jeu 18 Septembre 2025"
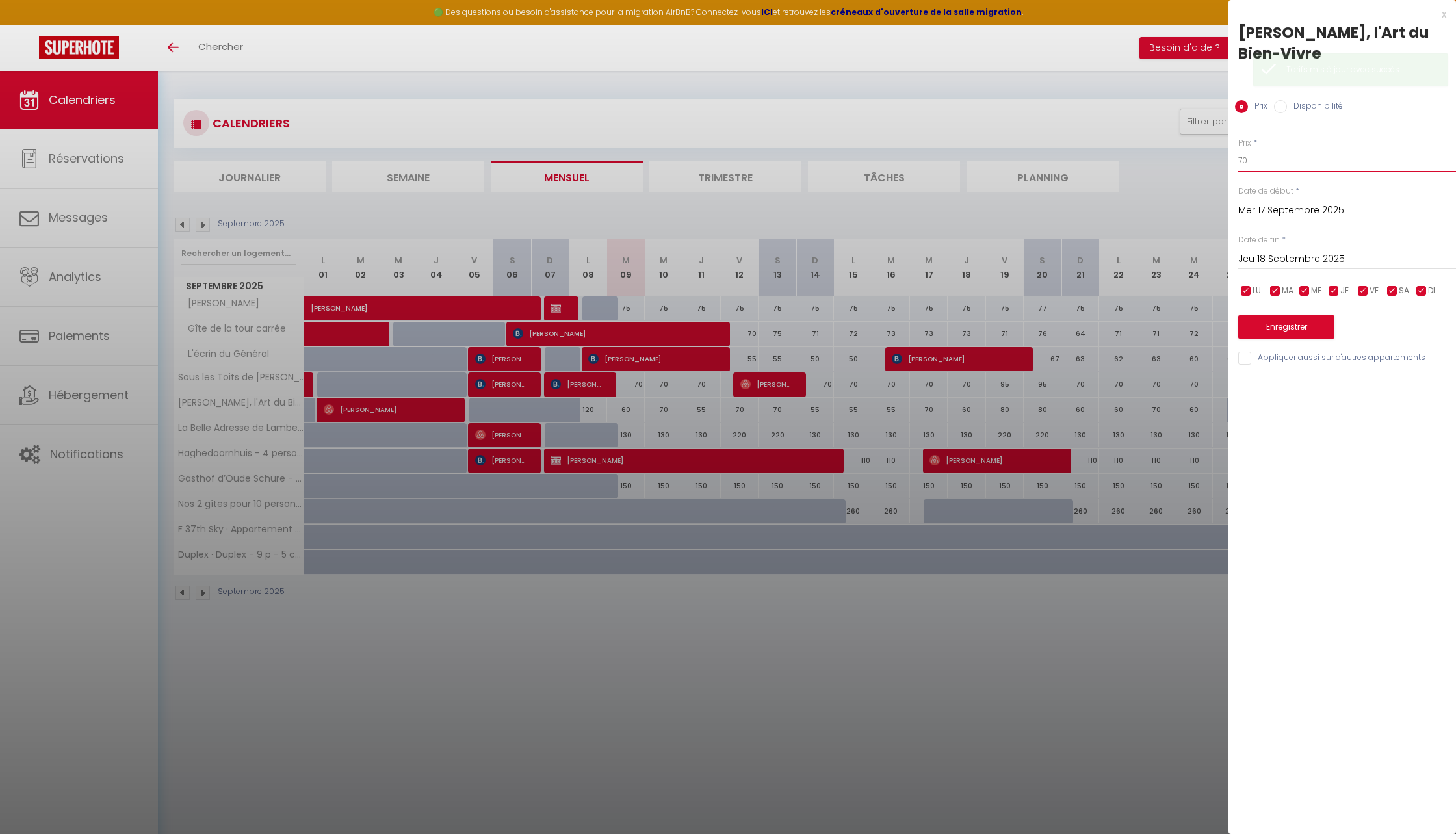
drag, startPoint x: 1258, startPoint y: 161, endPoint x: 1230, endPoint y: 161, distance: 28.0
click at [1230, 161] on div "Prix * 70 Statut * Disponible Indisponible Date de début * Mer 17 Septembre 202…" at bounding box center [1343, 244] width 228 height 246
type input "60"
click at [1286, 327] on button "Enregistrer" at bounding box center [1286, 327] width 96 height 23
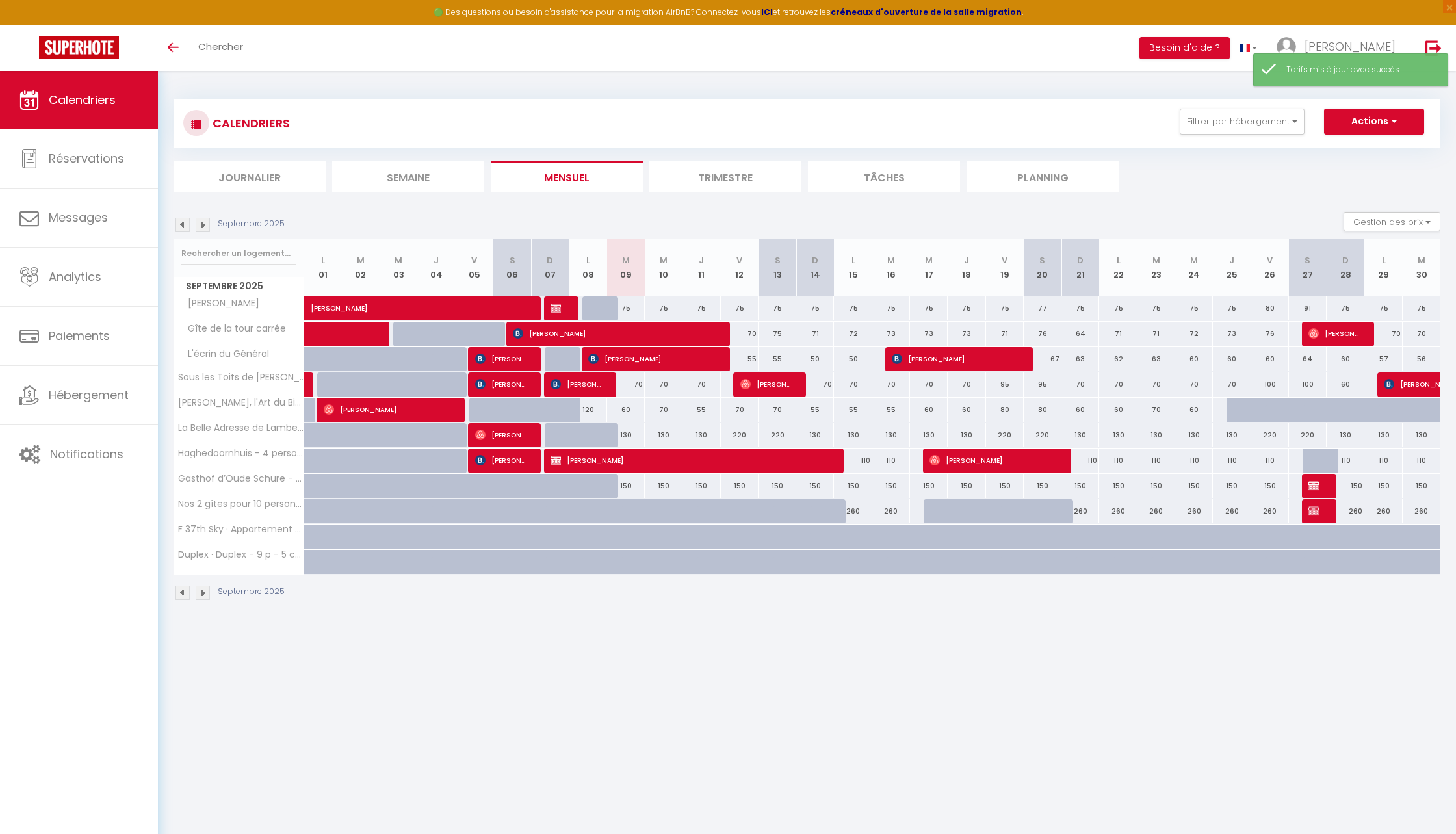
click at [964, 412] on div "60" at bounding box center [966, 409] width 37 height 24
type input "60"
type input "Jeu 18 Septembre 2025"
type input "Ven 19 Septembre 2025"
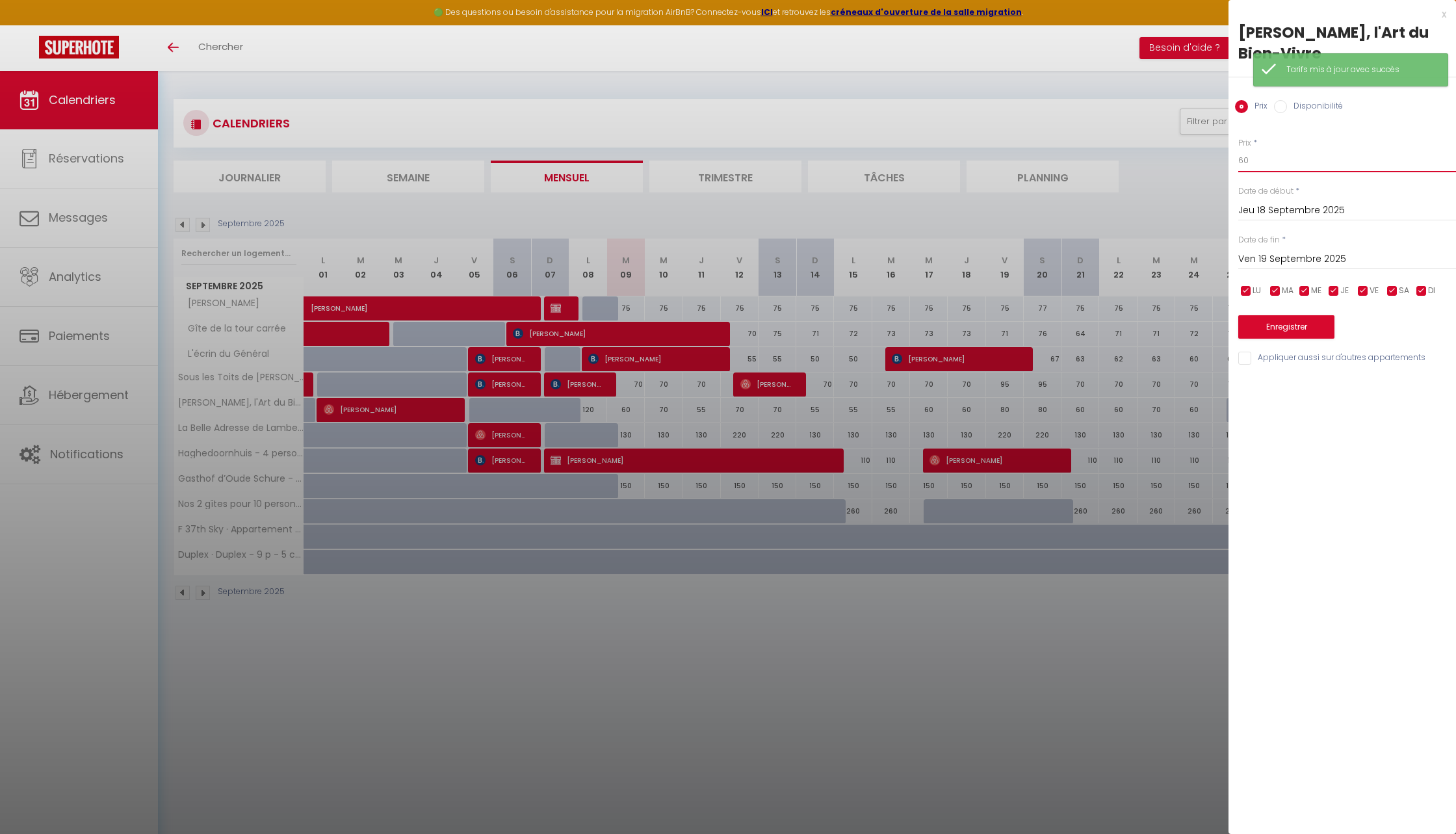
drag, startPoint x: 1268, startPoint y: 161, endPoint x: 1212, endPoint y: 161, distance: 56.0
click at [1212, 161] on body "🟢 Des questions ou besoin d'assistance pour la migration AirBnB? Connectez-vous…" at bounding box center [728, 487] width 1456 height 834
type input "55"
click at [1284, 325] on button "Enregistrer" at bounding box center [1286, 327] width 96 height 23
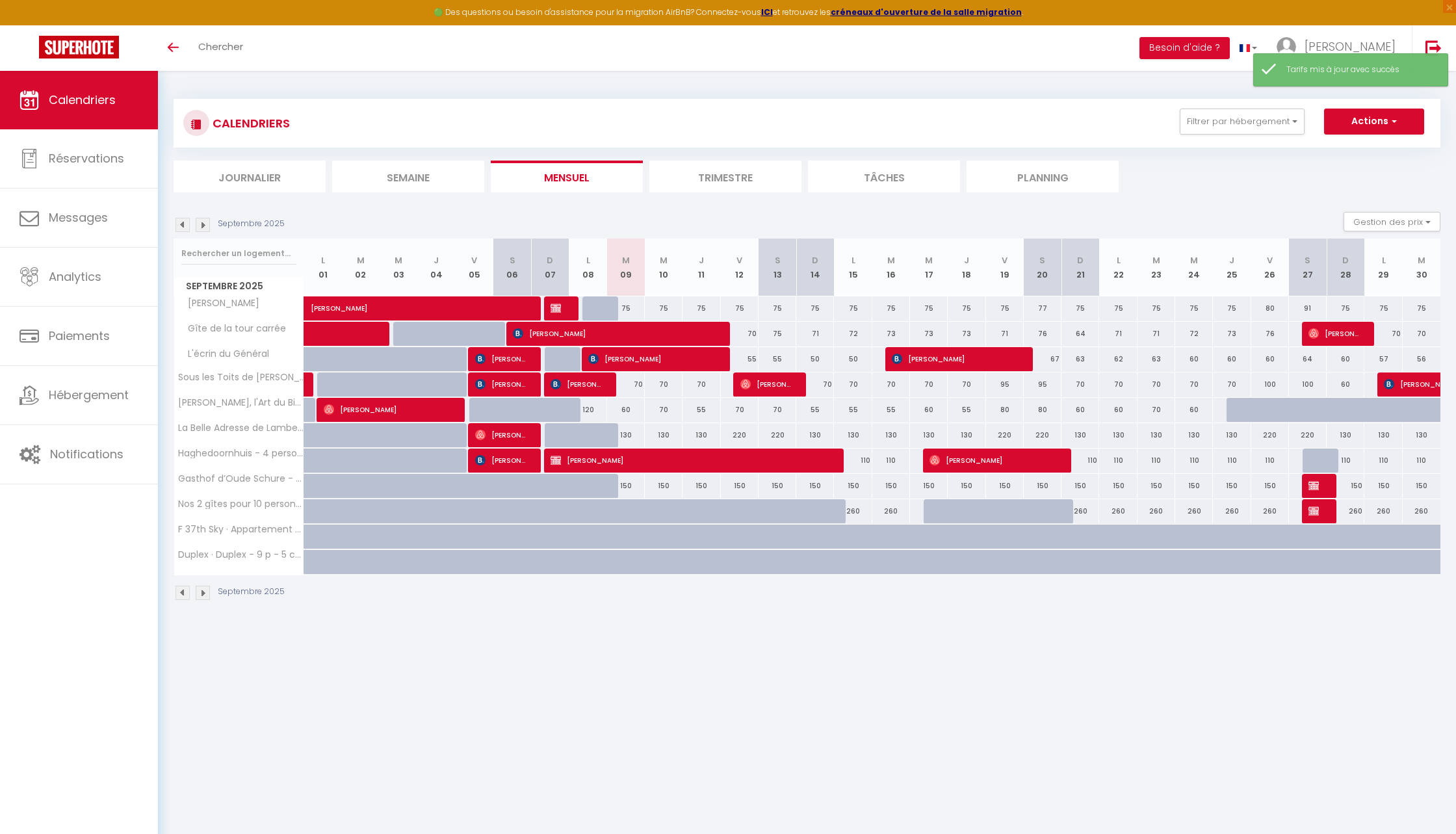
click at [1012, 417] on div "80" at bounding box center [1005, 409] width 37 height 24
type input "80"
type input "Ven 19 Septembre 2025"
type input "Sam 20 Septembre 2025"
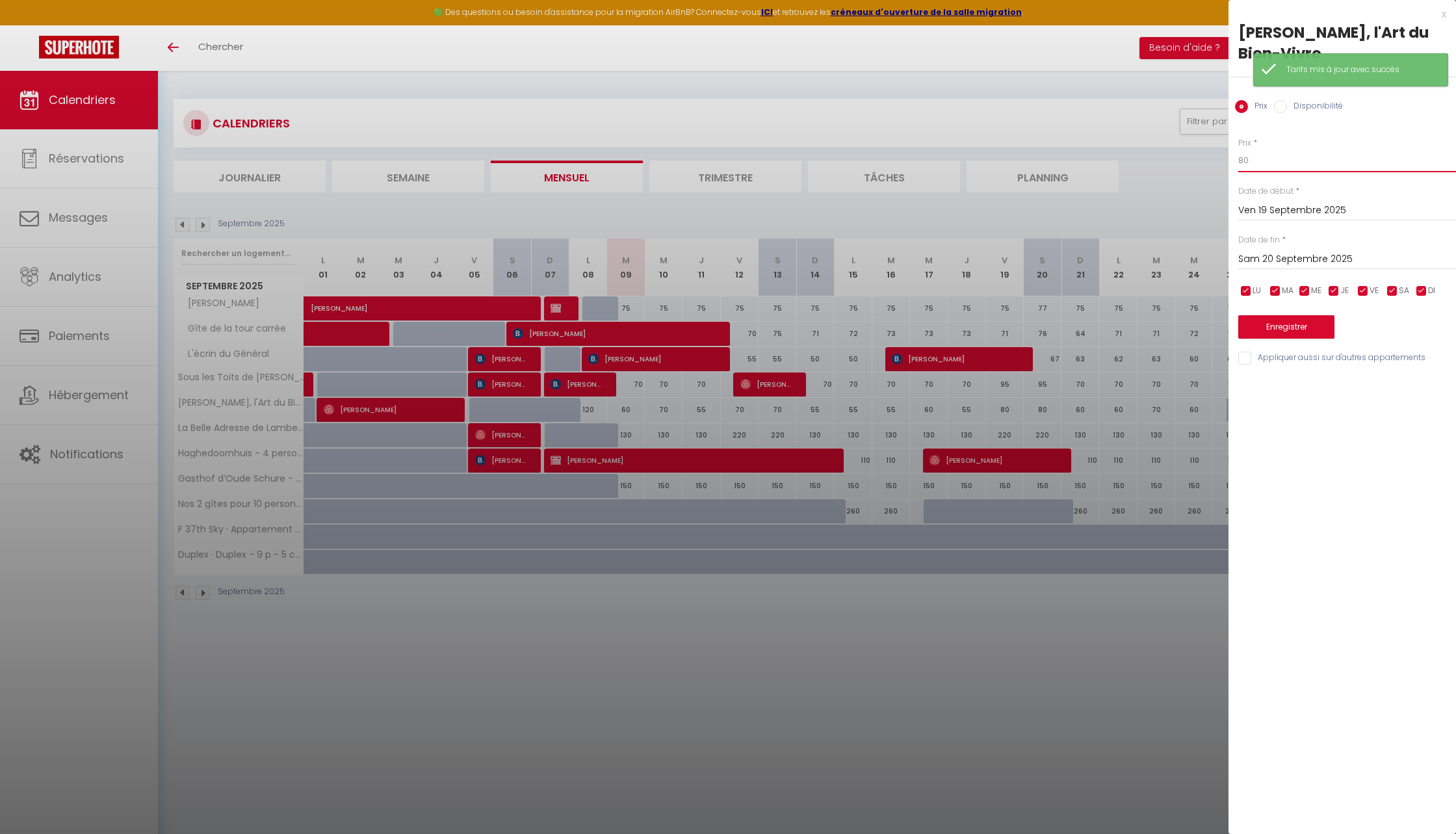
drag, startPoint x: 1264, startPoint y: 152, endPoint x: 1202, endPoint y: 151, distance: 62.0
click at [1202, 151] on body "🟢 Des questions ou besoin d'assistance pour la migration AirBnB? Connectez-vous…" at bounding box center [728, 487] width 1456 height 834
drag, startPoint x: 1269, startPoint y: 154, endPoint x: 1212, endPoint y: 154, distance: 57.0
click at [1212, 154] on body "🟢 Des questions ou besoin d'assistance pour la migration AirBnB? Connectez-vous…" at bounding box center [728, 487] width 1456 height 834
drag, startPoint x: 1256, startPoint y: 161, endPoint x: 1222, endPoint y: 161, distance: 34.0
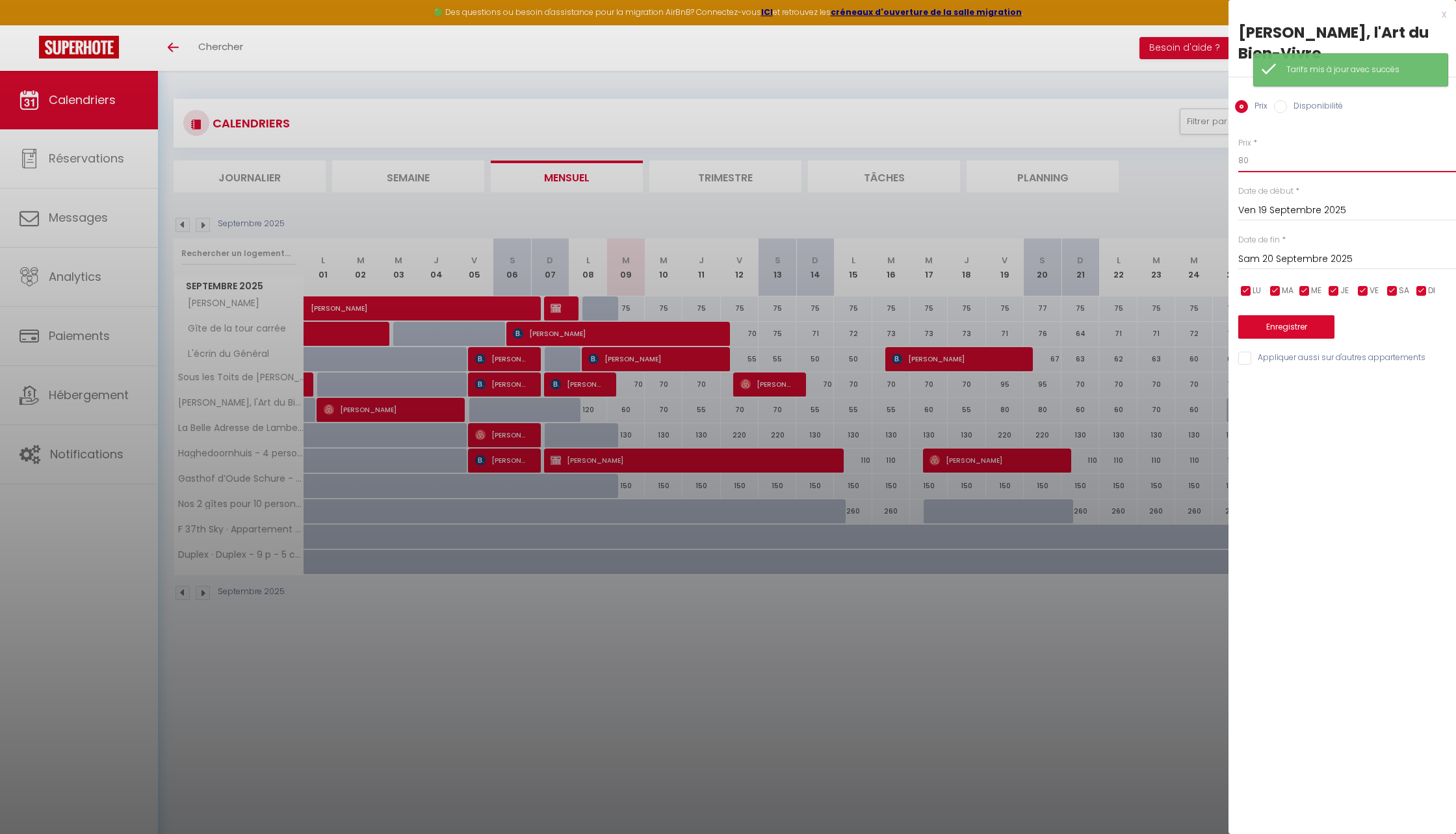
click at [1222, 161] on body "🟢 Des questions ou besoin d'assistance pour la migration AirBnB? Connectez-vous…" at bounding box center [728, 487] width 1456 height 834
type input "70"
click at [1253, 252] on input "Sam 20 Septembre 2025" at bounding box center [1347, 259] width 218 height 17
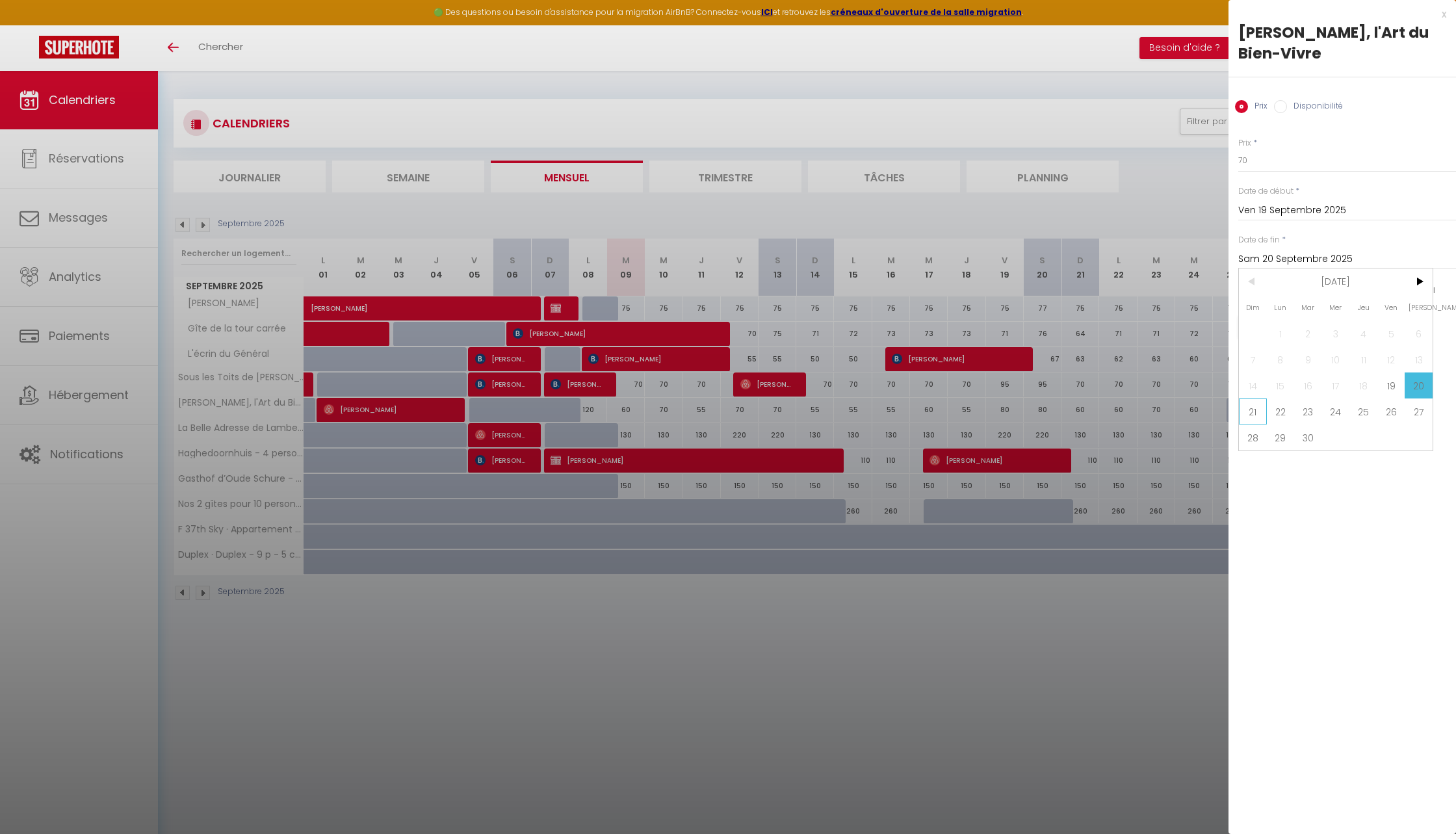
click at [1258, 408] on span "21" at bounding box center [1253, 412] width 28 height 26
type input "Dim 21 Septembre 2025"
click at [1281, 329] on button "Enregistrer" at bounding box center [1286, 327] width 96 height 23
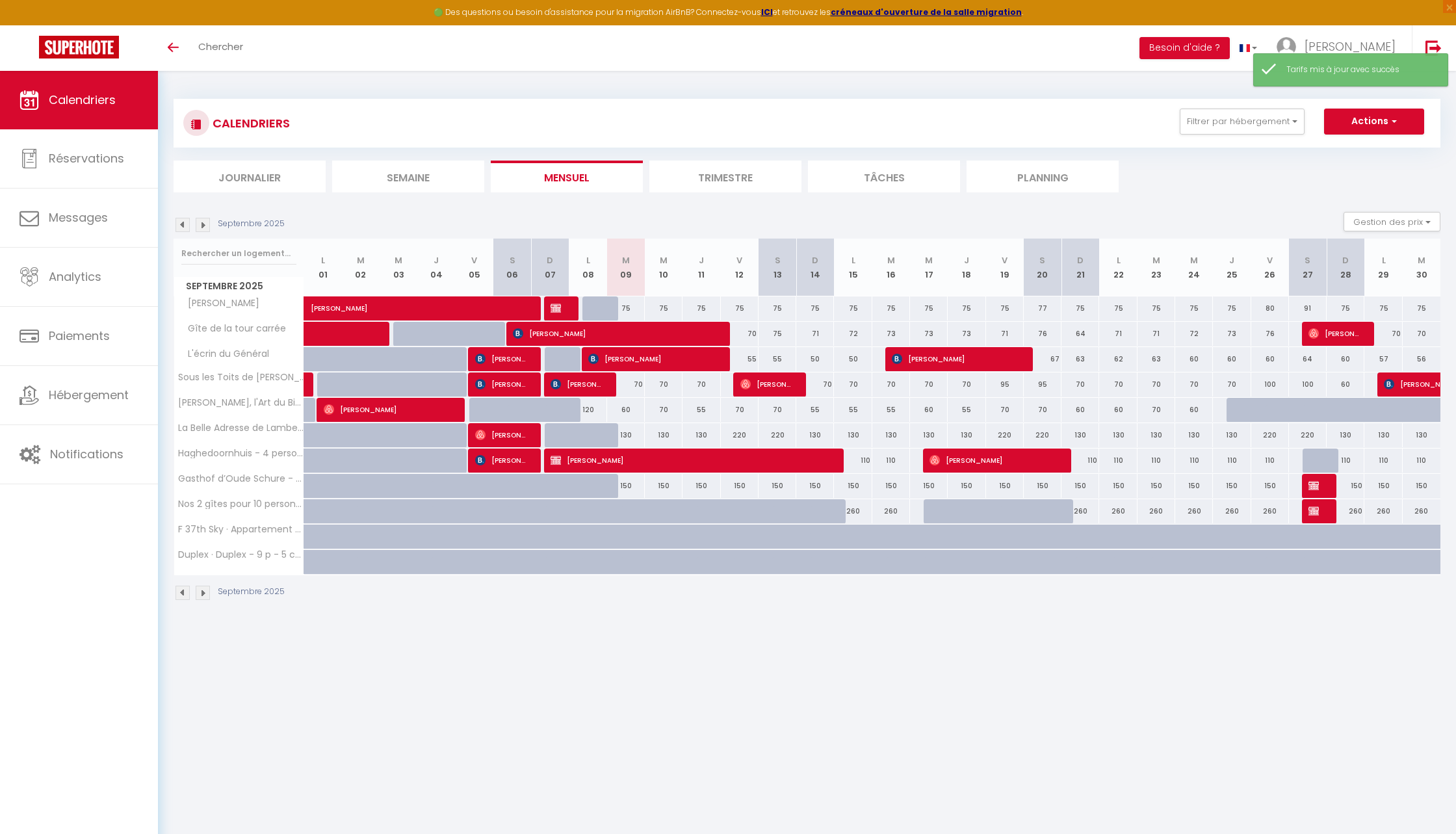
click at [1075, 414] on div "60" at bounding box center [1080, 409] width 37 height 24
type input "60"
type input "Dim 21 Septembre 2025"
type input "Lun 22 Septembre 2025"
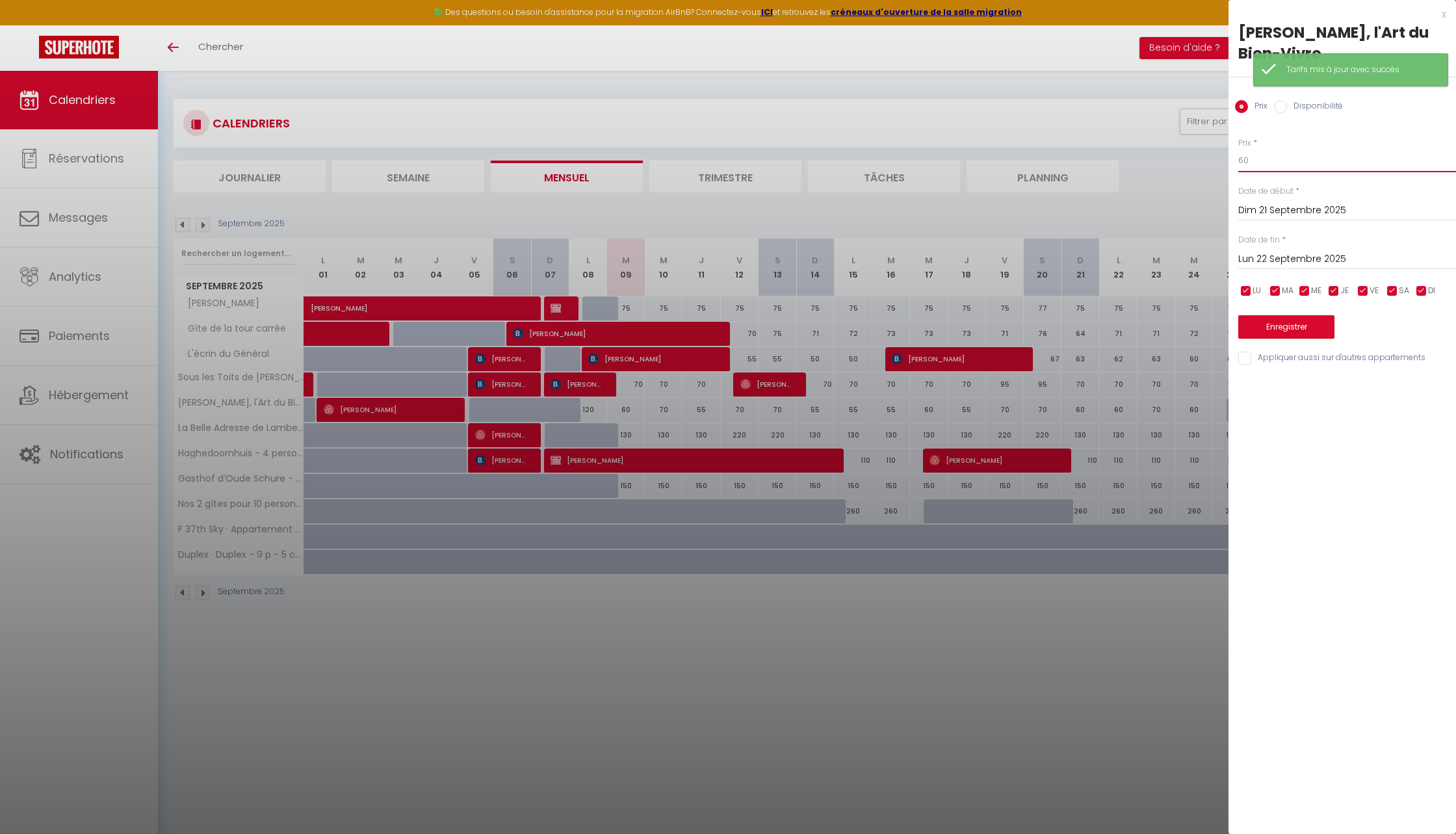
drag, startPoint x: 1251, startPoint y: 161, endPoint x: 1243, endPoint y: 161, distance: 8.0
click at [1243, 161] on input "60" at bounding box center [1347, 160] width 218 height 23
drag, startPoint x: 1256, startPoint y: 162, endPoint x: 1230, endPoint y: 162, distance: 26.0
click at [1230, 162] on div "Prix * 60 Statut * Disponible Indisponible Date de début * Dim 21 Septembre 202…" at bounding box center [1343, 244] width 228 height 246
type input "55"
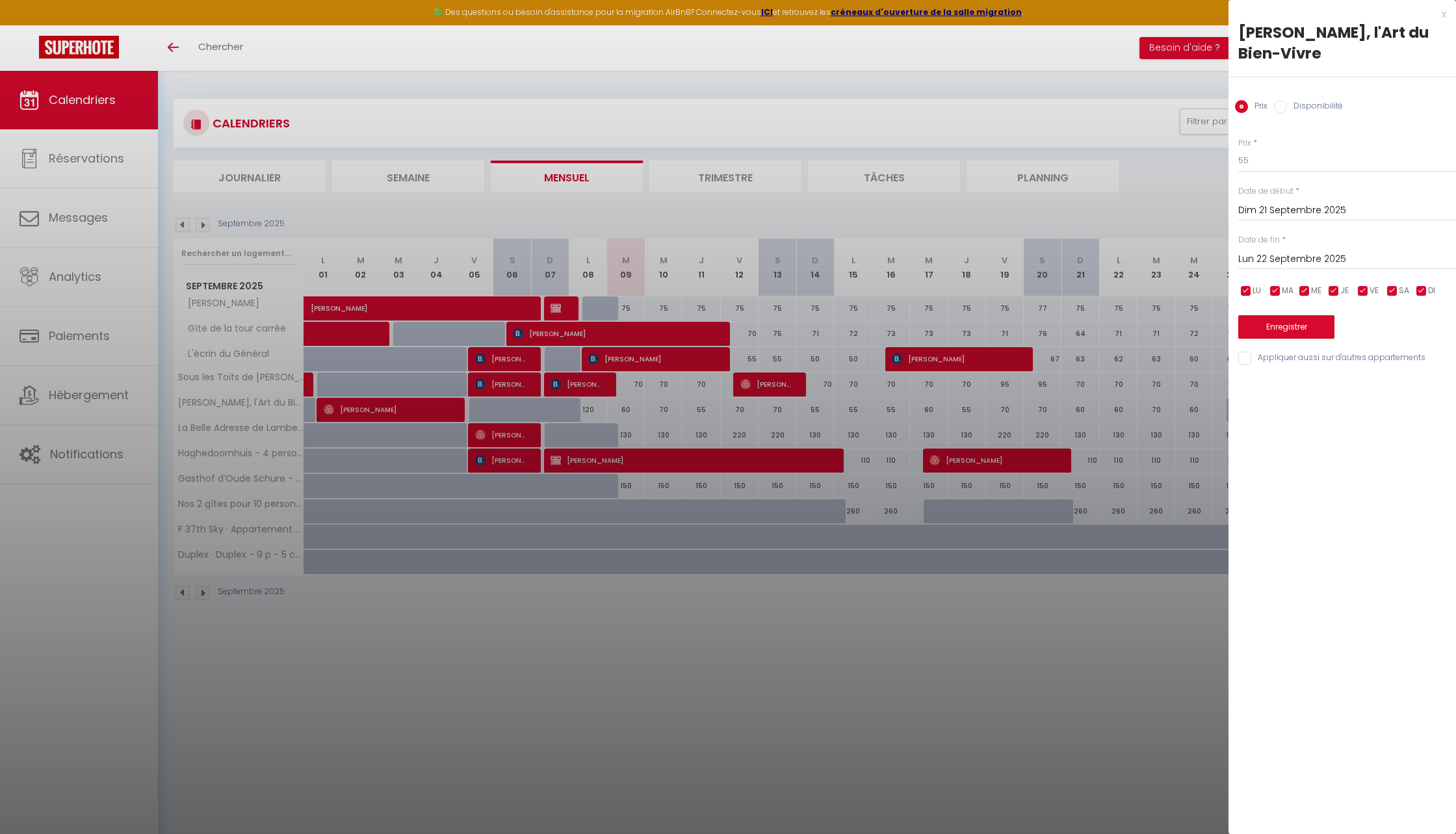
click at [1280, 253] on input "Lun 22 Septembre 2025" at bounding box center [1347, 259] width 218 height 17
click at [1385, 417] on span "26" at bounding box center [1391, 412] width 28 height 26
type input "Ven 26 Septembre 2025"
click at [1297, 320] on button "Enregistrer" at bounding box center [1286, 327] width 96 height 23
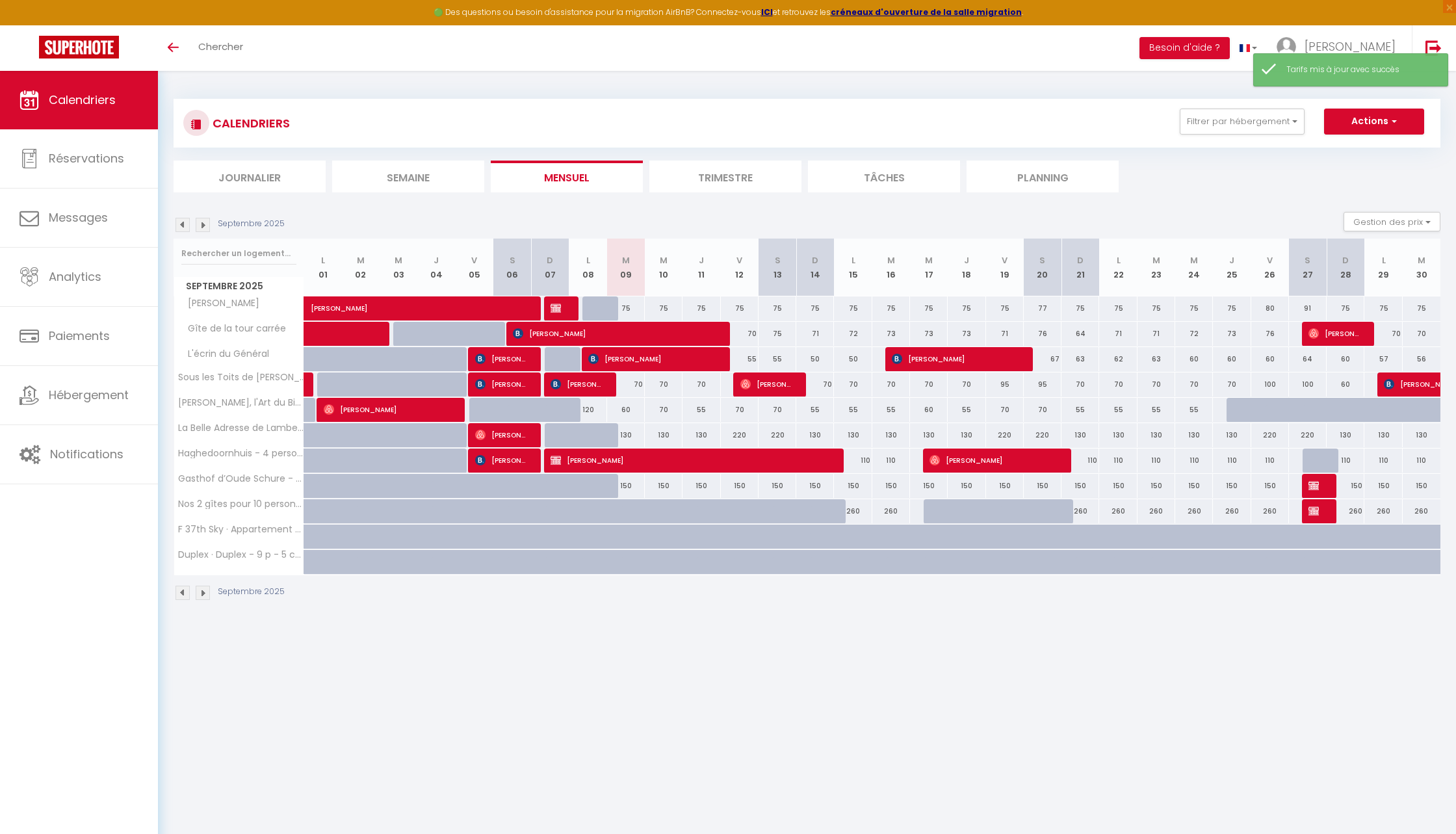
click at [929, 413] on div "60" at bounding box center [929, 409] width 37 height 24
type input "60"
type input "Mer 17 Septembre 2025"
type input "Jeu 18 Septembre 2025"
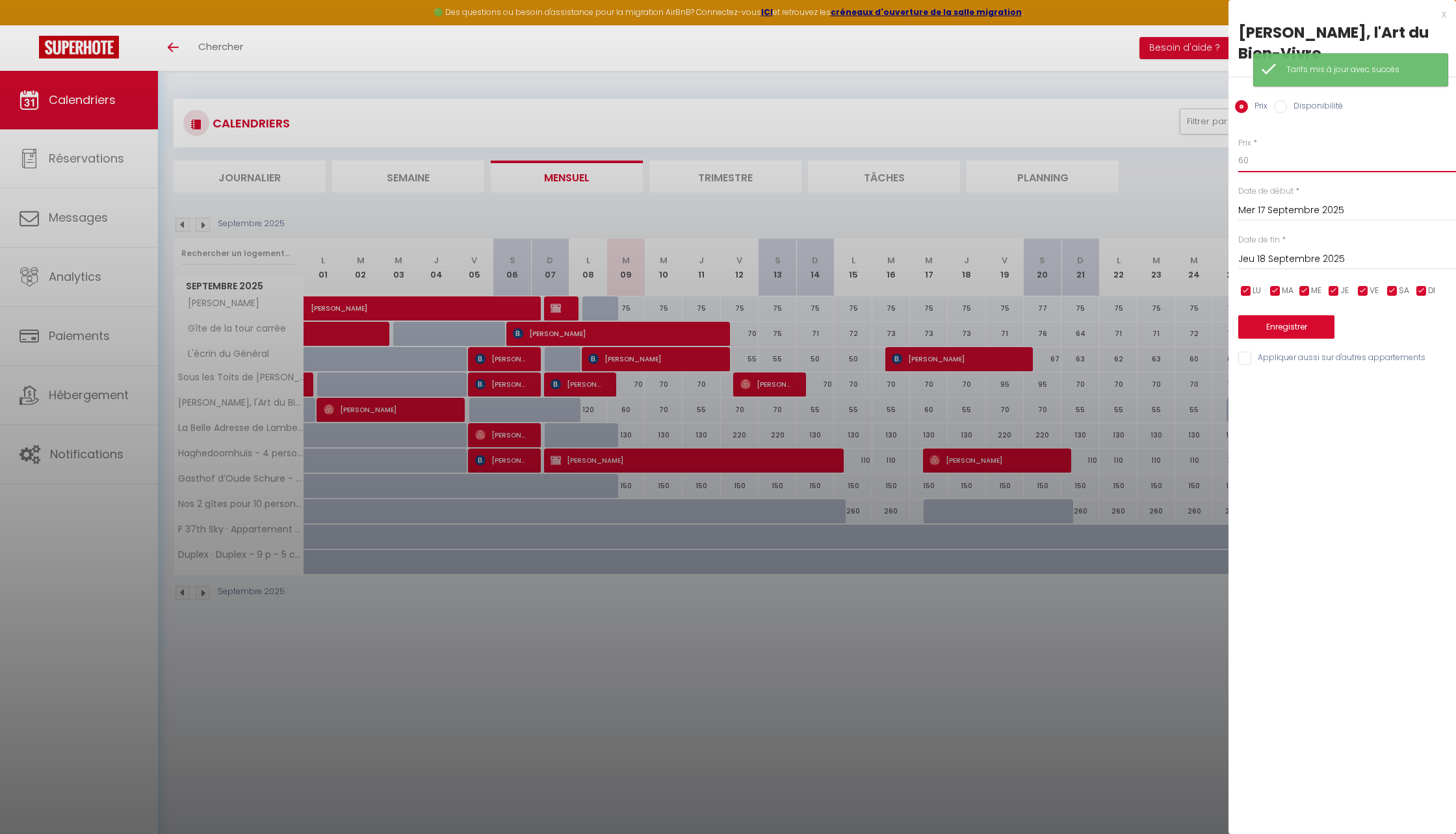
drag, startPoint x: 1253, startPoint y: 156, endPoint x: 1232, endPoint y: 156, distance: 21.0
click at [1232, 156] on div "Prix * 60 Statut * Disponible Indisponible Date de début * Mer 17 Septembre 202…" at bounding box center [1343, 244] width 228 height 246
type input "55"
click at [1283, 324] on button "Enregistrer" at bounding box center [1286, 327] width 96 height 23
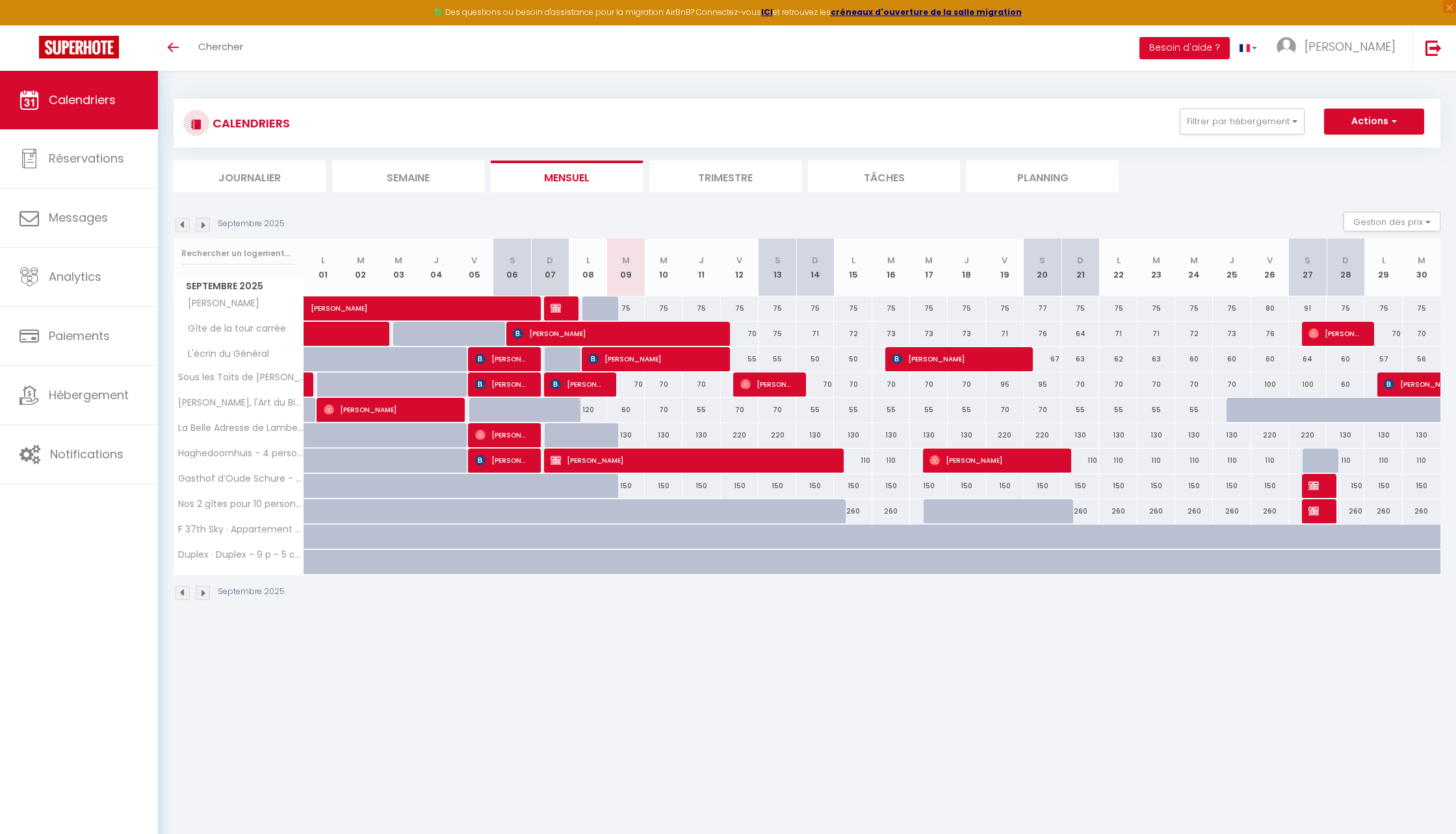
click at [1095, 714] on body "🟢 Des questions ou besoin d'assistance pour la migration AirBnB? Connectez-vous…" at bounding box center [728, 487] width 1456 height 834
click at [1350, 132] on button "Actions" at bounding box center [1374, 122] width 100 height 26
click at [1189, 639] on body "🟢 Des questions ou besoin d'assistance pour la migration AirBnB? Connectez-vous…" at bounding box center [728, 487] width 1456 height 834
click at [1032, 692] on body "🟢 Des questions ou besoin d'assistance pour la migration AirBnB? Connectez-vous…" at bounding box center [728, 487] width 1456 height 834
